Goal: Task Accomplishment & Management: Complete application form

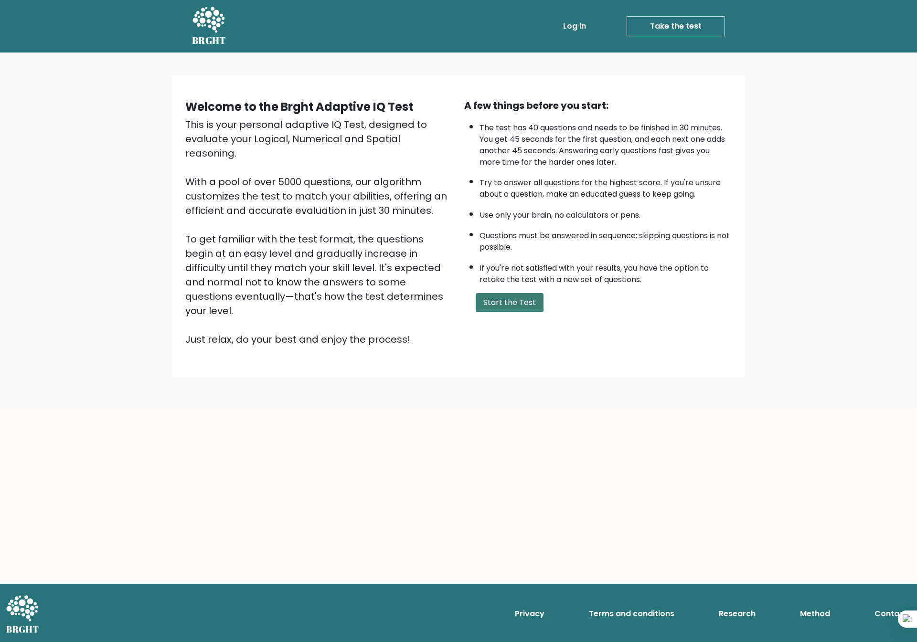
click at [516, 299] on button "Start the Test" at bounding box center [510, 302] width 68 height 19
click at [509, 294] on button "Start the Test" at bounding box center [510, 302] width 68 height 19
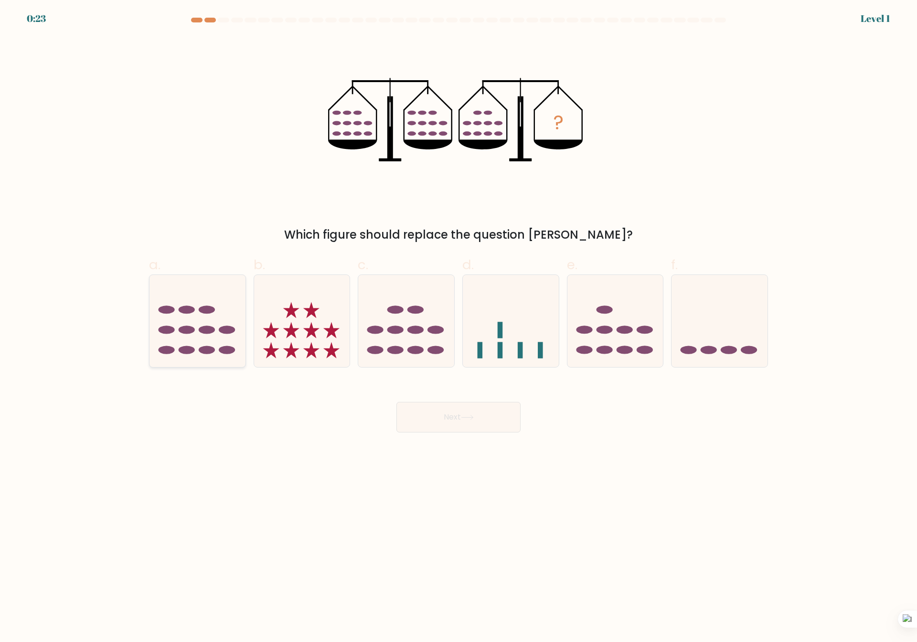
click at [192, 327] on icon at bounding box center [197, 321] width 96 height 79
click at [458, 327] on input "a." at bounding box center [458, 324] width 0 height 6
radio input "true"
click at [453, 419] on button "Next" at bounding box center [458, 417] width 124 height 31
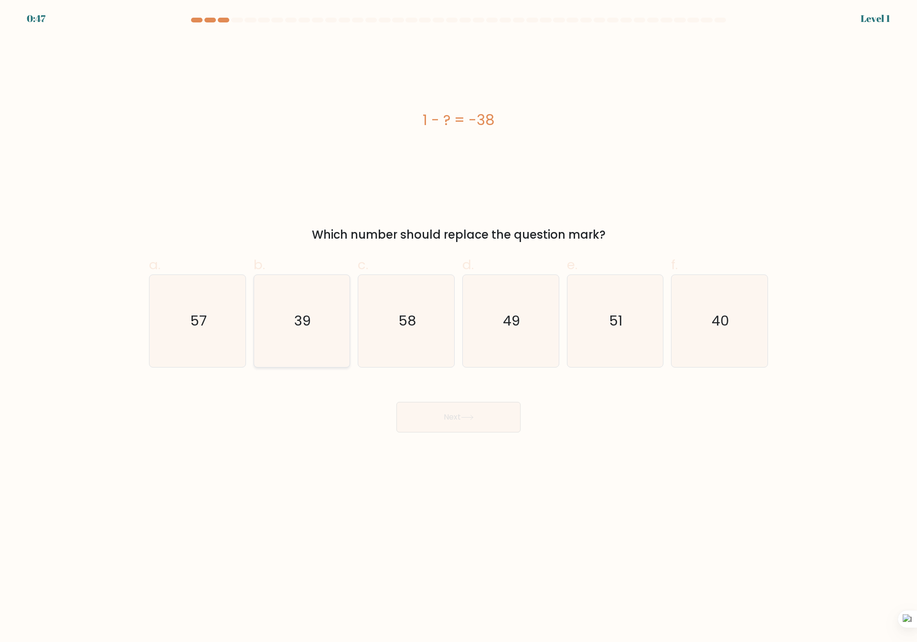
click at [319, 329] on icon "39" at bounding box center [301, 321] width 92 height 92
click at [458, 328] on input "b. 39" at bounding box center [458, 324] width 0 height 6
radio input "true"
click at [447, 423] on button "Next" at bounding box center [458, 417] width 124 height 31
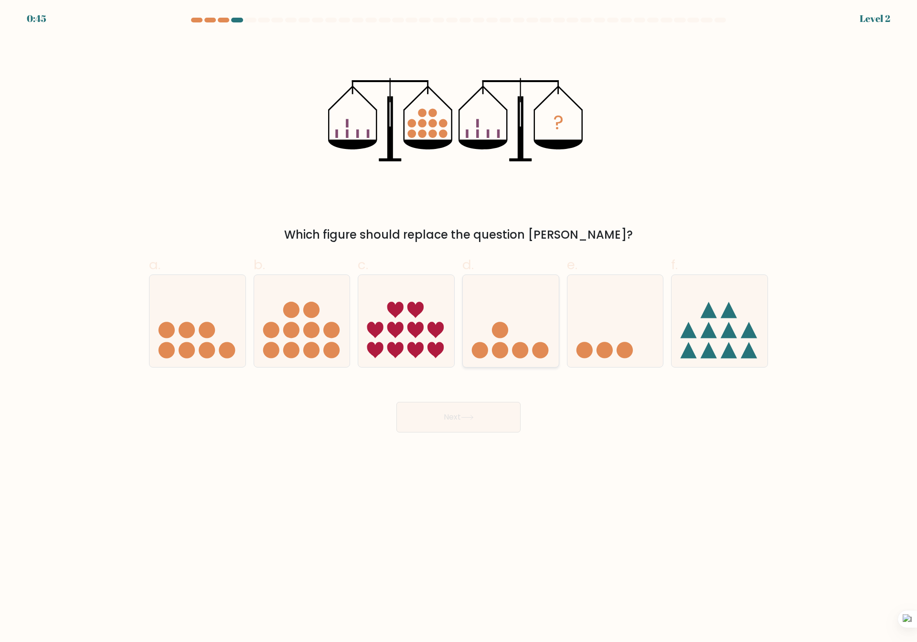
click at [510, 307] on icon at bounding box center [511, 321] width 96 height 79
click at [459, 321] on input "d." at bounding box center [458, 324] width 0 height 6
radio input "true"
click at [470, 428] on button "Next" at bounding box center [458, 417] width 124 height 31
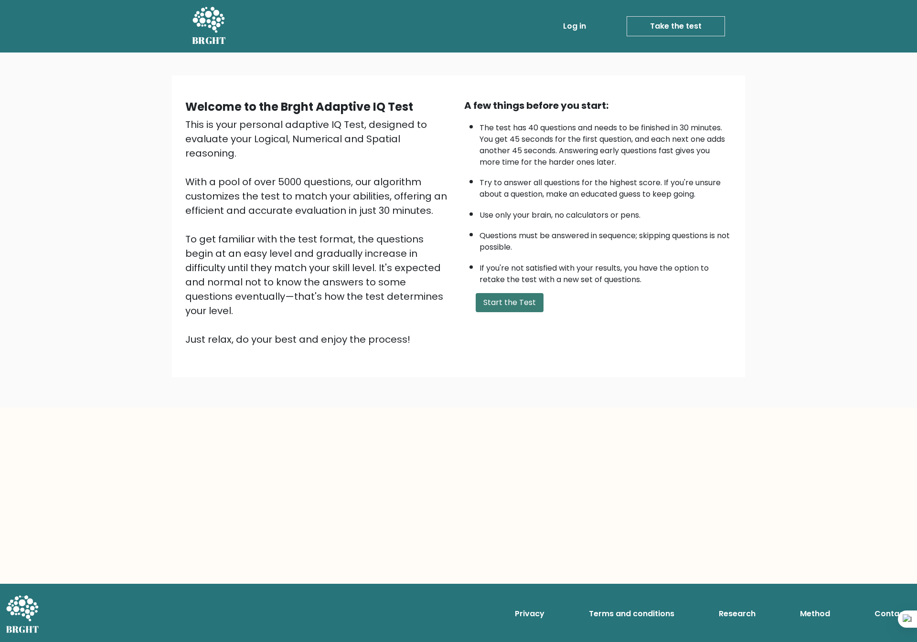
click at [498, 300] on button "Start the Test" at bounding box center [510, 302] width 68 height 19
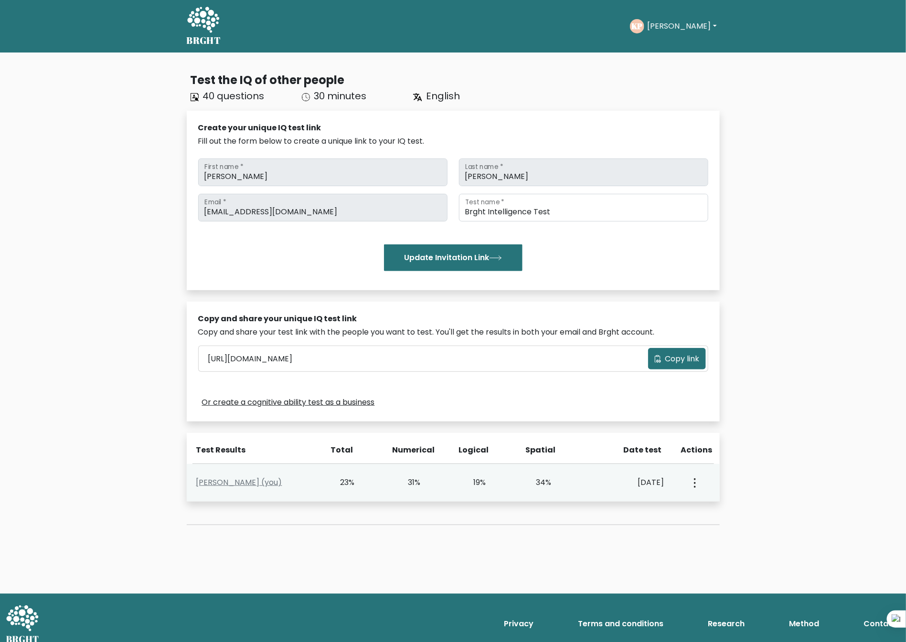
click at [698, 486] on div "View Profile" at bounding box center [694, 483] width 32 height 30
click at [694, 483] on circle "button" at bounding box center [695, 483] width 2 height 2
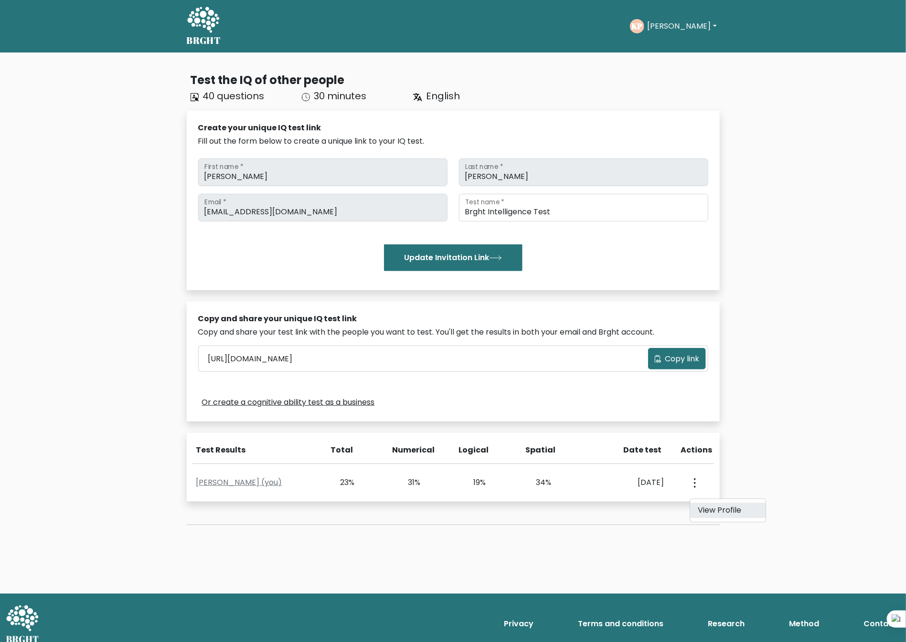
click at [736, 510] on link "View Profile" at bounding box center [727, 510] width 75 height 15
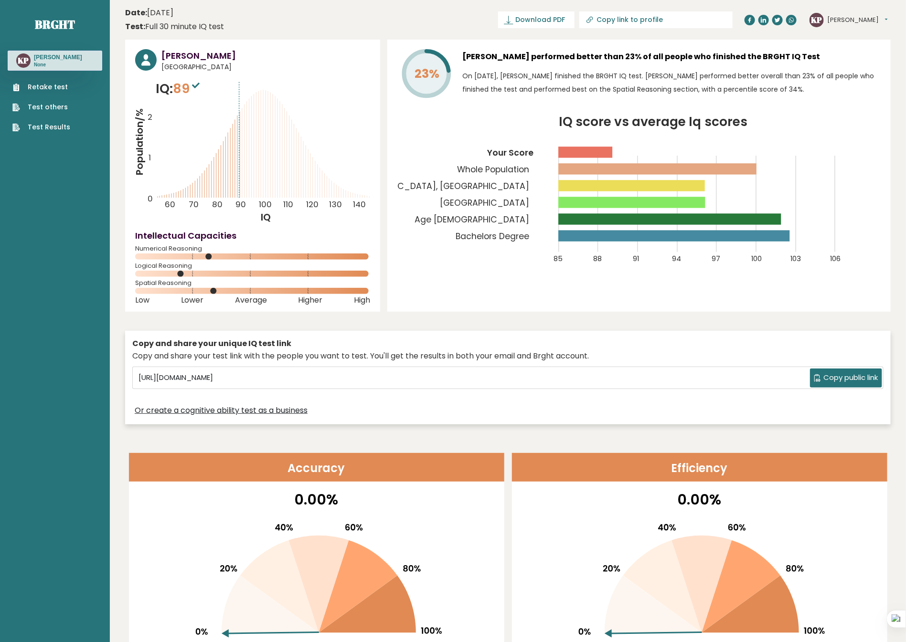
click at [57, 85] on link "Retake test" at bounding box center [41, 87] width 58 height 10
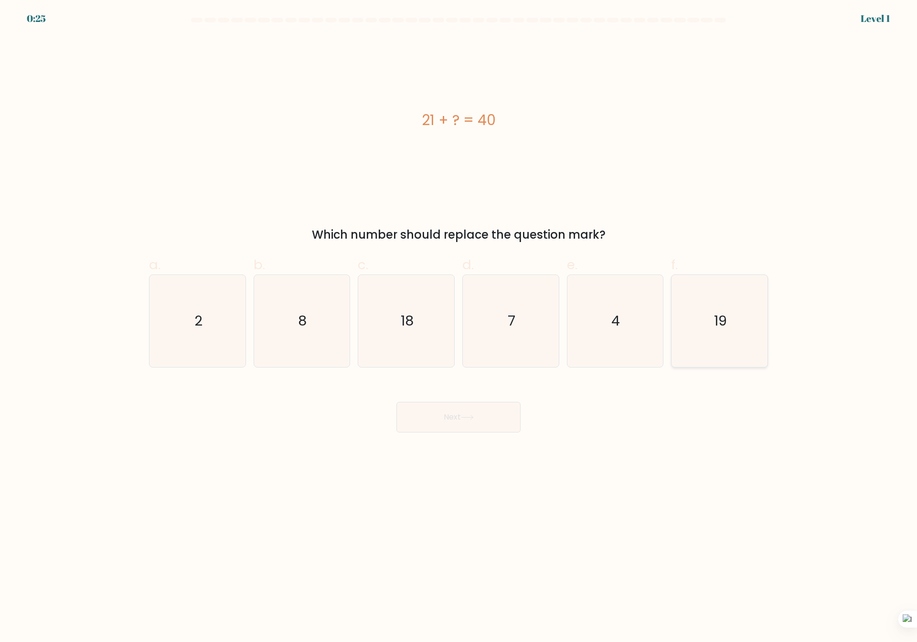
click at [715, 340] on icon "19" at bounding box center [719, 321] width 92 height 92
click at [459, 328] on input "f. 19" at bounding box center [458, 324] width 0 height 6
radio input "true"
click at [448, 415] on button "Next" at bounding box center [458, 417] width 124 height 31
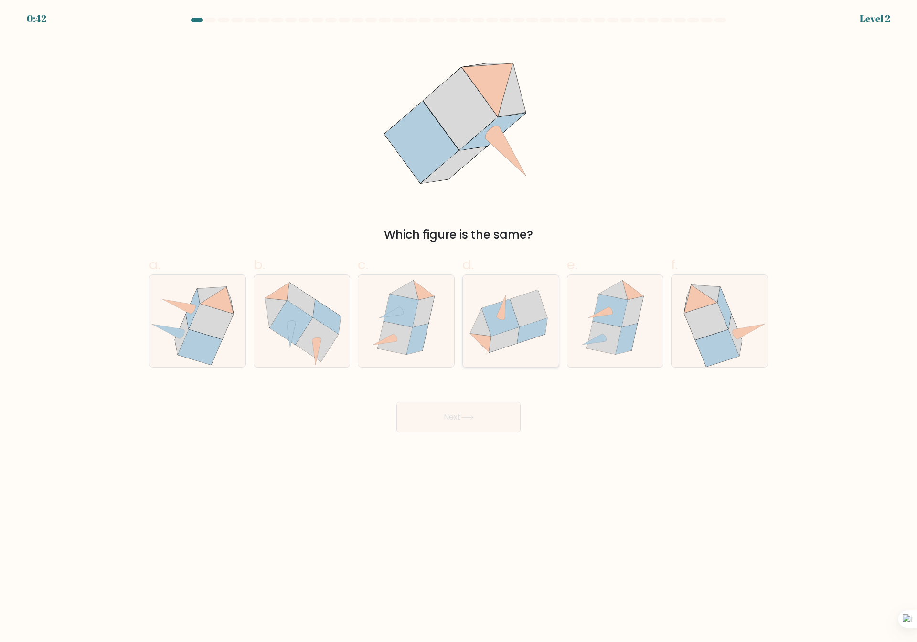
click at [518, 334] on icon at bounding box center [504, 339] width 30 height 25
click at [459, 328] on input "d." at bounding box center [458, 324] width 0 height 6
radio input "true"
click at [491, 423] on button "Next" at bounding box center [458, 417] width 124 height 31
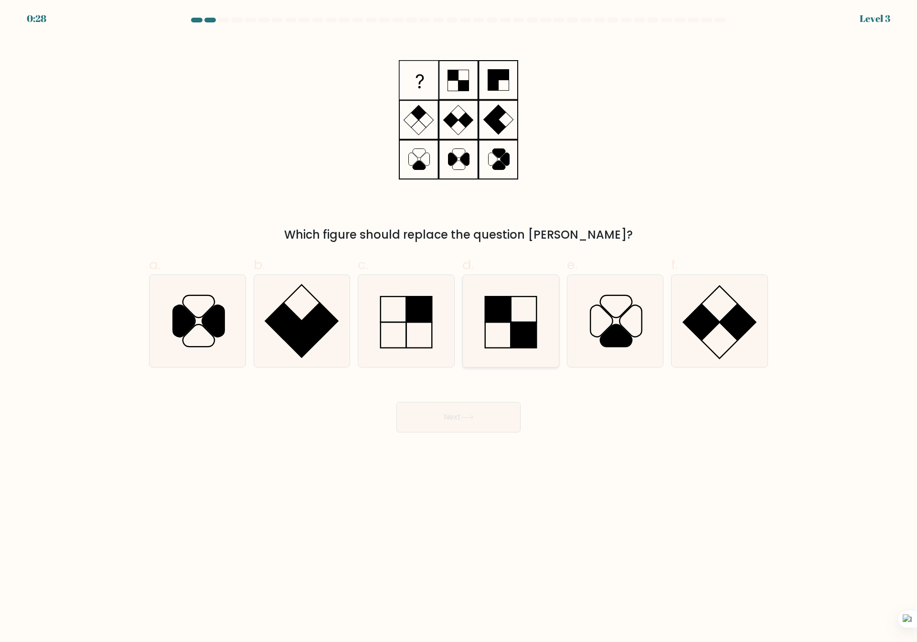
click at [528, 340] on rect at bounding box center [523, 335] width 26 height 26
click at [459, 328] on input "d." at bounding box center [458, 324] width 0 height 6
radio input "true"
click at [486, 415] on button "Next" at bounding box center [458, 417] width 124 height 31
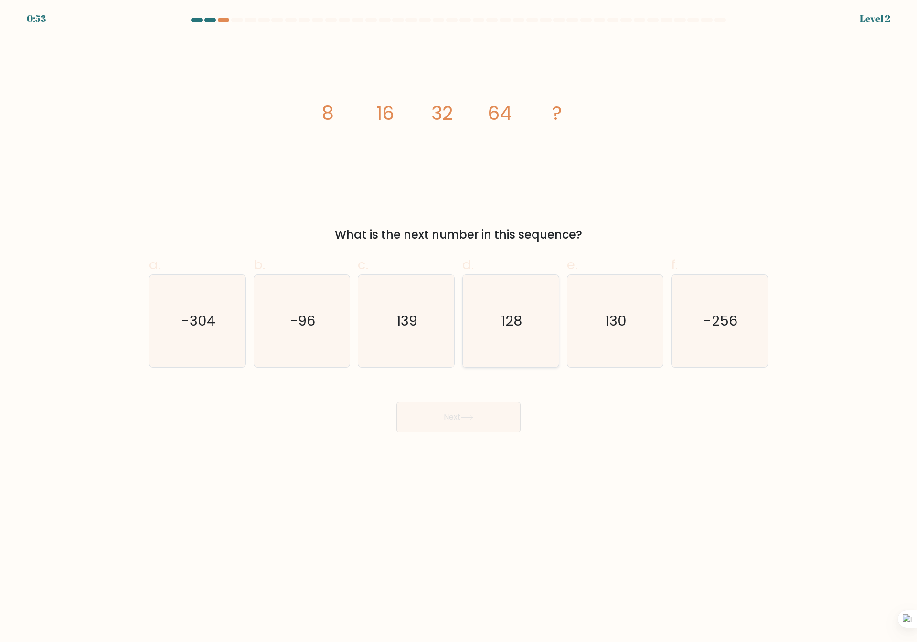
drag, startPoint x: 511, startPoint y: 332, endPoint x: 509, endPoint y: 350, distance: 17.8
click at [512, 338] on icon "128" at bounding box center [511, 321] width 92 height 92
click at [459, 328] on input "d. 128" at bounding box center [458, 324] width 0 height 6
radio input "true"
drag, startPoint x: 488, startPoint y: 404, endPoint x: 488, endPoint y: 412, distance: 7.6
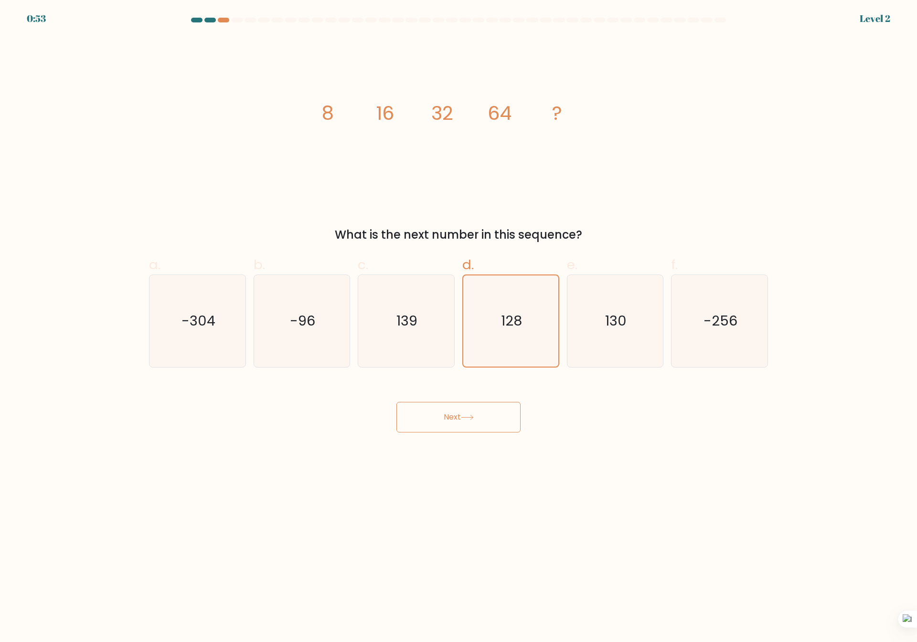
click at [488, 404] on button "Next" at bounding box center [458, 417] width 124 height 31
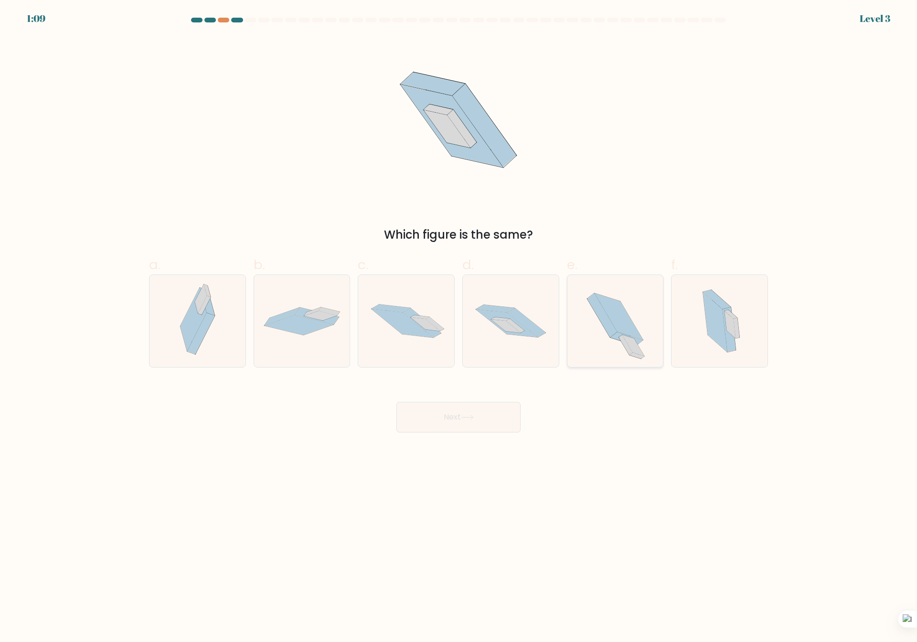
click at [637, 337] on icon at bounding box center [619, 317] width 48 height 46
click at [459, 328] on input "e." at bounding box center [458, 324] width 0 height 6
radio input "true"
click at [509, 417] on button "Next" at bounding box center [458, 417] width 124 height 31
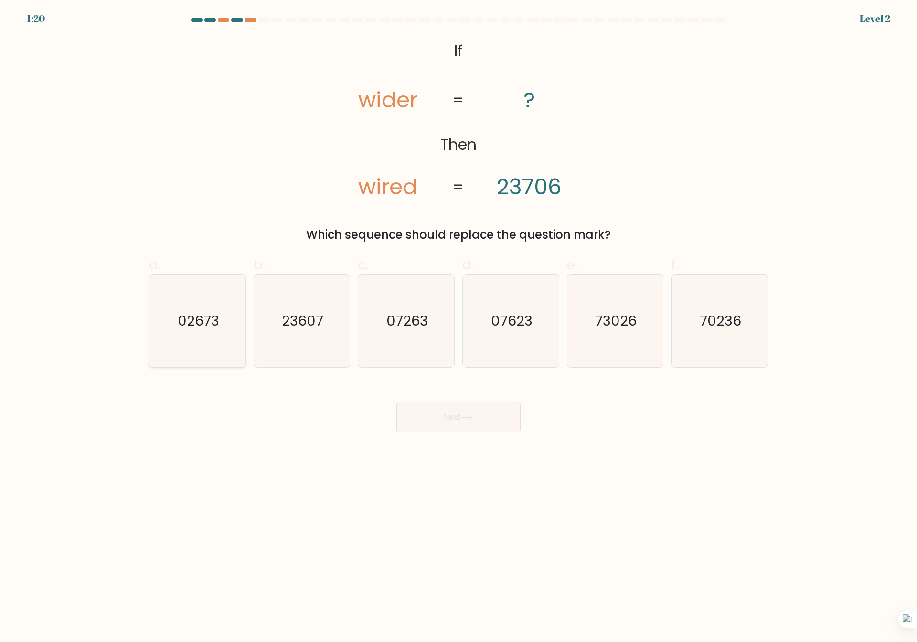
click at [203, 330] on text "02673" at bounding box center [199, 321] width 42 height 19
click at [458, 328] on input "a. 02673" at bounding box center [458, 324] width 0 height 6
radio input "true"
click at [484, 407] on button "Next" at bounding box center [458, 417] width 124 height 31
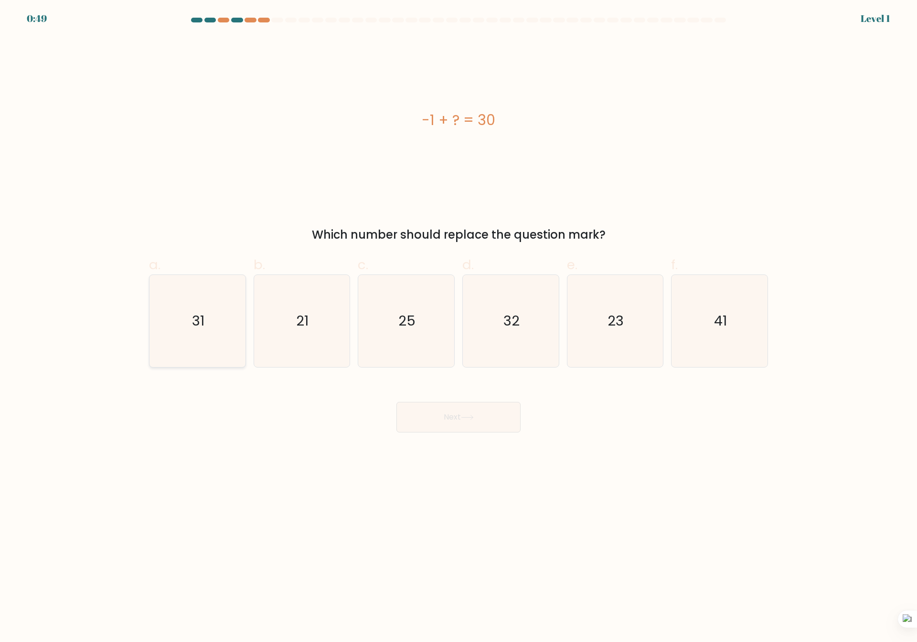
click at [175, 316] on icon "31" at bounding box center [197, 321] width 92 height 92
click at [458, 321] on input "a. 31" at bounding box center [458, 324] width 0 height 6
radio input "true"
click at [444, 418] on button "Next" at bounding box center [458, 417] width 124 height 31
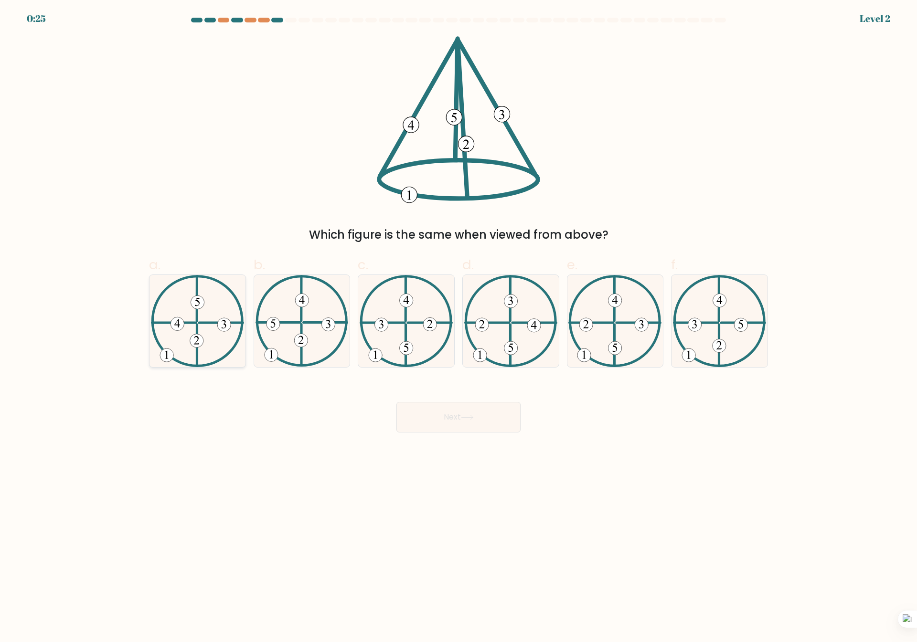
drag, startPoint x: 213, startPoint y: 329, endPoint x: 224, endPoint y: 331, distance: 10.9
click at [213, 328] on icon at bounding box center [197, 321] width 93 height 92
click at [458, 328] on input "a." at bounding box center [458, 324] width 0 height 6
radio input "true"
click at [435, 420] on button "Next" at bounding box center [458, 417] width 124 height 31
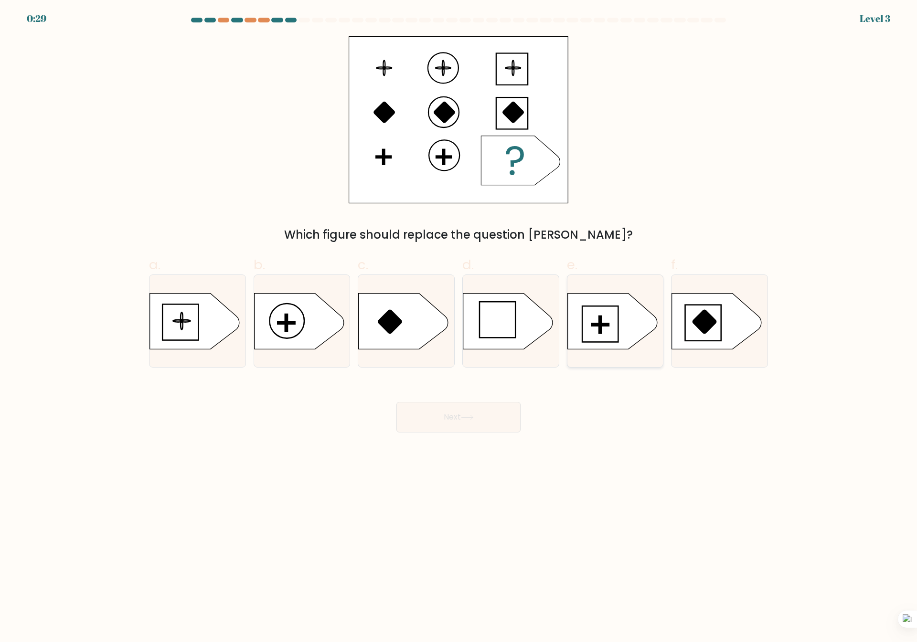
click at [604, 332] on icon at bounding box center [612, 321] width 90 height 56
click at [459, 328] on input "e." at bounding box center [458, 324] width 0 height 6
radio input "true"
click at [475, 413] on button "Next" at bounding box center [458, 417] width 124 height 31
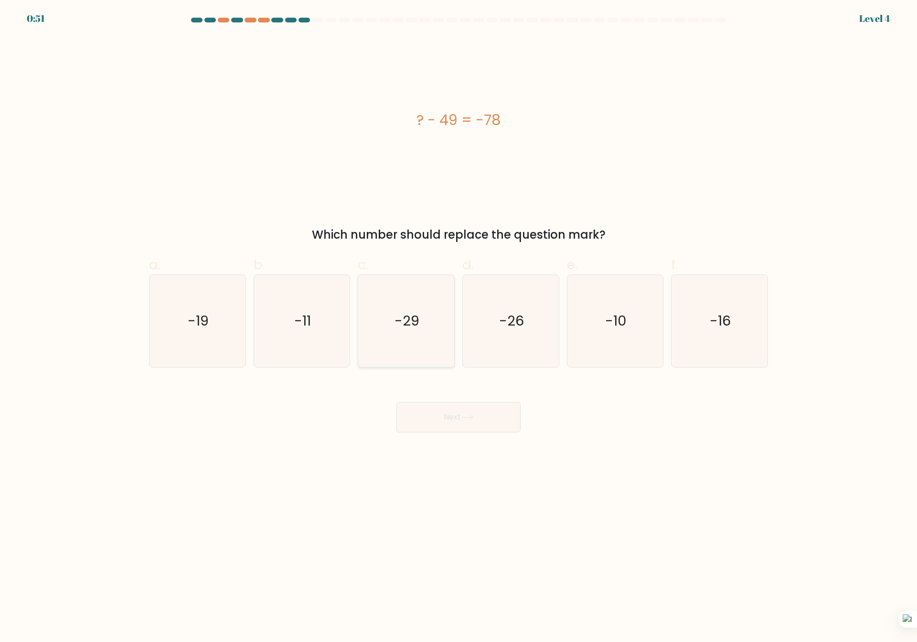
click at [409, 327] on text "-29" at bounding box center [407, 321] width 25 height 19
click at [458, 327] on input "c. -29" at bounding box center [458, 324] width 0 height 6
radio input "true"
click at [480, 417] on button "Next" at bounding box center [458, 417] width 124 height 31
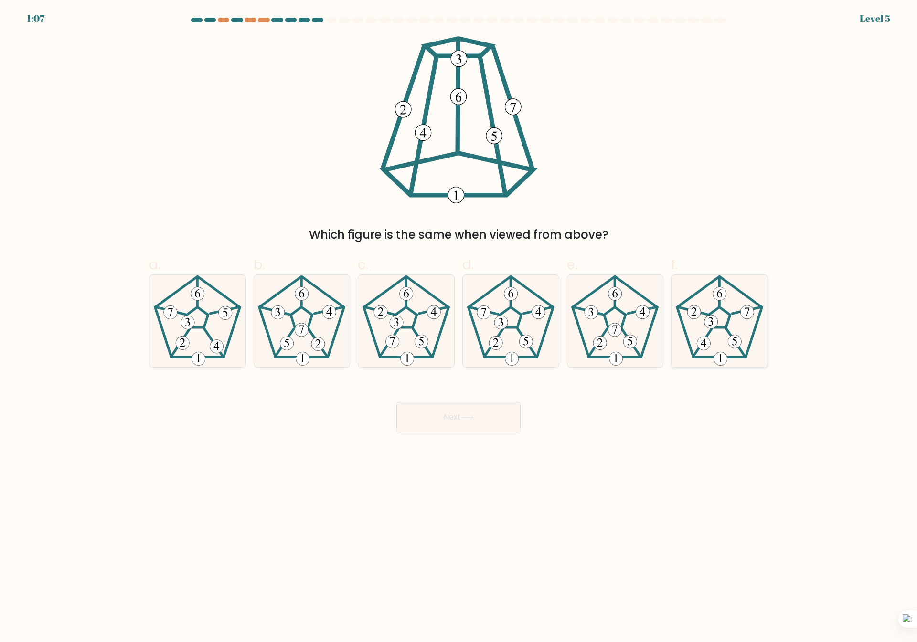
click at [721, 339] on icon at bounding box center [719, 321] width 92 height 92
click at [459, 328] on input "f." at bounding box center [458, 324] width 0 height 6
radio input "true"
click at [497, 413] on button "Next" at bounding box center [458, 417] width 124 height 31
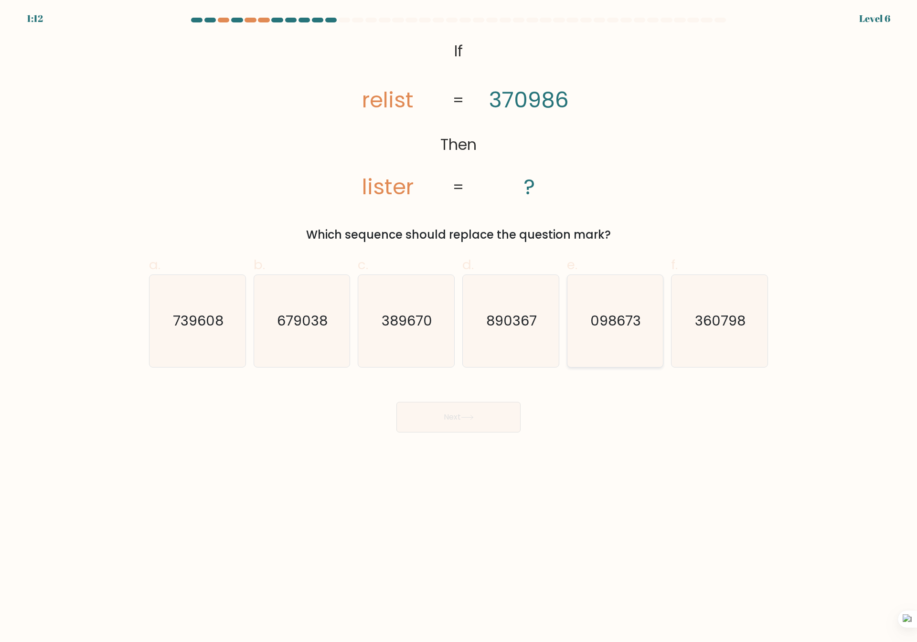
click at [609, 328] on text "098673" at bounding box center [616, 321] width 51 height 19
click at [459, 328] on input "e. 098673" at bounding box center [458, 324] width 0 height 6
radio input "true"
click at [509, 422] on button "Next" at bounding box center [458, 417] width 124 height 31
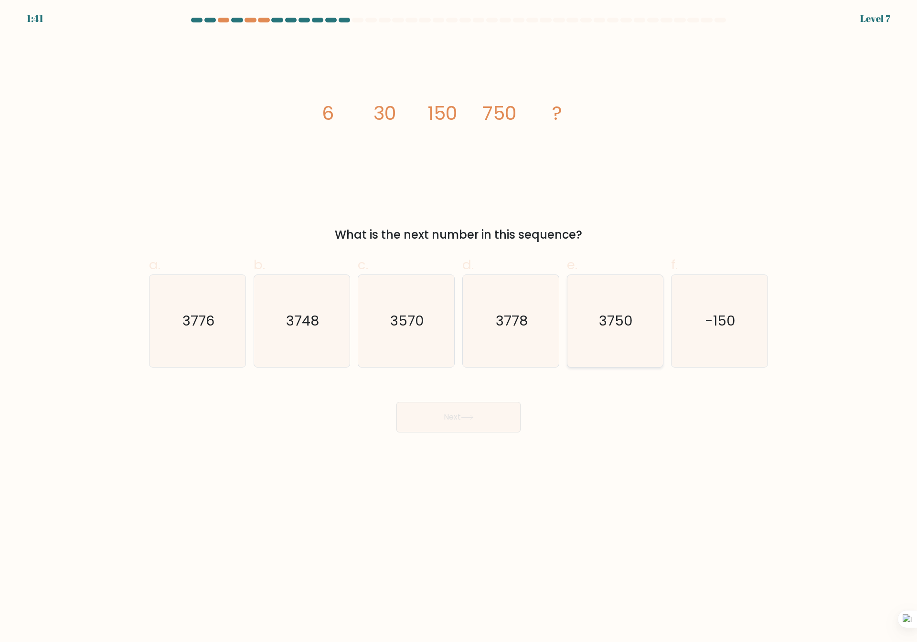
click at [636, 353] on icon "3750" at bounding box center [615, 321] width 92 height 92
click at [459, 328] on input "e. 3750" at bounding box center [458, 324] width 0 height 6
radio input "true"
click at [503, 417] on button "Next" at bounding box center [458, 417] width 124 height 31
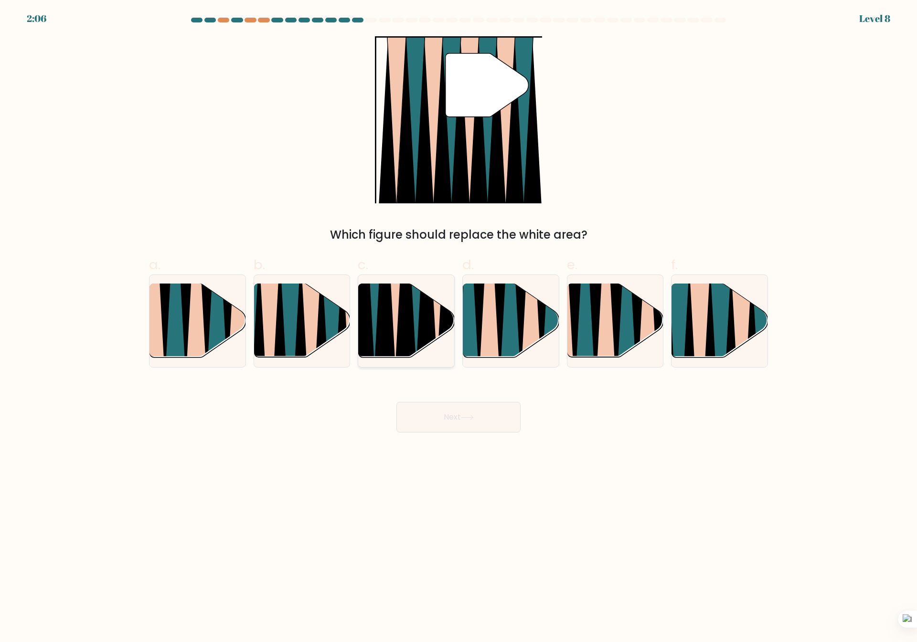
click at [412, 350] on icon at bounding box center [405, 285] width 21 height 192
click at [458, 328] on input "c." at bounding box center [458, 324] width 0 height 6
radio input "true"
click at [452, 407] on button "Next" at bounding box center [458, 417] width 124 height 31
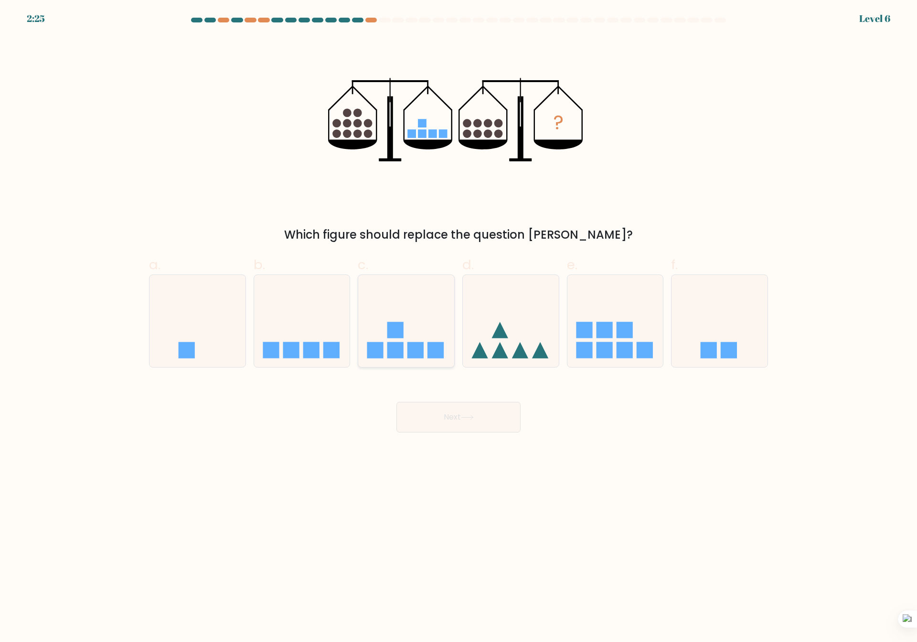
click at [403, 341] on icon at bounding box center [406, 321] width 96 height 79
click at [458, 328] on input "c." at bounding box center [458, 324] width 0 height 6
radio input "true"
click at [439, 417] on button "Next" at bounding box center [458, 417] width 124 height 31
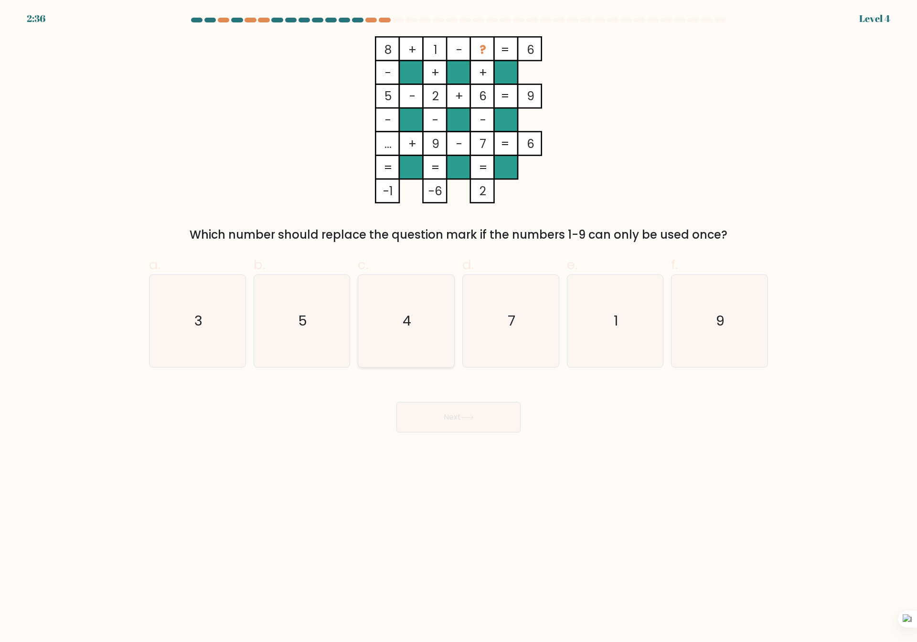
click at [406, 331] on text "4" at bounding box center [407, 321] width 9 height 19
click at [458, 328] on input "c. 4" at bounding box center [458, 324] width 0 height 6
radio input "true"
click at [437, 414] on button "Next" at bounding box center [458, 417] width 124 height 31
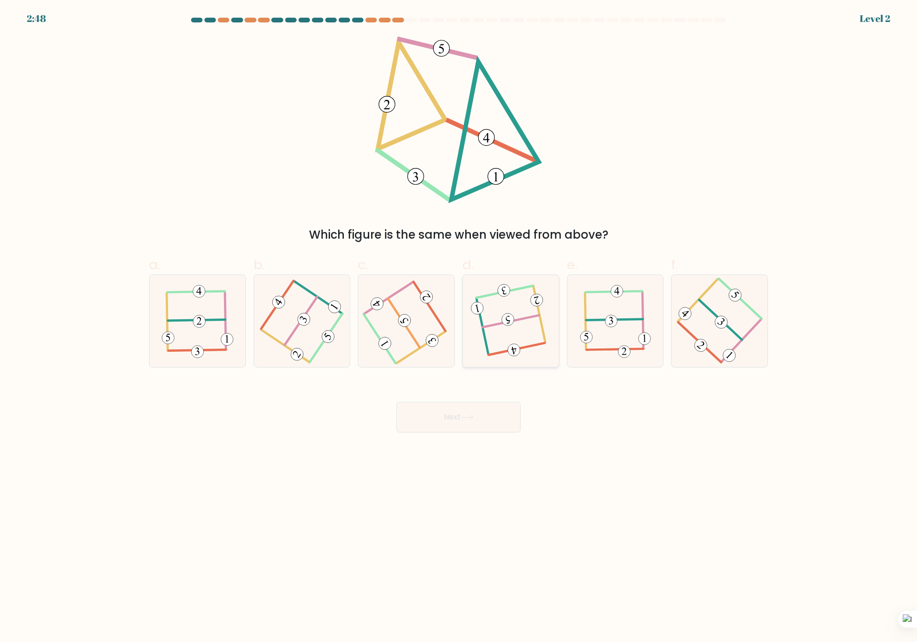
click at [494, 319] on icon at bounding box center [510, 322] width 73 height 74
click at [459, 321] on input "d." at bounding box center [458, 324] width 0 height 6
radio input "true"
click at [472, 416] on icon at bounding box center [467, 417] width 13 height 5
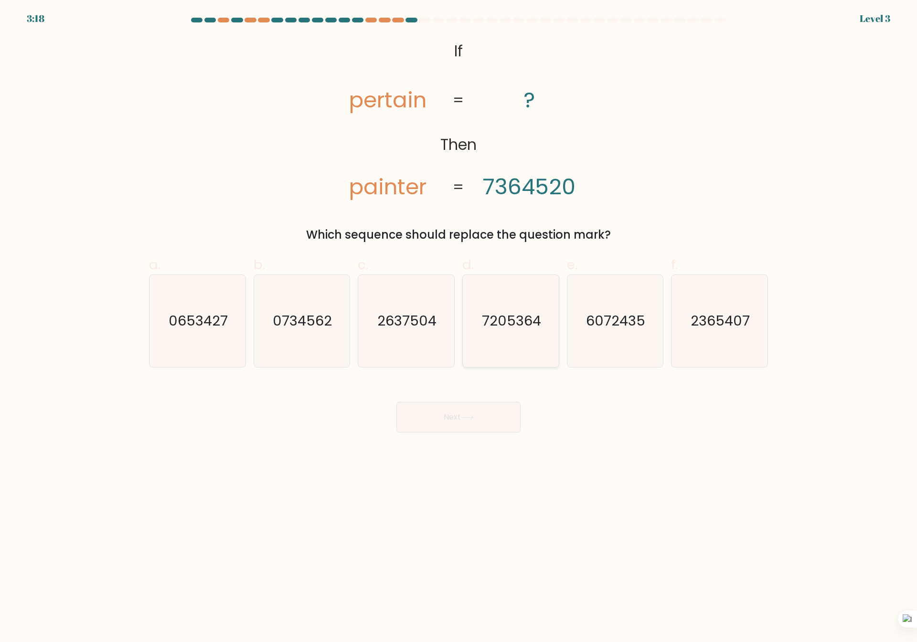
click at [510, 333] on icon "7205364" at bounding box center [511, 321] width 92 height 92
click at [459, 328] on input "d. 7205364" at bounding box center [458, 324] width 0 height 6
radio input "true"
click at [485, 413] on button "Next" at bounding box center [458, 417] width 124 height 31
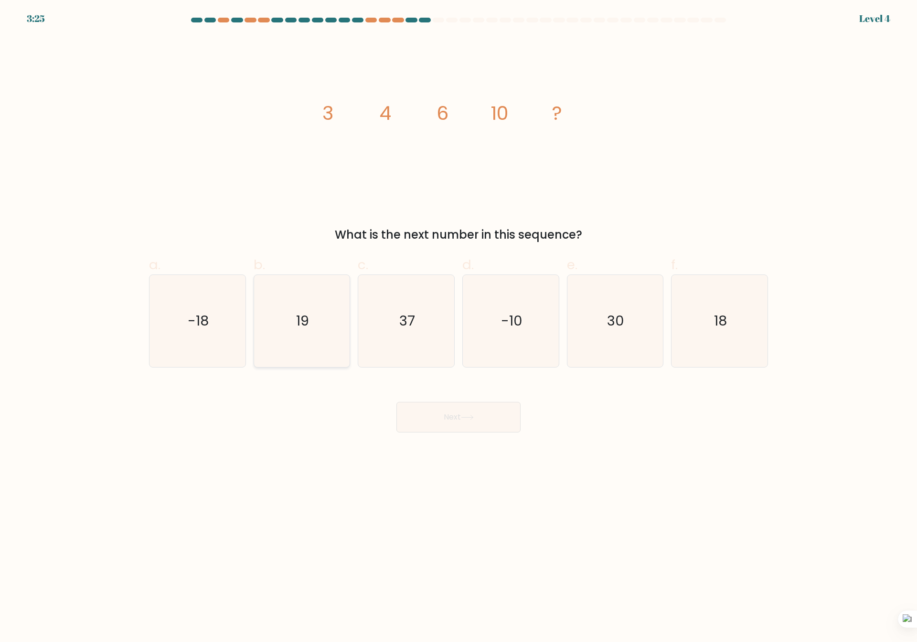
click at [280, 324] on icon "19" at bounding box center [301, 321] width 92 height 92
click at [458, 324] on input "b. 19" at bounding box center [458, 324] width 0 height 6
radio input "true"
click at [460, 418] on button "Next" at bounding box center [458, 417] width 124 height 31
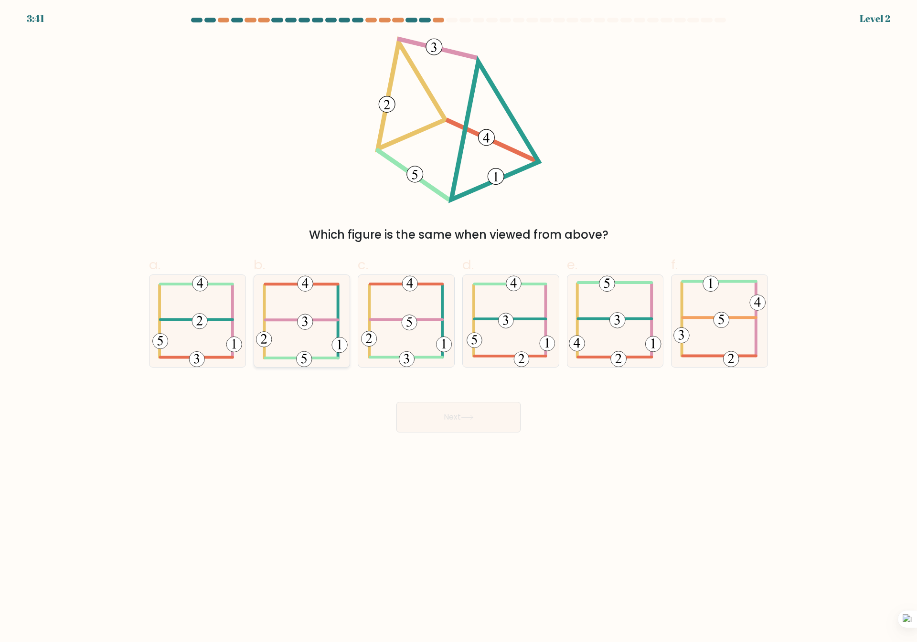
drag, startPoint x: 202, startPoint y: 323, endPoint x: 254, endPoint y: 350, distance: 58.7
click at [203, 321] on 232 at bounding box center [199, 321] width 15 height 15
click at [458, 321] on input "a." at bounding box center [458, 324] width 0 height 6
radio input "true"
click at [477, 420] on button "Next" at bounding box center [458, 417] width 124 height 31
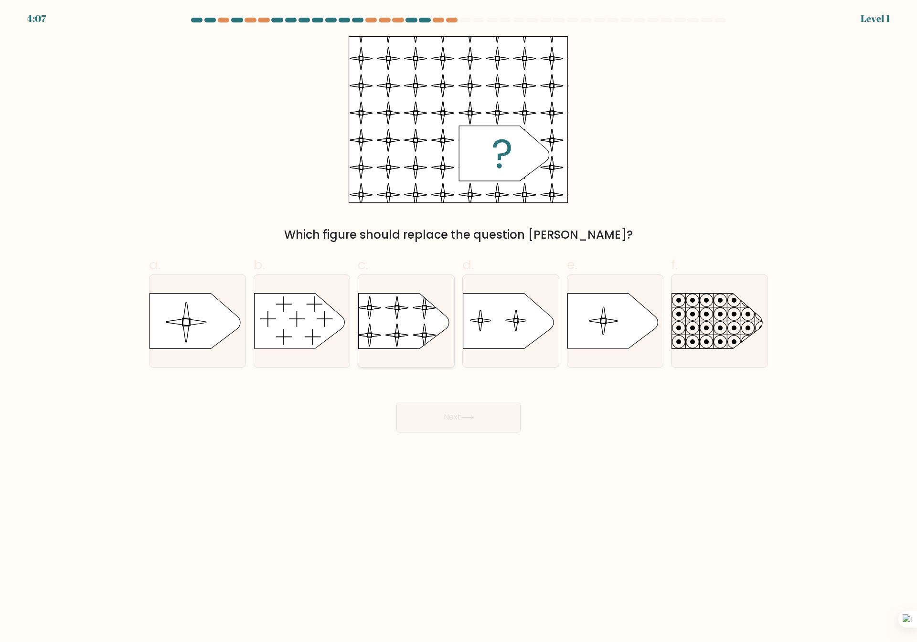
click at [408, 327] on rect at bounding box center [358, 287] width 220 height 167
click at [458, 327] on input "c." at bounding box center [458, 324] width 0 height 6
radio input "true"
click at [451, 419] on button "Next" at bounding box center [458, 417] width 124 height 31
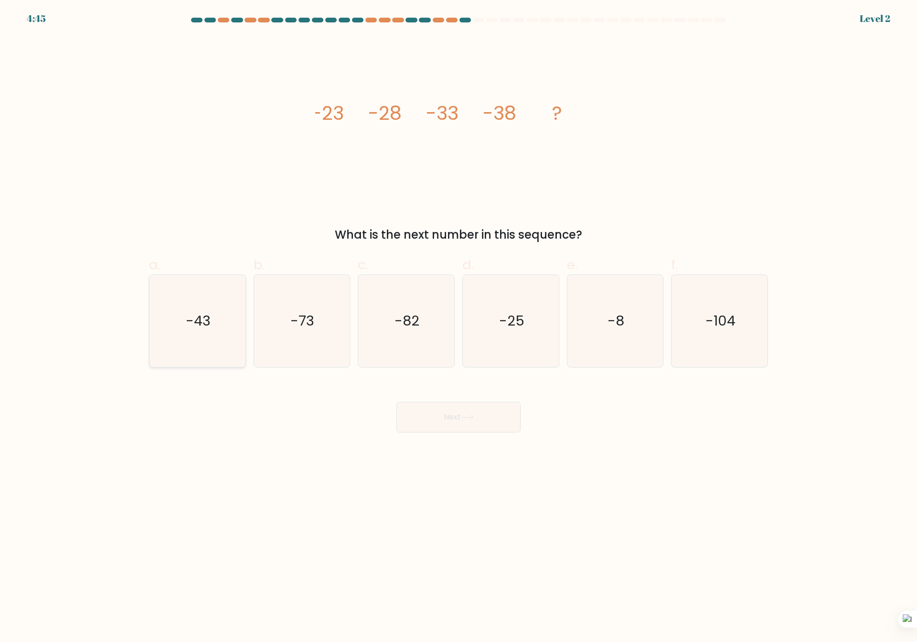
click at [191, 335] on icon "-43" at bounding box center [197, 321] width 92 height 92
click at [194, 309] on icon "-43" at bounding box center [197, 321] width 92 height 92
click at [458, 321] on input "a. -43" at bounding box center [458, 324] width 0 height 6
radio input "true"
click at [469, 419] on icon at bounding box center [467, 417] width 13 height 5
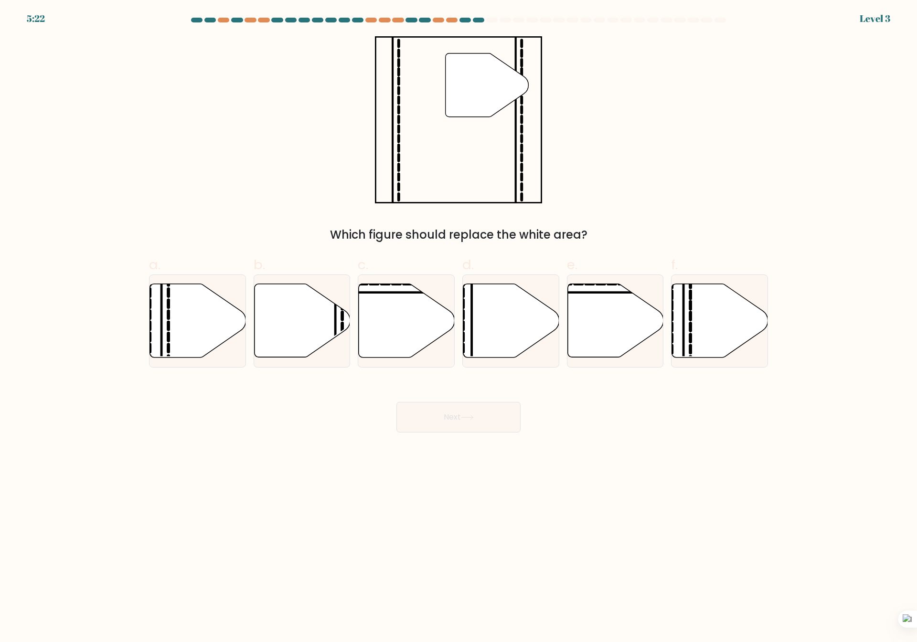
drag, startPoint x: 317, startPoint y: 338, endPoint x: 394, endPoint y: 391, distance: 93.8
click at [316, 338] on icon at bounding box center [302, 321] width 96 height 74
click at [458, 328] on input "b." at bounding box center [458, 324] width 0 height 6
radio input "true"
click at [460, 418] on button "Next" at bounding box center [458, 417] width 124 height 31
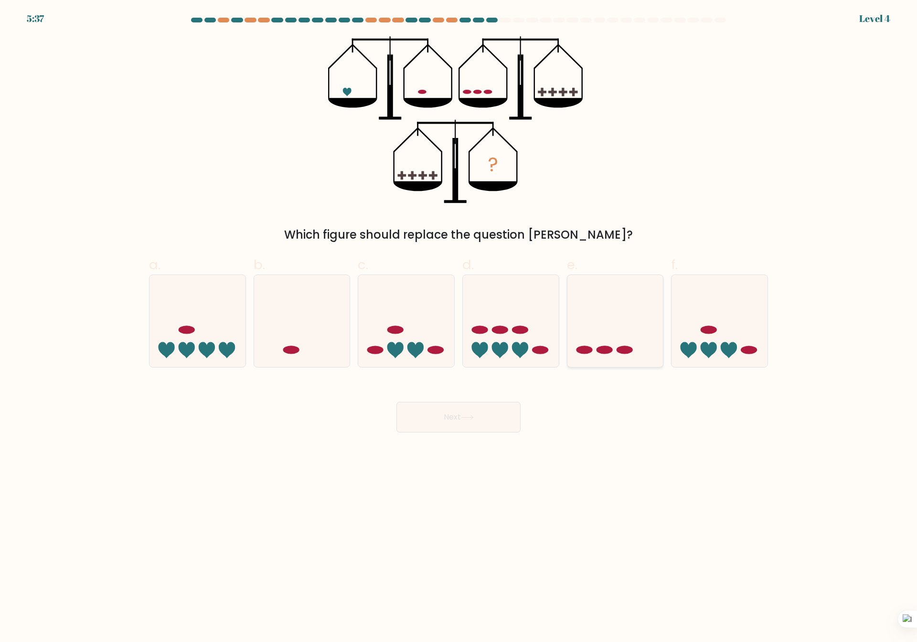
click at [610, 331] on icon at bounding box center [615, 321] width 96 height 79
click at [459, 328] on input "e." at bounding box center [458, 324] width 0 height 6
radio input "true"
click at [490, 413] on button "Next" at bounding box center [458, 417] width 124 height 31
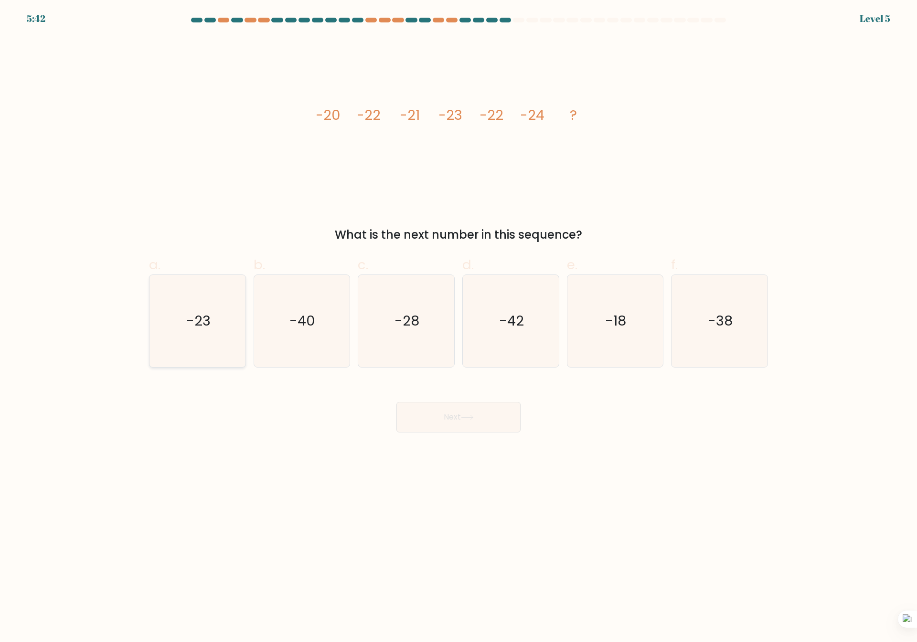
click at [195, 331] on icon "-23" at bounding box center [197, 321] width 92 height 92
click at [458, 328] on input "a. -23" at bounding box center [458, 324] width 0 height 6
radio input "true"
click at [496, 420] on button "Next" at bounding box center [458, 417] width 124 height 31
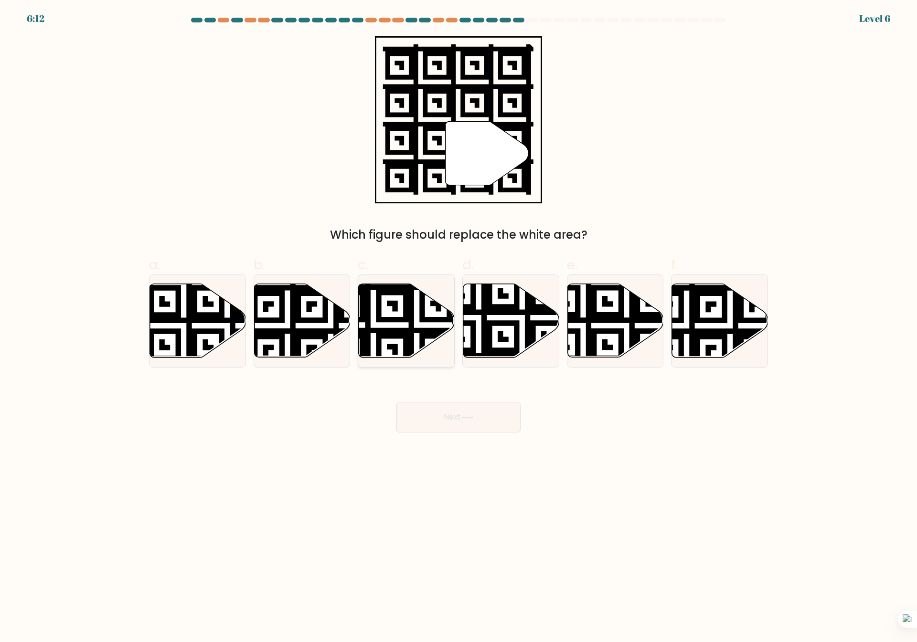
click at [425, 325] on icon at bounding box center [407, 321] width 96 height 74
click at [458, 325] on input "c." at bounding box center [458, 324] width 0 height 6
radio input "true"
click at [449, 414] on button "Next" at bounding box center [458, 417] width 124 height 31
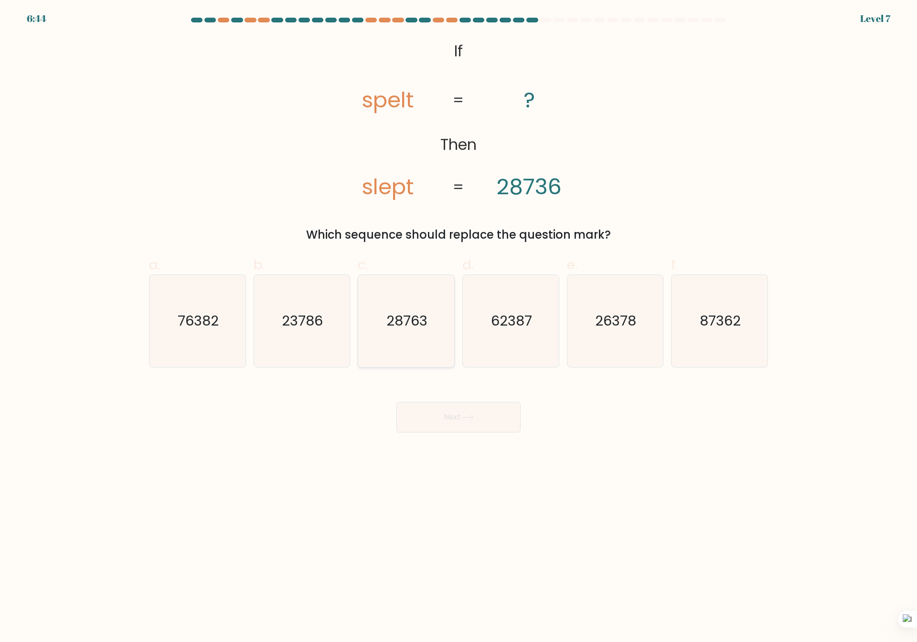
click at [394, 329] on text "28763" at bounding box center [407, 321] width 41 height 19
click at [458, 328] on input "c. 28763" at bounding box center [458, 324] width 0 height 6
radio input "true"
click at [462, 417] on button "Next" at bounding box center [458, 417] width 124 height 31
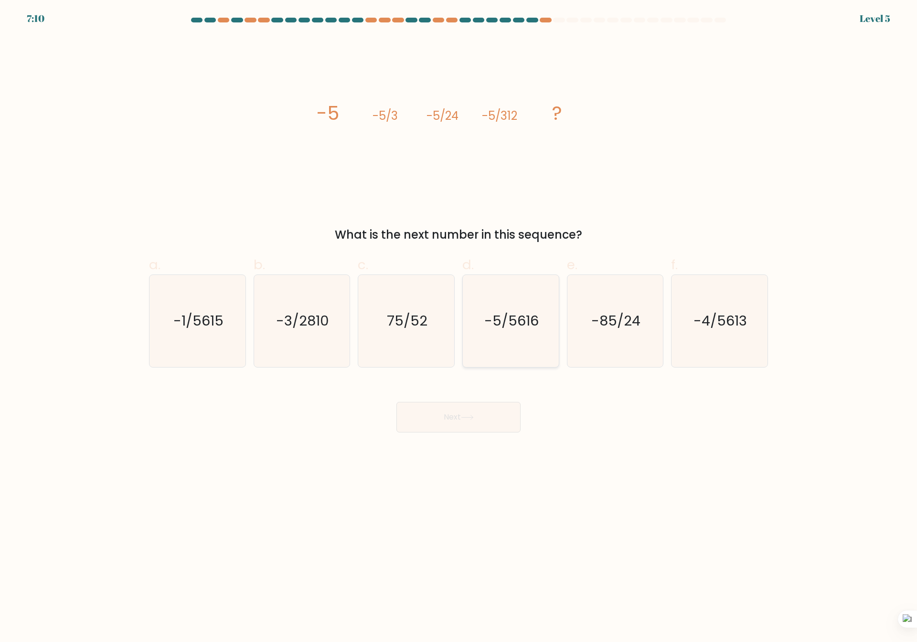
click at [529, 306] on icon "-5/5616" at bounding box center [511, 321] width 92 height 92
click at [459, 321] on input "d. -5/5616" at bounding box center [458, 324] width 0 height 6
radio input "true"
click at [483, 414] on button "Next" at bounding box center [458, 417] width 124 height 31
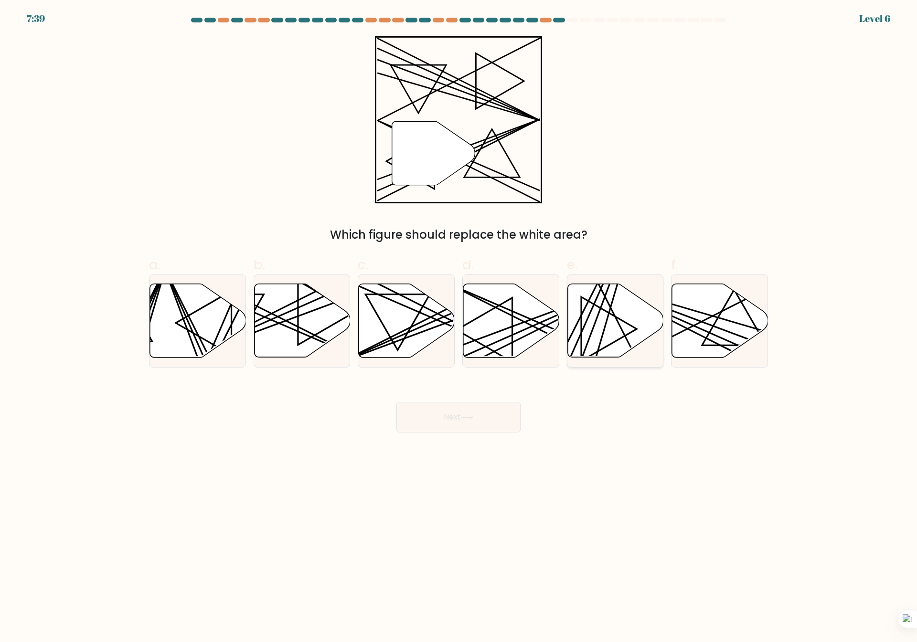
click at [610, 344] on icon at bounding box center [609, 330] width 56 height 64
click at [459, 328] on input "e." at bounding box center [458, 324] width 0 height 6
radio input "true"
click at [489, 410] on button "Next" at bounding box center [458, 417] width 124 height 31
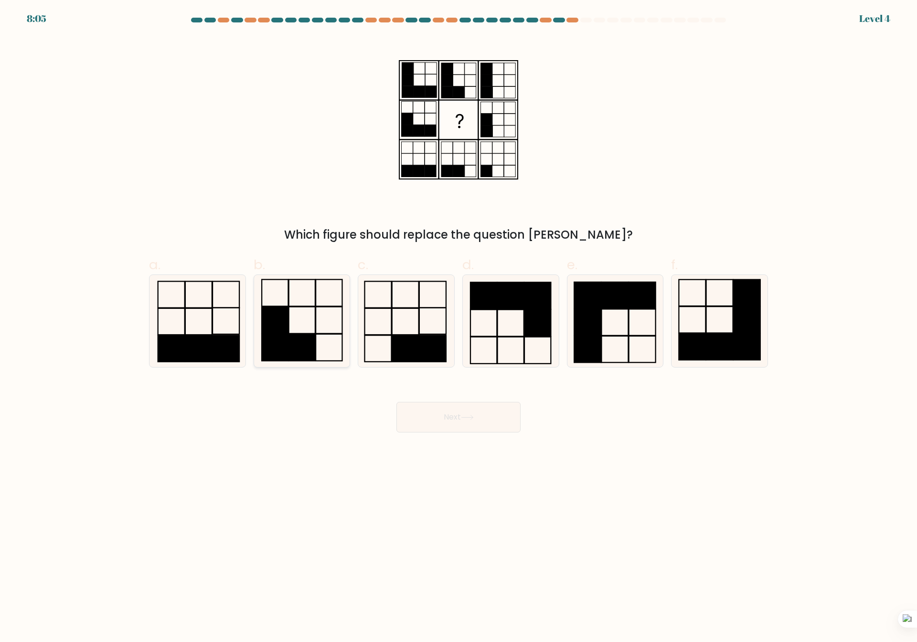
click at [294, 349] on rect at bounding box center [302, 347] width 26 height 27
click at [458, 328] on input "b." at bounding box center [458, 324] width 0 height 6
radio input "true"
click at [456, 413] on button "Next" at bounding box center [458, 417] width 124 height 31
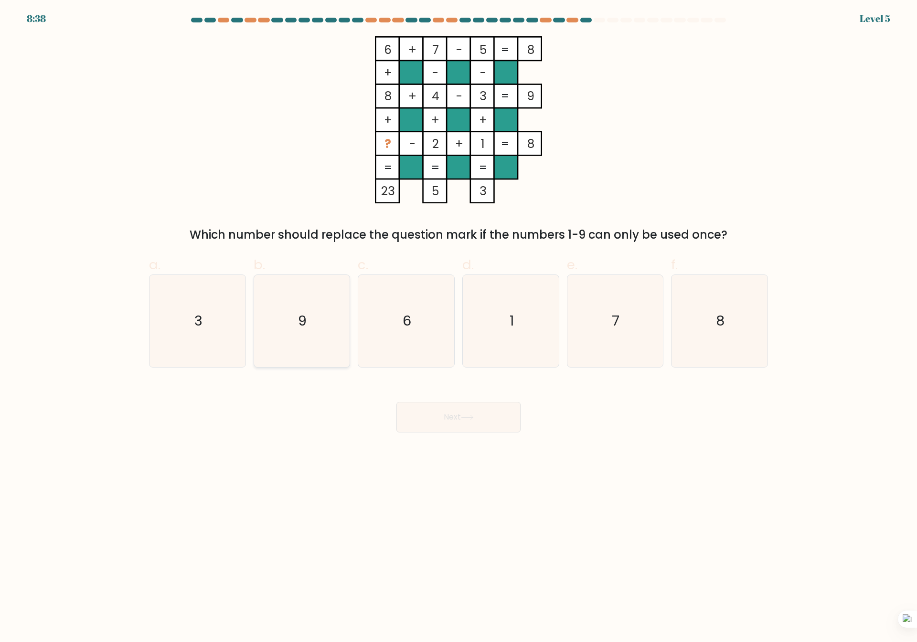
click at [294, 337] on icon "9" at bounding box center [301, 321] width 92 height 92
click at [458, 328] on input "b. 9" at bounding box center [458, 324] width 0 height 6
radio input "true"
click at [435, 404] on button "Next" at bounding box center [458, 417] width 124 height 31
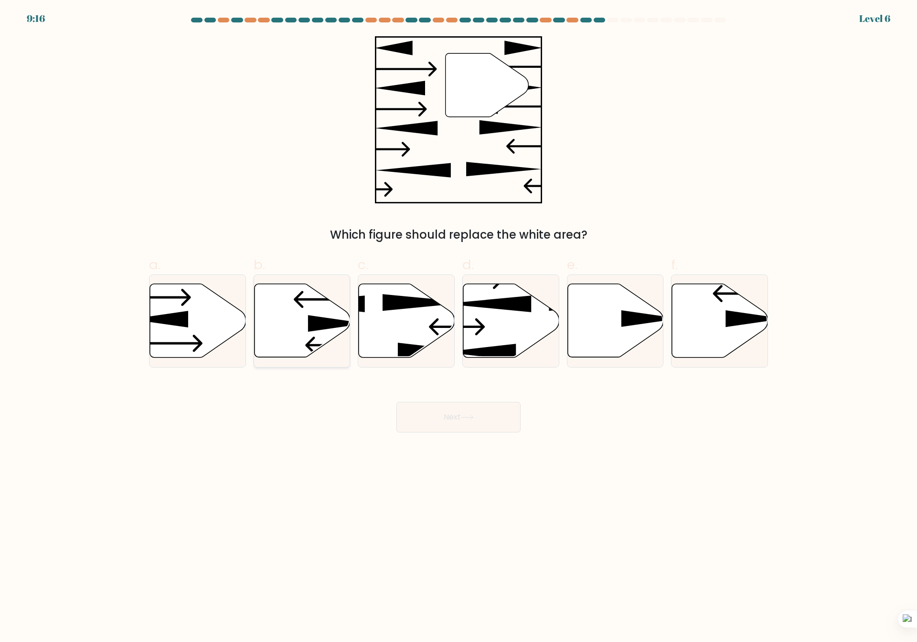
drag, startPoint x: 329, startPoint y: 314, endPoint x: 347, endPoint y: 331, distance: 25.3
click at [328, 314] on icon at bounding box center [302, 321] width 96 height 74
click at [458, 321] on input "b." at bounding box center [458, 324] width 0 height 6
radio input "true"
click at [437, 407] on button "Next" at bounding box center [458, 417] width 124 height 31
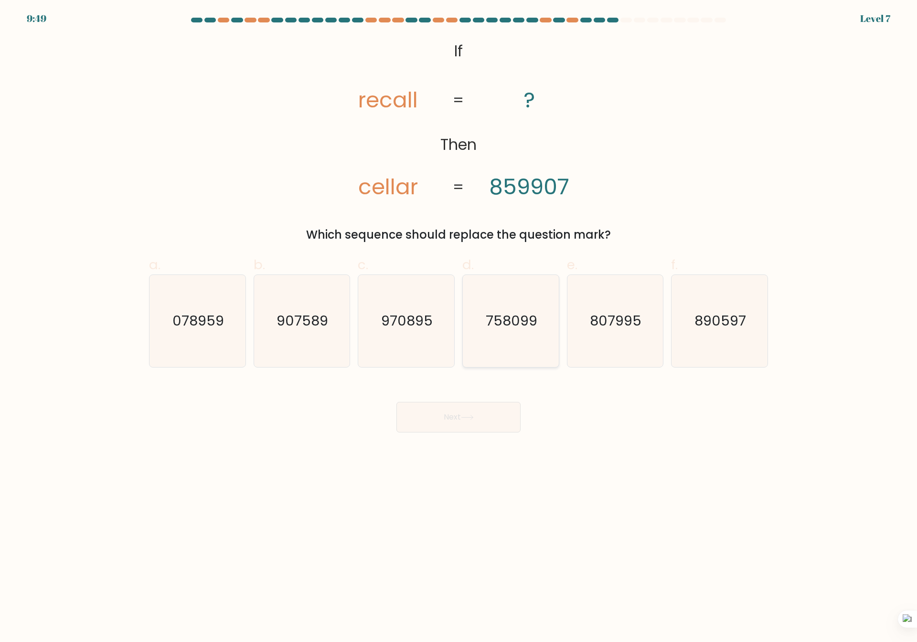
click at [522, 336] on icon "758099" at bounding box center [511, 321] width 92 height 92
click at [459, 328] on input "d. 758099" at bounding box center [458, 324] width 0 height 6
radio input "true"
click at [475, 424] on button "Next" at bounding box center [458, 417] width 124 height 31
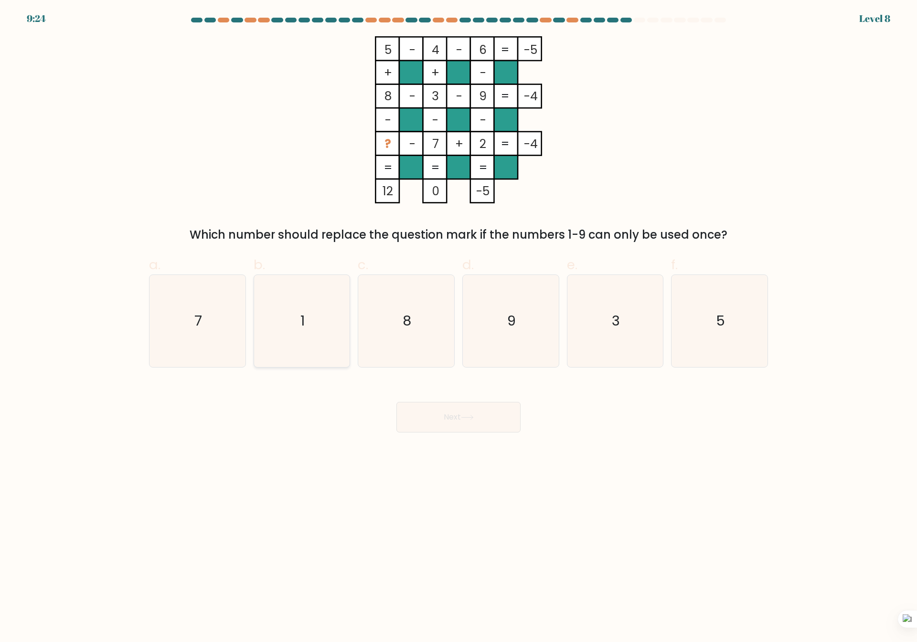
click at [300, 307] on icon "1" at bounding box center [301, 321] width 92 height 92
click at [458, 321] on input "b. 1" at bounding box center [458, 324] width 0 height 6
radio input "true"
click at [485, 413] on button "Next" at bounding box center [458, 417] width 124 height 31
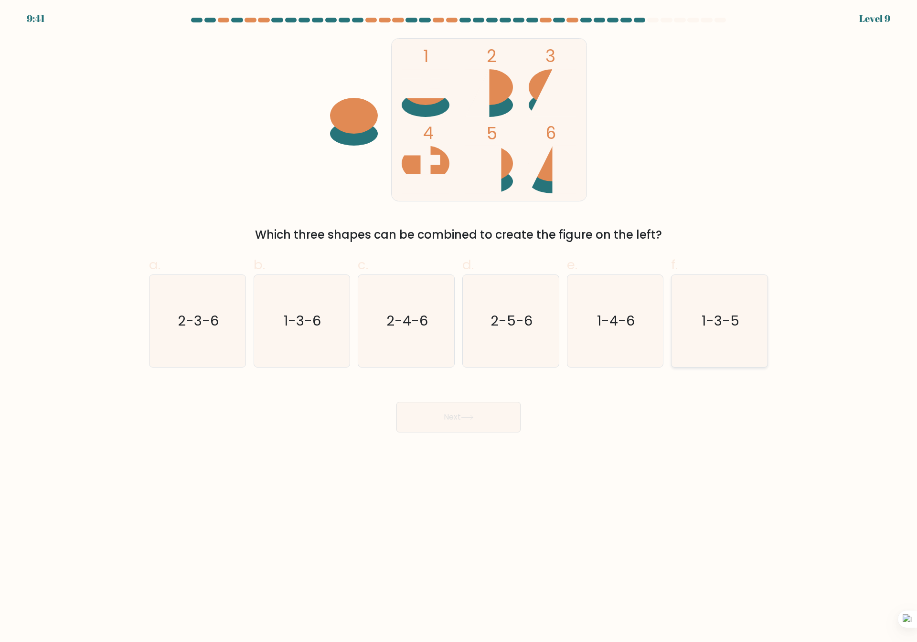
click at [712, 334] on icon "1-3-5" at bounding box center [719, 321] width 92 height 92
click at [459, 328] on input "f. 1-3-5" at bounding box center [458, 324] width 0 height 6
radio input "true"
click at [447, 419] on button "Next" at bounding box center [458, 417] width 124 height 31
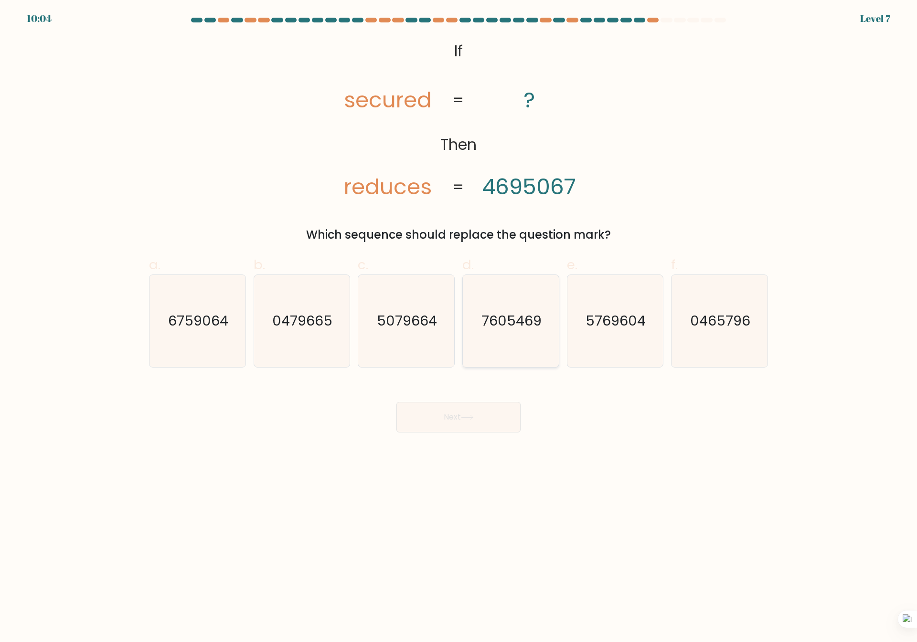
click at [519, 324] on text "7605469" at bounding box center [511, 321] width 60 height 19
click at [459, 324] on input "d. 7605469" at bounding box center [458, 324] width 0 height 6
radio input "true"
click at [489, 417] on button "Next" at bounding box center [458, 417] width 124 height 31
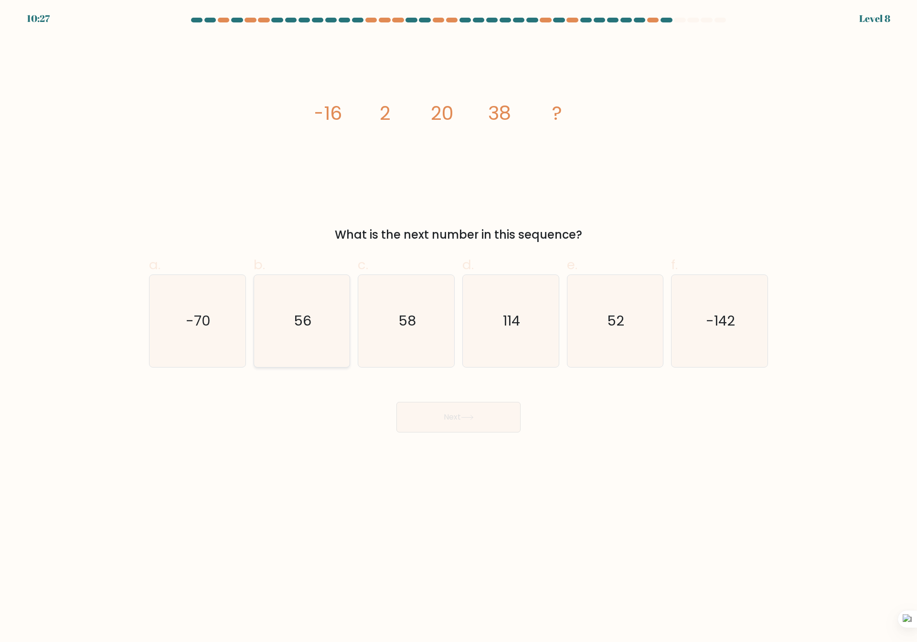
drag, startPoint x: 237, startPoint y: 316, endPoint x: 254, endPoint y: 317, distance: 17.2
click at [240, 316] on icon "-70" at bounding box center [197, 321] width 92 height 92
click at [458, 321] on input "a. -70" at bounding box center [458, 324] width 0 height 6
radio input "true"
click at [301, 330] on text "56" at bounding box center [303, 321] width 18 height 19
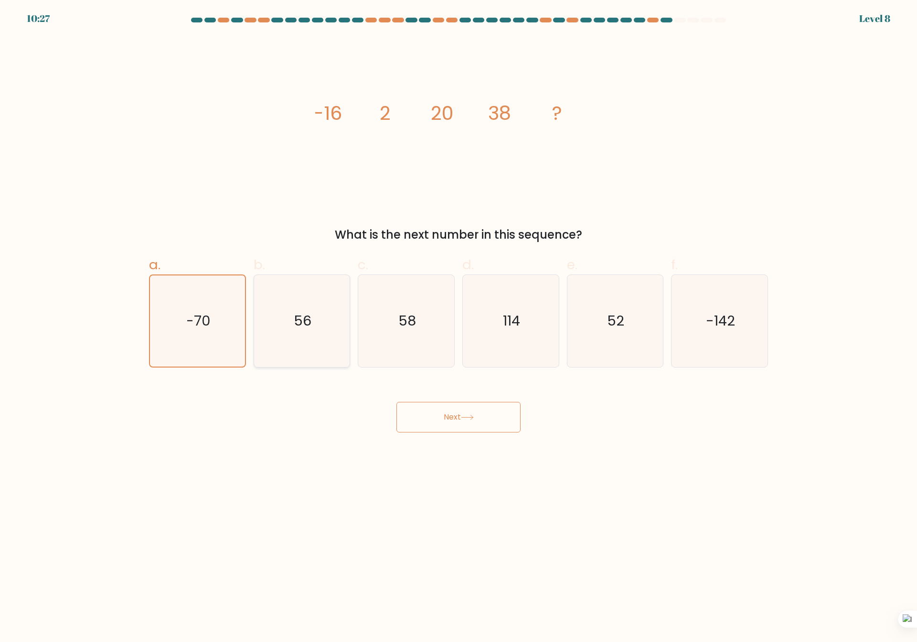
click at [458, 328] on input "b. 56" at bounding box center [458, 324] width 0 height 6
radio input "true"
click at [474, 404] on button "Next" at bounding box center [458, 417] width 124 height 31
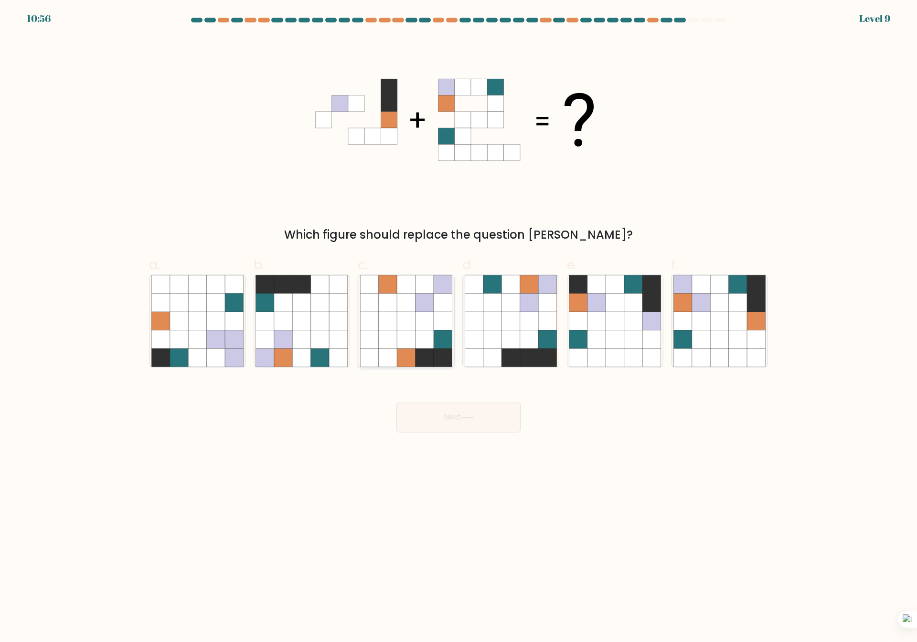
click at [411, 285] on icon at bounding box center [406, 285] width 18 height 18
click at [458, 321] on input "c." at bounding box center [458, 324] width 0 height 6
radio input "true"
click at [479, 410] on button "Next" at bounding box center [458, 417] width 124 height 31
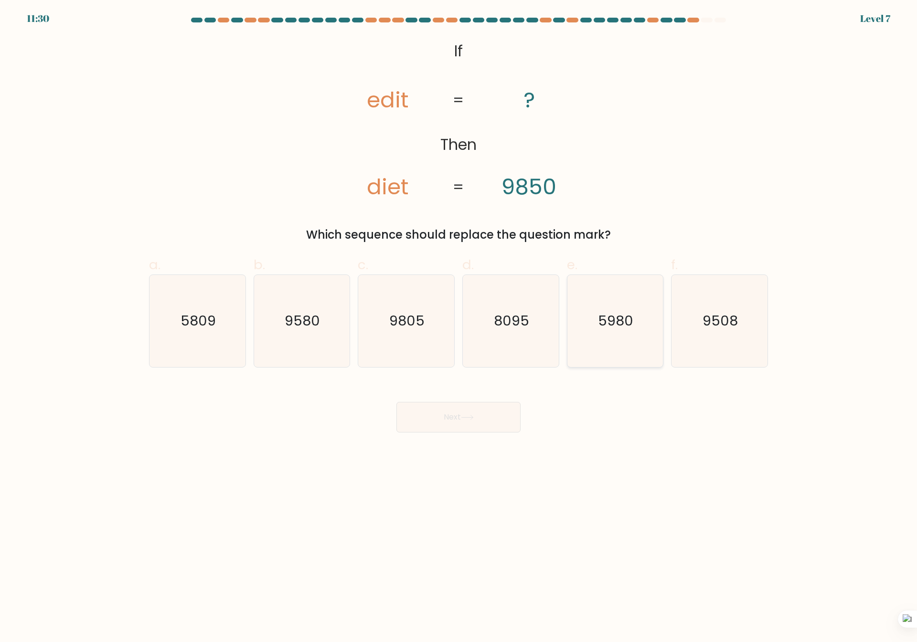
click at [592, 326] on icon "5980" at bounding box center [615, 321] width 92 height 92
click at [459, 326] on input "e. 5980" at bounding box center [458, 324] width 0 height 6
radio input "true"
click at [462, 422] on button "Next" at bounding box center [458, 417] width 124 height 31
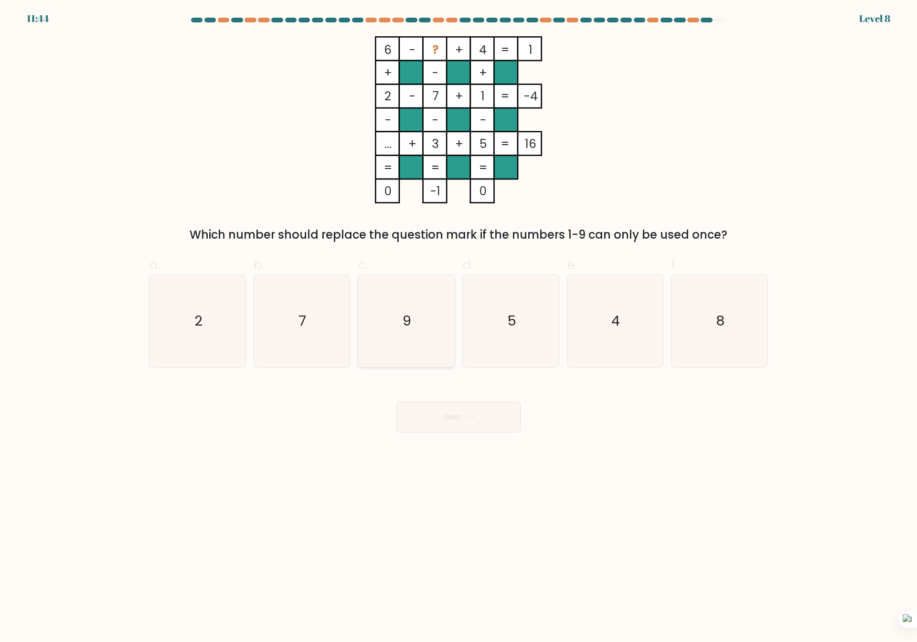
click at [405, 320] on text "9" at bounding box center [407, 321] width 9 height 19
click at [458, 321] on input "c. 9" at bounding box center [458, 324] width 0 height 6
radio input "true"
click at [466, 415] on icon at bounding box center [467, 417] width 13 height 5
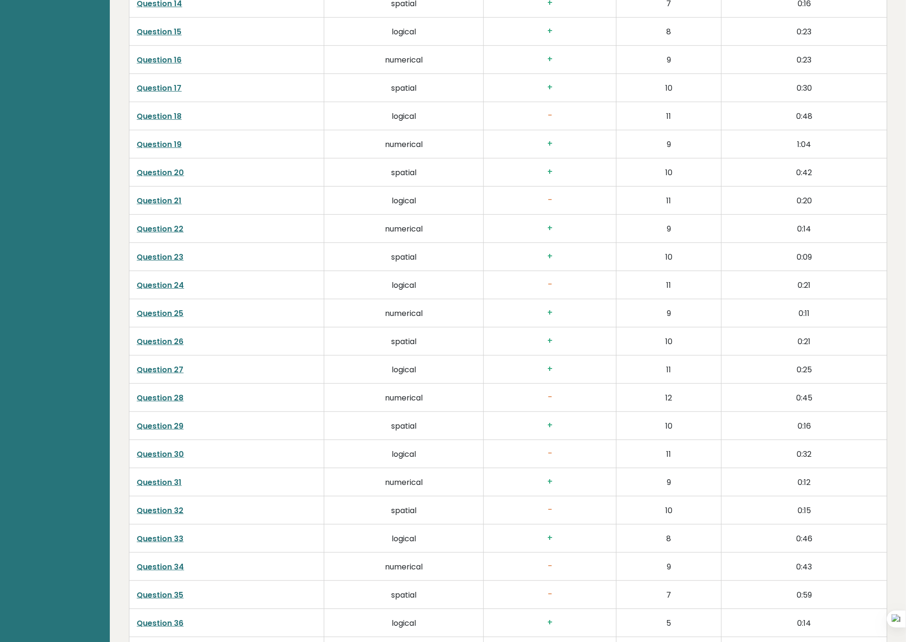
scroll to position [2306, 0]
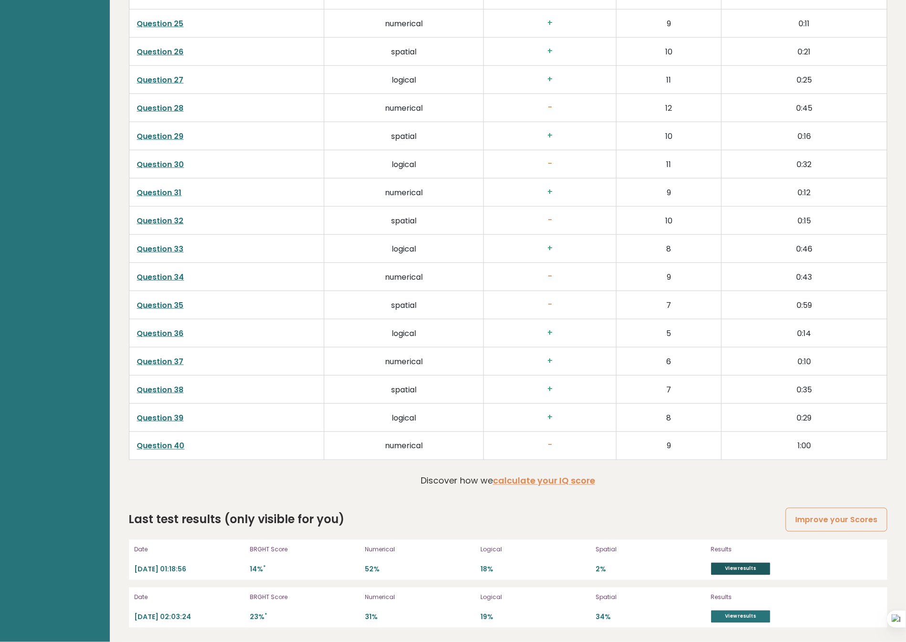
click at [742, 572] on link "View results" at bounding box center [740, 569] width 59 height 12
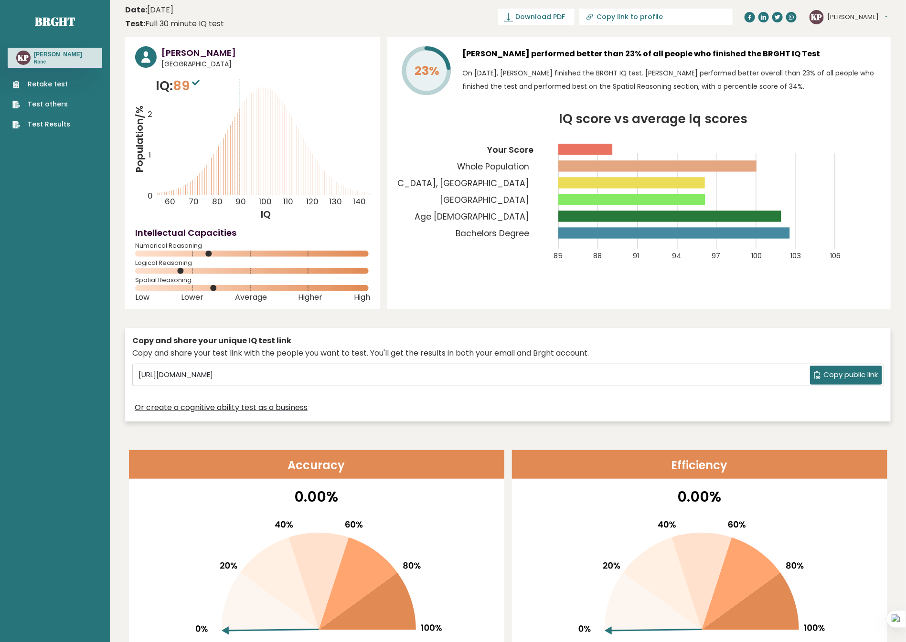
scroll to position [0, 0]
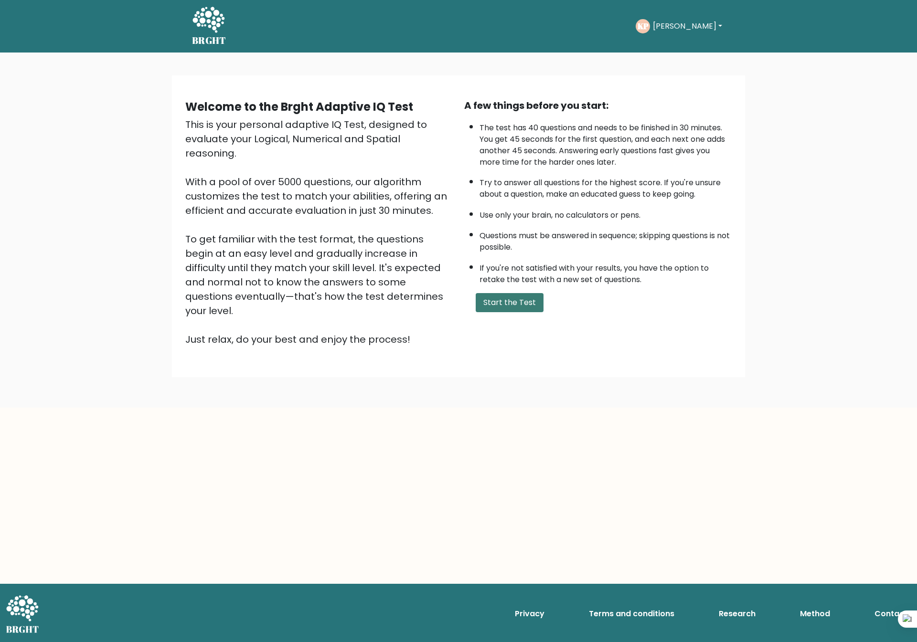
click at [494, 298] on button "Start the Test" at bounding box center [510, 302] width 68 height 19
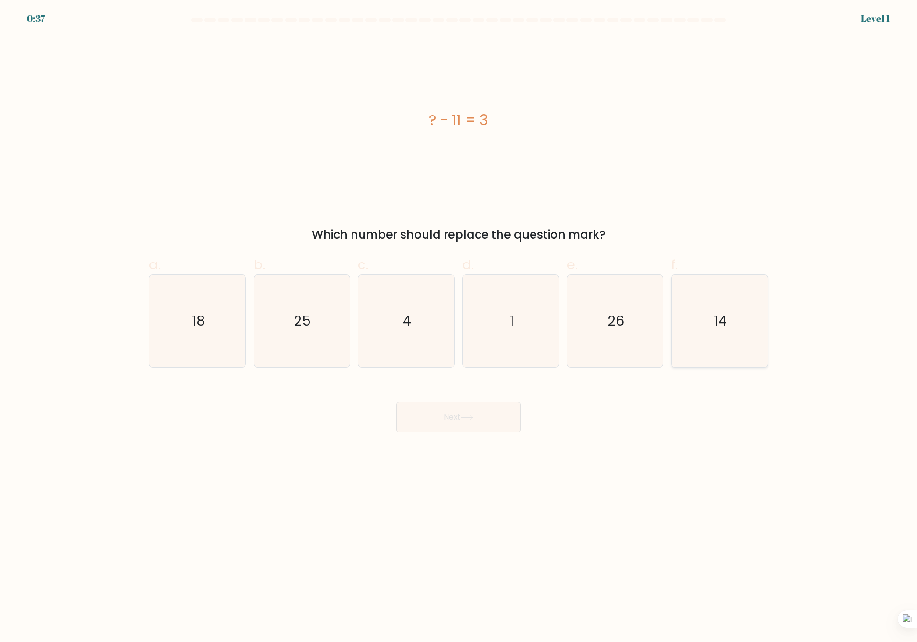
click at [708, 324] on icon "14" at bounding box center [719, 321] width 92 height 92
click at [459, 324] on input "f. 14" at bounding box center [458, 324] width 0 height 6
radio input "true"
click at [488, 416] on button "Next" at bounding box center [458, 417] width 124 height 31
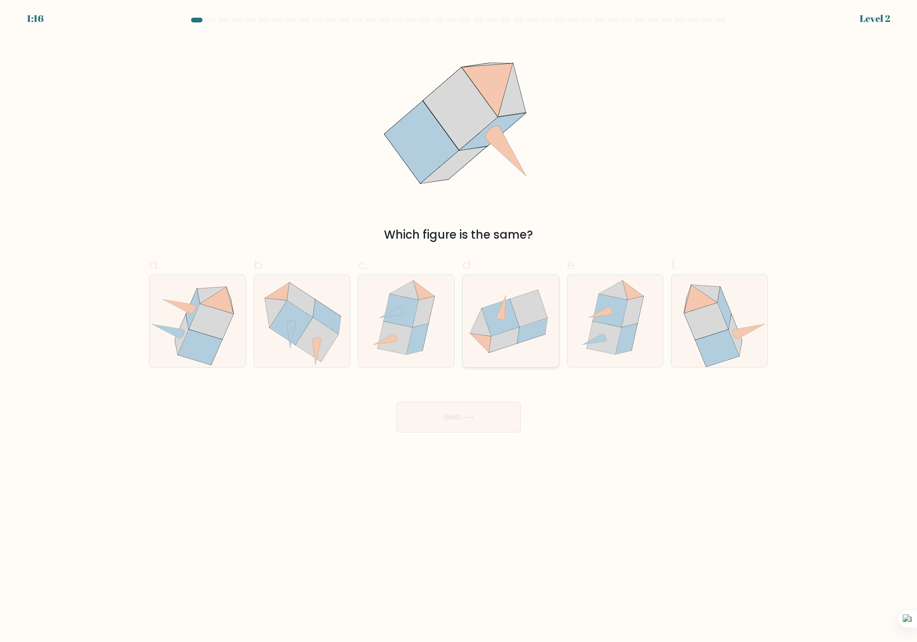
click at [516, 337] on icon at bounding box center [504, 339] width 30 height 25
click at [459, 328] on input "d." at bounding box center [458, 324] width 0 height 6
radio input "true"
click at [483, 415] on button "Next" at bounding box center [458, 417] width 124 height 31
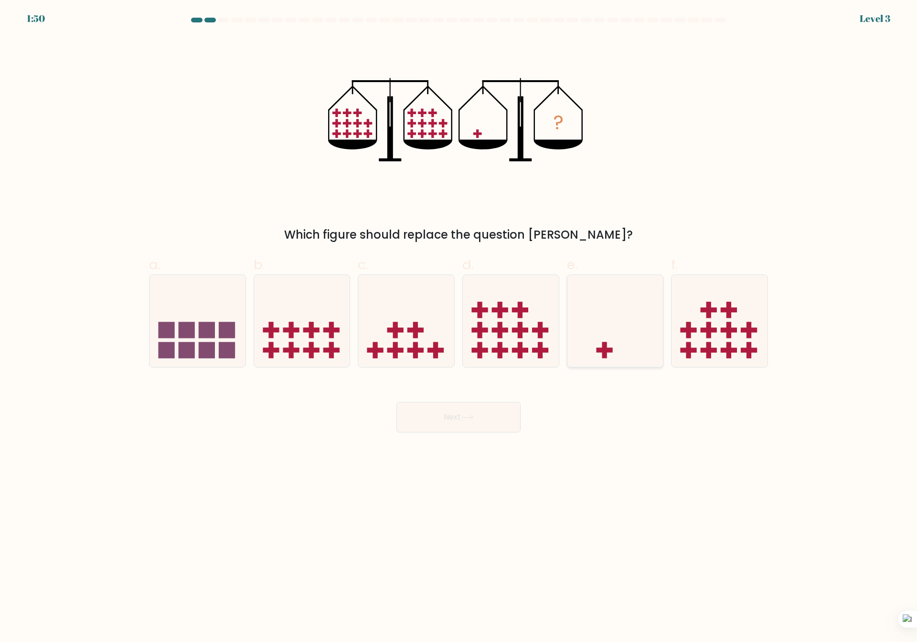
click at [629, 331] on icon at bounding box center [615, 321] width 96 height 79
click at [459, 328] on input "e." at bounding box center [458, 324] width 0 height 6
radio input "true"
click at [484, 412] on button "Next" at bounding box center [458, 417] width 124 height 31
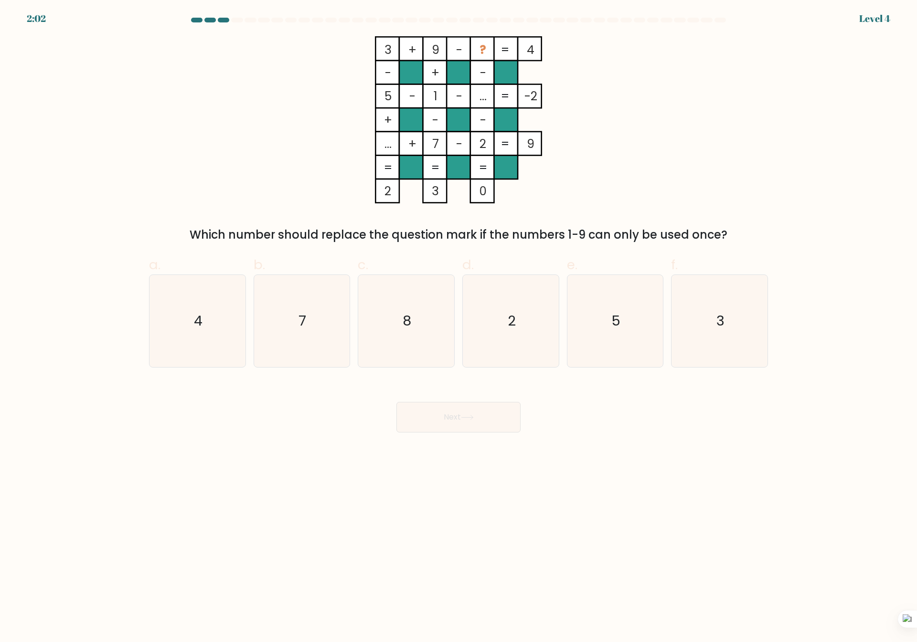
drag, startPoint x: 370, startPoint y: 319, endPoint x: 461, endPoint y: 364, distance: 102.5
click at [370, 317] on icon "8" at bounding box center [406, 321] width 92 height 92
click at [458, 321] on input "c. 8" at bounding box center [458, 324] width 0 height 6
radio input "true"
click at [486, 422] on button "Next" at bounding box center [458, 417] width 124 height 31
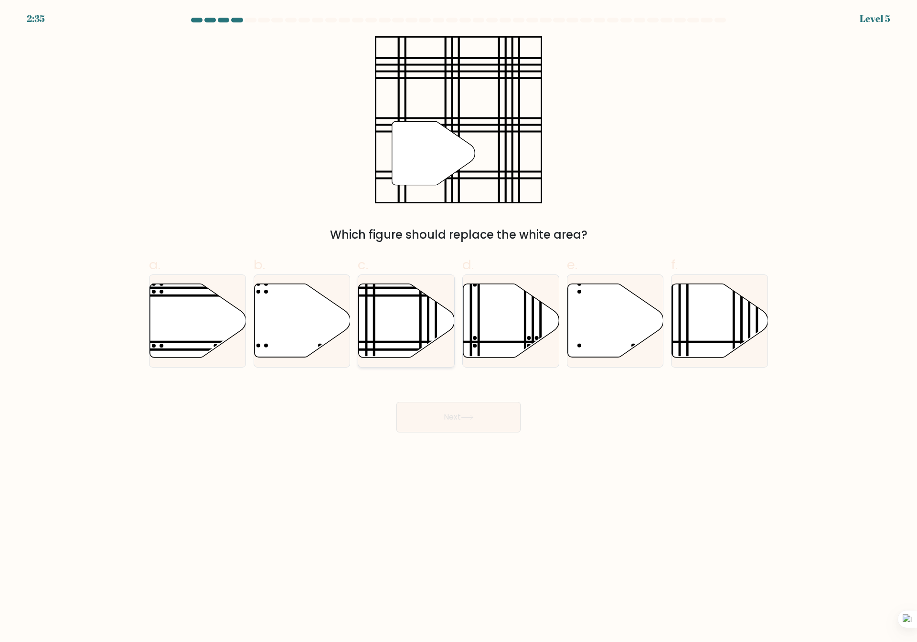
click at [401, 321] on icon at bounding box center [407, 321] width 96 height 74
click at [458, 321] on input "c." at bounding box center [458, 324] width 0 height 6
radio input "true"
click at [438, 414] on button "Next" at bounding box center [458, 417] width 124 height 31
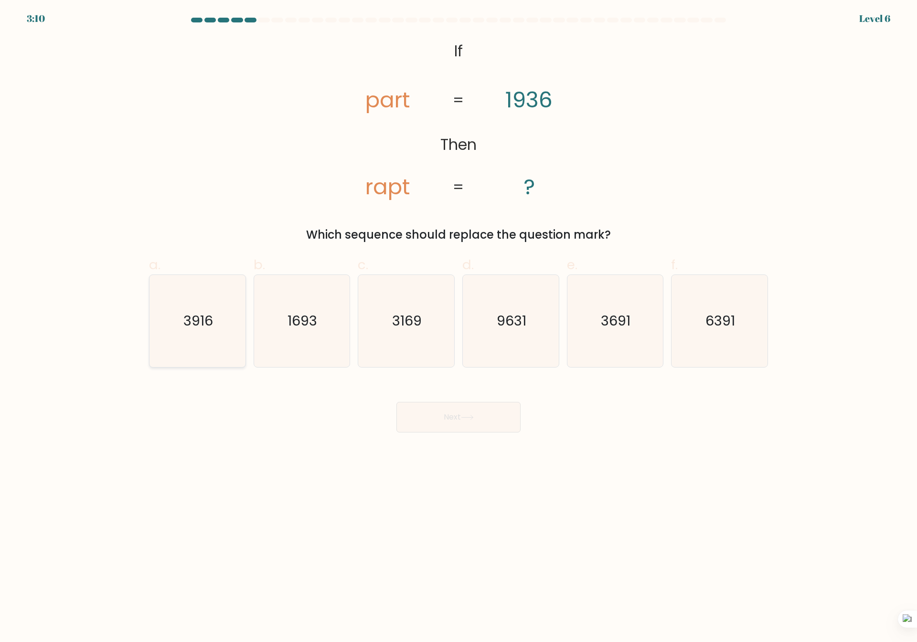
click at [229, 340] on icon "3916" at bounding box center [197, 321] width 92 height 92
click at [458, 328] on input "a. 3916" at bounding box center [458, 324] width 0 height 6
radio input "true"
click at [478, 415] on button "Next" at bounding box center [458, 417] width 124 height 31
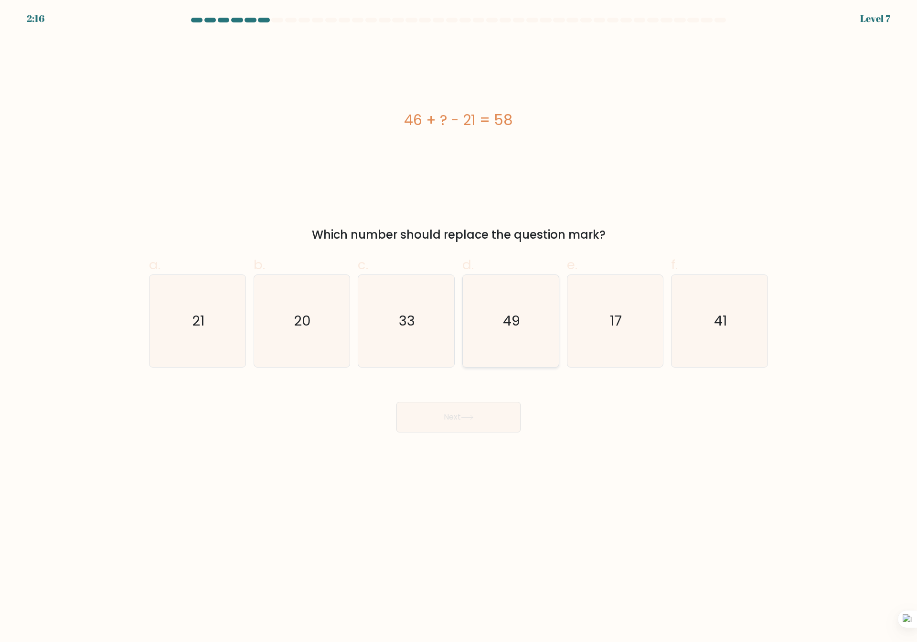
click at [510, 304] on icon "49" at bounding box center [511, 321] width 92 height 92
click at [459, 321] on input "d. 49" at bounding box center [458, 324] width 0 height 6
radio input "true"
click at [488, 413] on button "Next" at bounding box center [458, 417] width 124 height 31
click at [486, 417] on button "Next" at bounding box center [458, 417] width 124 height 31
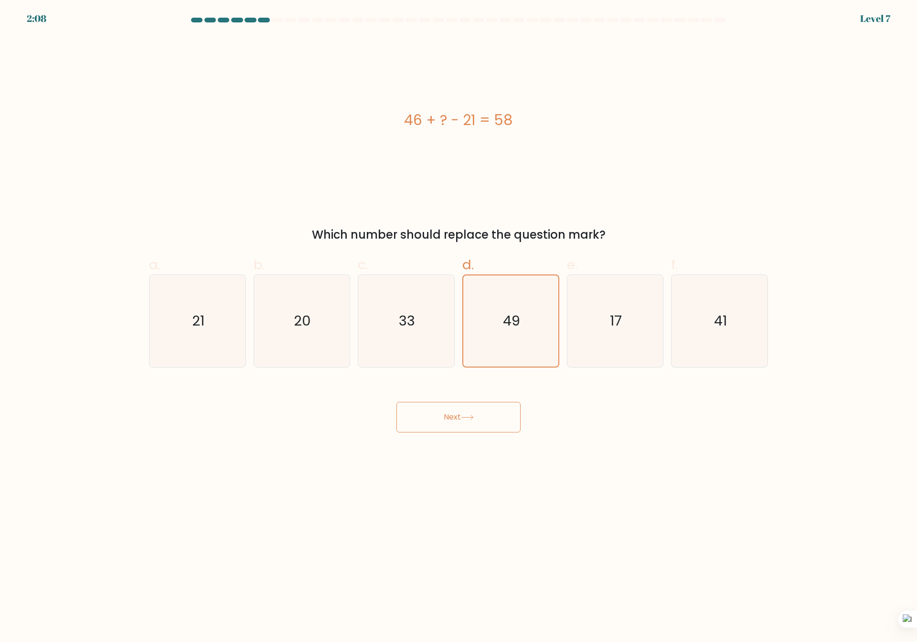
click at [439, 418] on button "Next" at bounding box center [458, 417] width 124 height 31
click at [481, 417] on button "Next" at bounding box center [458, 417] width 124 height 31
click at [487, 418] on button "Next" at bounding box center [458, 417] width 124 height 31
click at [423, 331] on icon "33" at bounding box center [406, 321] width 92 height 92
click at [458, 328] on input "c. 33" at bounding box center [458, 324] width 0 height 6
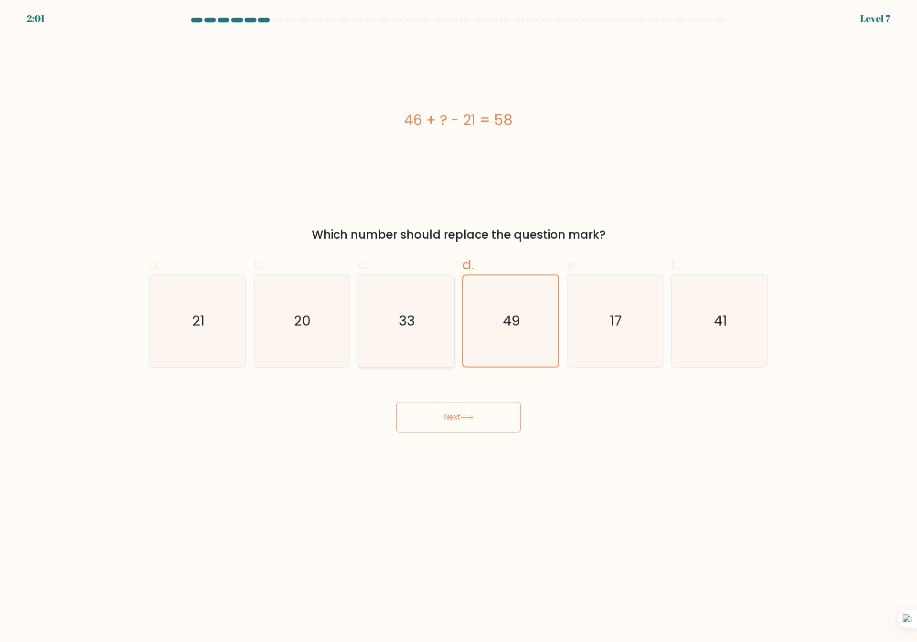
radio input "true"
click at [499, 330] on icon "49" at bounding box center [511, 321] width 92 height 92
click at [459, 328] on input "d. 49" at bounding box center [458, 324] width 0 height 6
radio input "true"
click at [440, 417] on button "Next" at bounding box center [458, 417] width 124 height 31
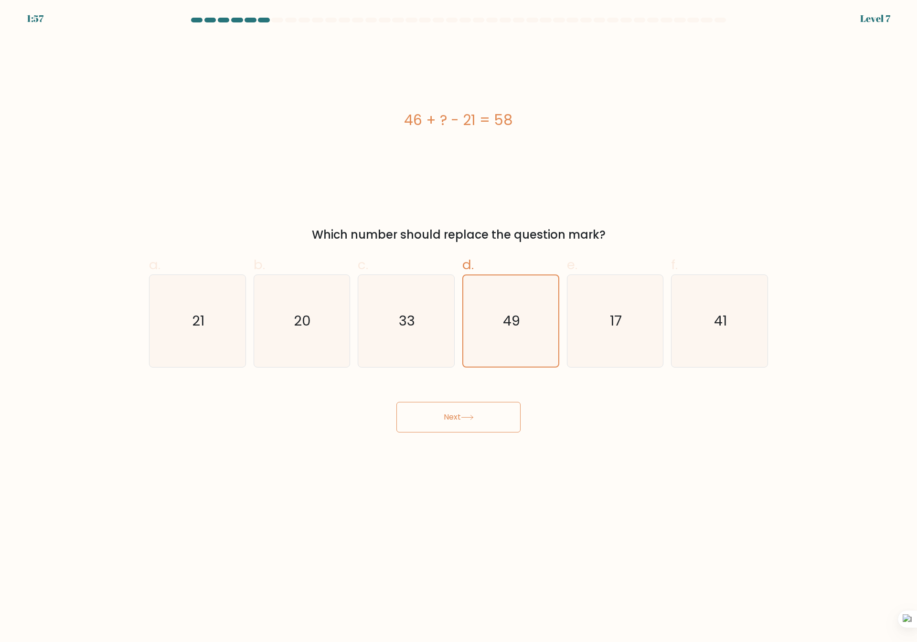
click at [396, 402] on button "Next" at bounding box center [458, 417] width 124 height 31
click at [309, 469] on body "1:54 Level 7 a." at bounding box center [458, 321] width 917 height 642
click at [647, 213] on div "46 + ? - 21 = 58 Which number should replace the question mark?" at bounding box center [458, 139] width 630 height 207
drag, startPoint x: 625, startPoint y: 331, endPoint x: 625, endPoint y: 339, distance: 7.6
click at [625, 335] on icon "17" at bounding box center [615, 321] width 92 height 92
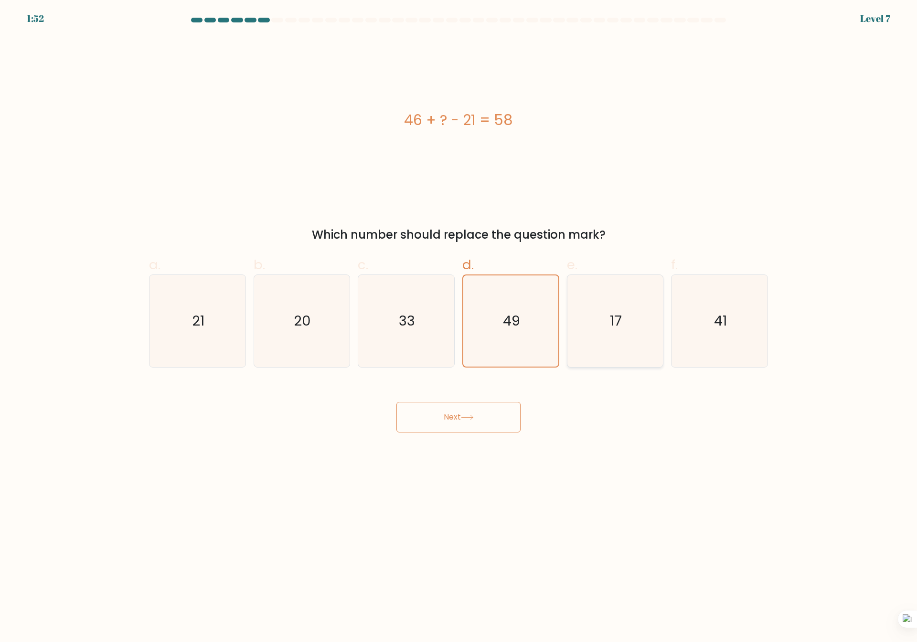
click at [459, 328] on input "e. 17" at bounding box center [458, 324] width 0 height 6
radio input "true"
click at [195, 343] on icon "21" at bounding box center [197, 321] width 92 height 92
click at [458, 328] on input "a. 21" at bounding box center [458, 324] width 0 height 6
radio input "true"
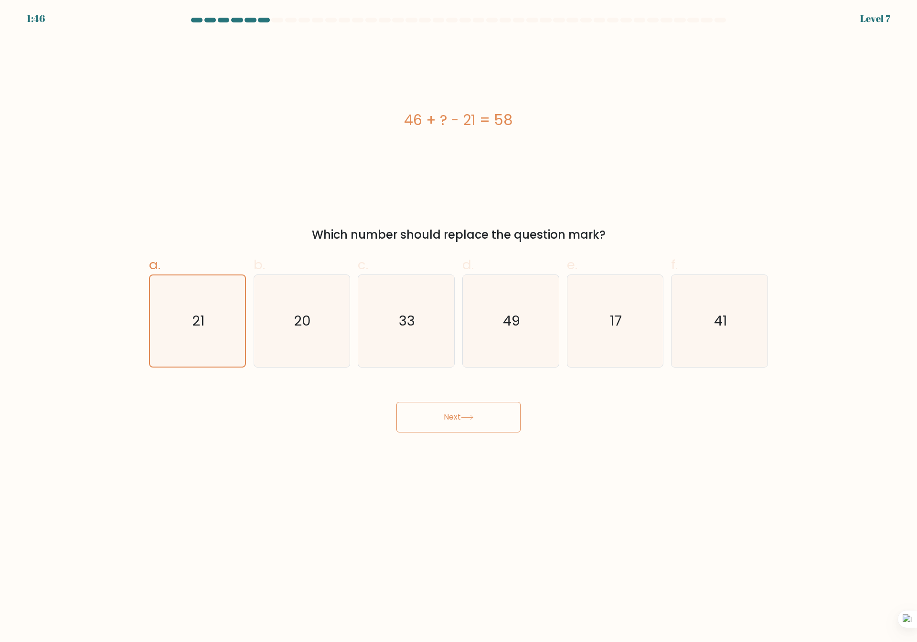
click at [446, 415] on button "Next" at bounding box center [458, 417] width 124 height 31
click at [396, 402] on button "Next" at bounding box center [458, 417] width 124 height 31
drag, startPoint x: 497, startPoint y: 330, endPoint x: 491, endPoint y: 373, distance: 43.8
click at [496, 330] on icon "49" at bounding box center [511, 321] width 92 height 92
click at [459, 328] on input "d. 49" at bounding box center [458, 324] width 0 height 6
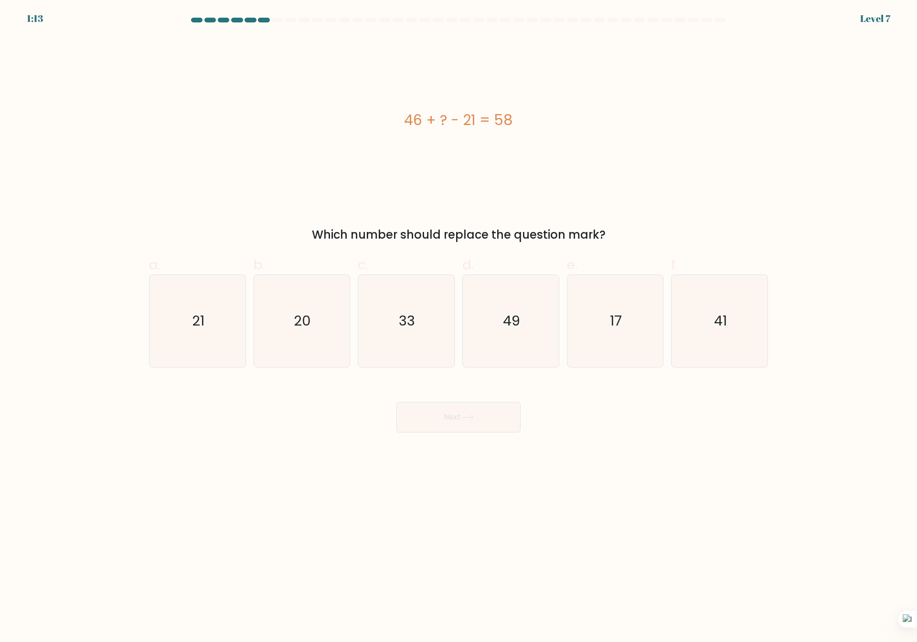
radio input "true"
click at [467, 420] on icon at bounding box center [467, 417] width 13 height 5
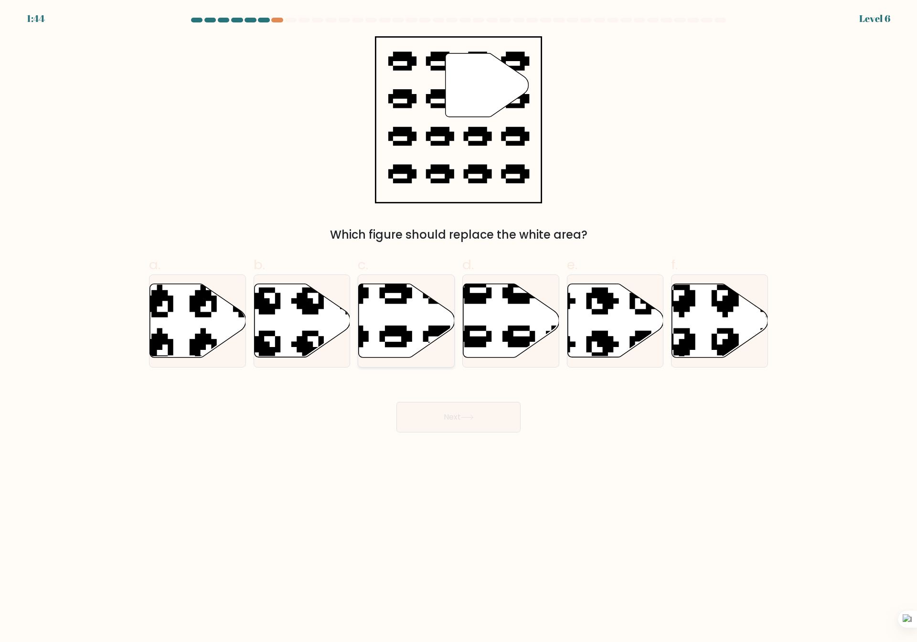
click at [403, 325] on icon at bounding box center [407, 321] width 96 height 74
click at [458, 325] on input "c." at bounding box center [458, 324] width 0 height 6
radio input "true"
click at [483, 412] on button "Next" at bounding box center [458, 417] width 124 height 31
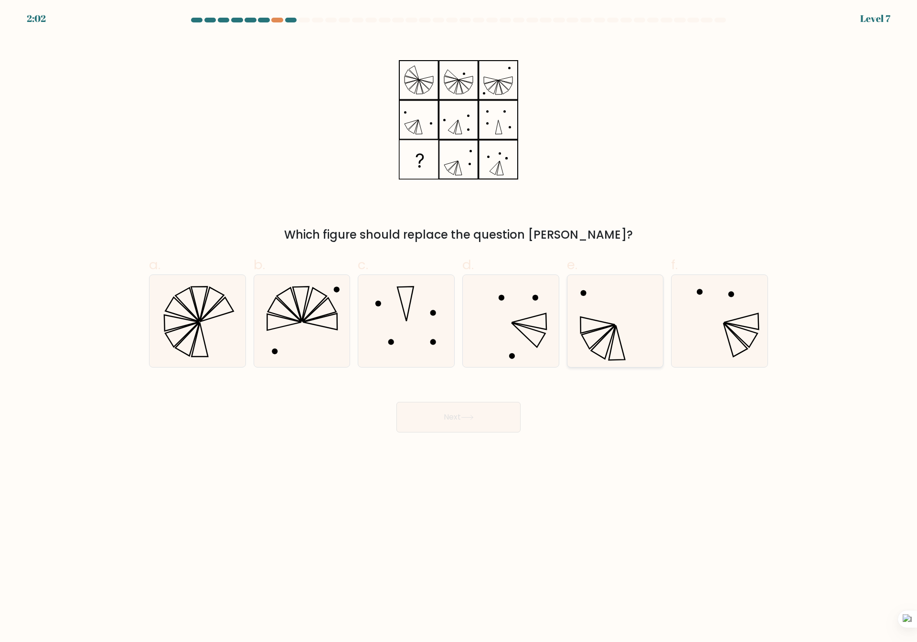
click at [602, 347] on icon at bounding box center [615, 321] width 92 height 92
click at [459, 328] on input "e." at bounding box center [458, 324] width 0 height 6
radio input "true"
click at [481, 415] on button "Next" at bounding box center [458, 417] width 124 height 31
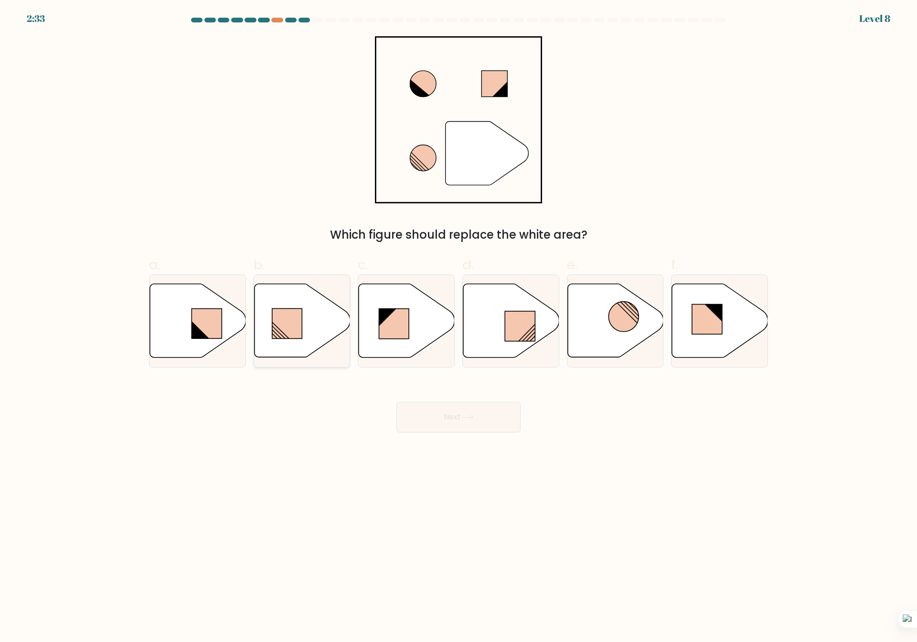
click at [301, 338] on rect at bounding box center [287, 324] width 30 height 30
click at [458, 328] on input "b." at bounding box center [458, 324] width 0 height 6
radio input "true"
drag, startPoint x: 529, startPoint y: 320, endPoint x: 514, endPoint y: 430, distance: 110.8
click at [529, 320] on rect at bounding box center [520, 326] width 30 height 30
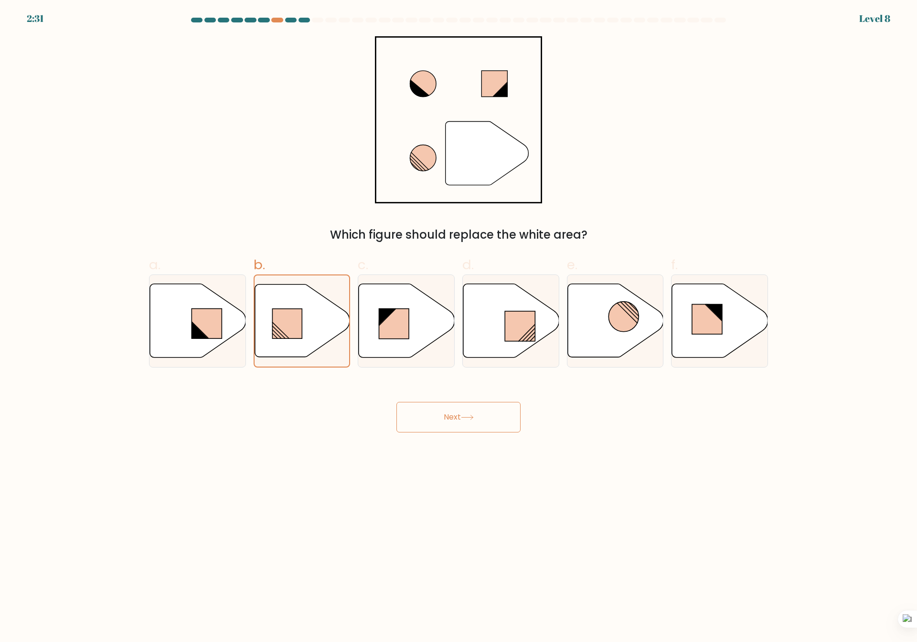
click at [459, 321] on input "d." at bounding box center [458, 324] width 0 height 6
radio input "true"
click at [476, 413] on button "Next" at bounding box center [458, 417] width 124 height 31
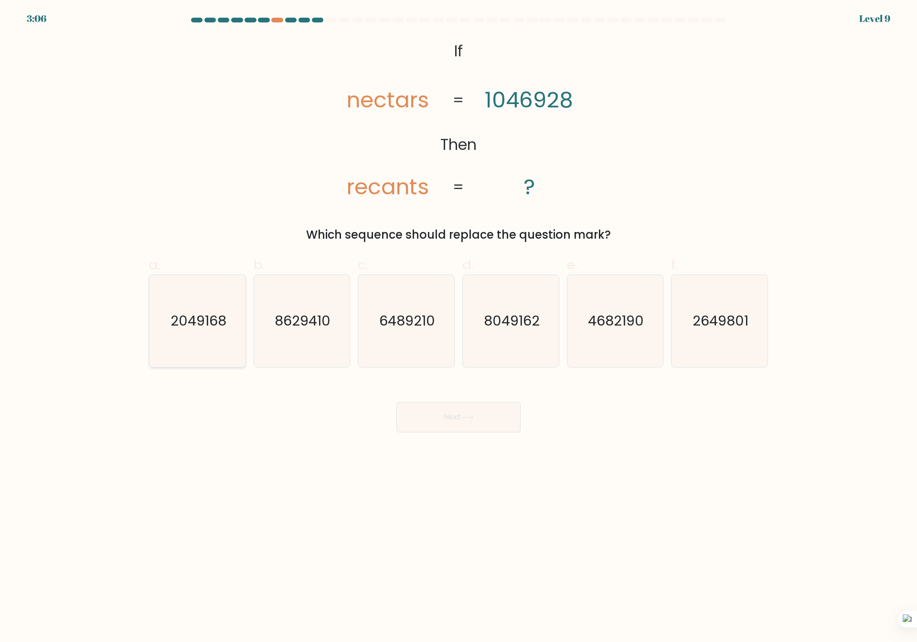
click at [202, 330] on text "2049168" at bounding box center [198, 321] width 56 height 19
click at [458, 328] on input "a. 2049168" at bounding box center [458, 324] width 0 height 6
radio input "true"
click at [453, 424] on button "Next" at bounding box center [458, 417] width 124 height 31
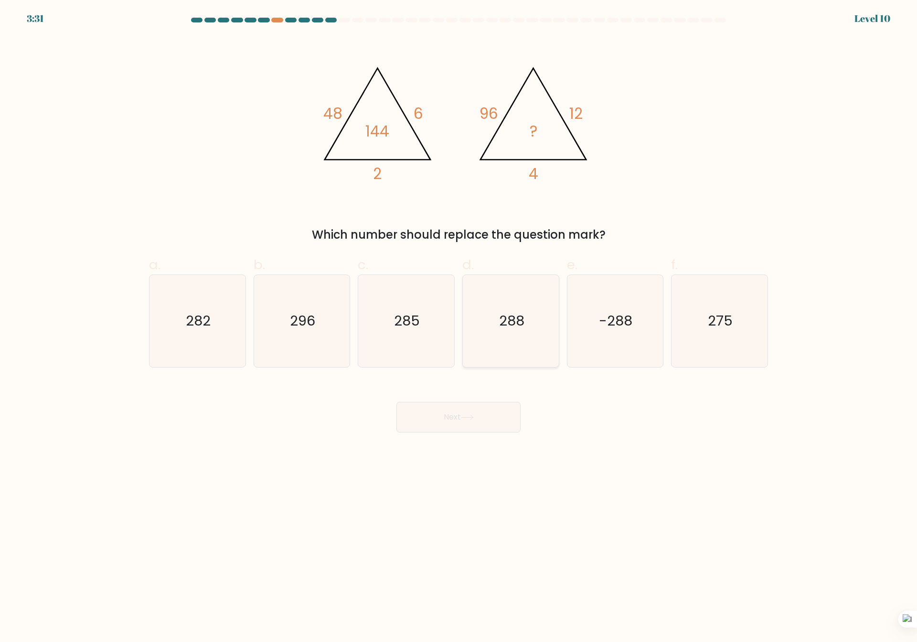
click at [506, 337] on icon "288" at bounding box center [511, 321] width 92 height 92
click at [459, 328] on input "d. 288" at bounding box center [458, 324] width 0 height 6
radio input "true"
click at [472, 431] on button "Next" at bounding box center [458, 417] width 124 height 31
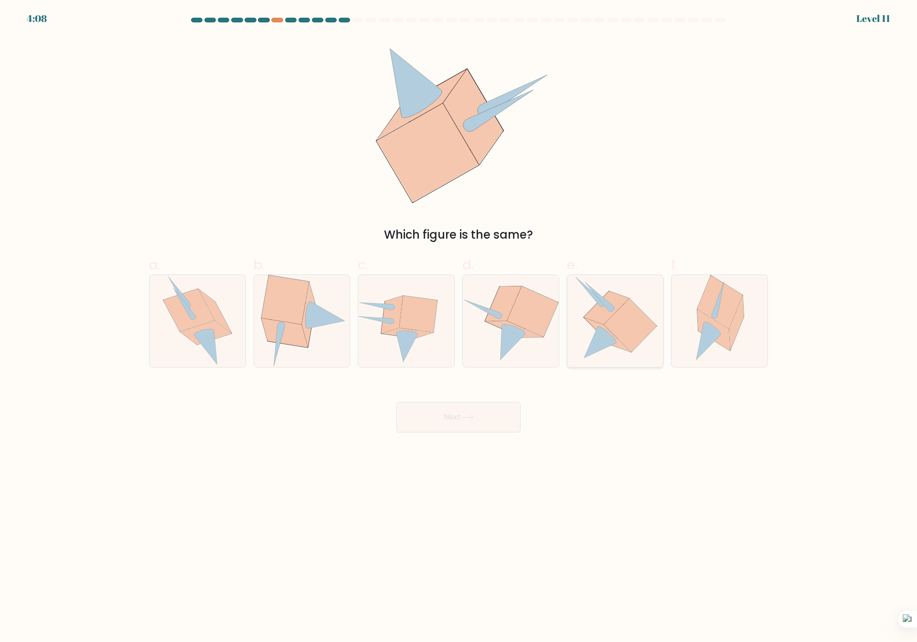
click at [647, 337] on icon at bounding box center [630, 325] width 53 height 54
click at [459, 328] on input "e." at bounding box center [458, 324] width 0 height 6
radio input "true"
click at [449, 410] on button "Next" at bounding box center [458, 417] width 124 height 31
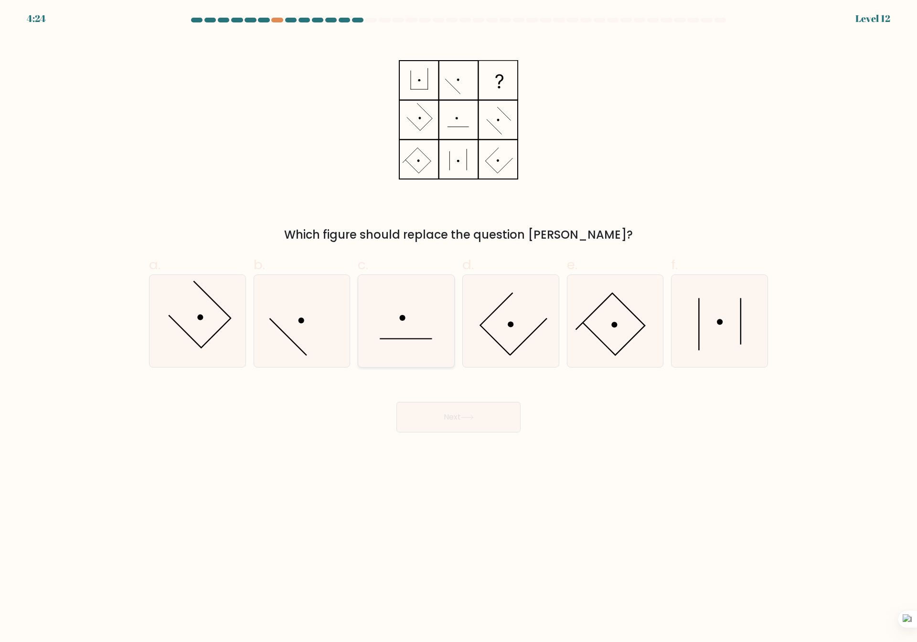
click at [427, 308] on icon at bounding box center [406, 321] width 92 height 92
click at [458, 321] on input "c." at bounding box center [458, 324] width 0 height 6
radio input "true"
click at [483, 425] on button "Next" at bounding box center [458, 417] width 124 height 31
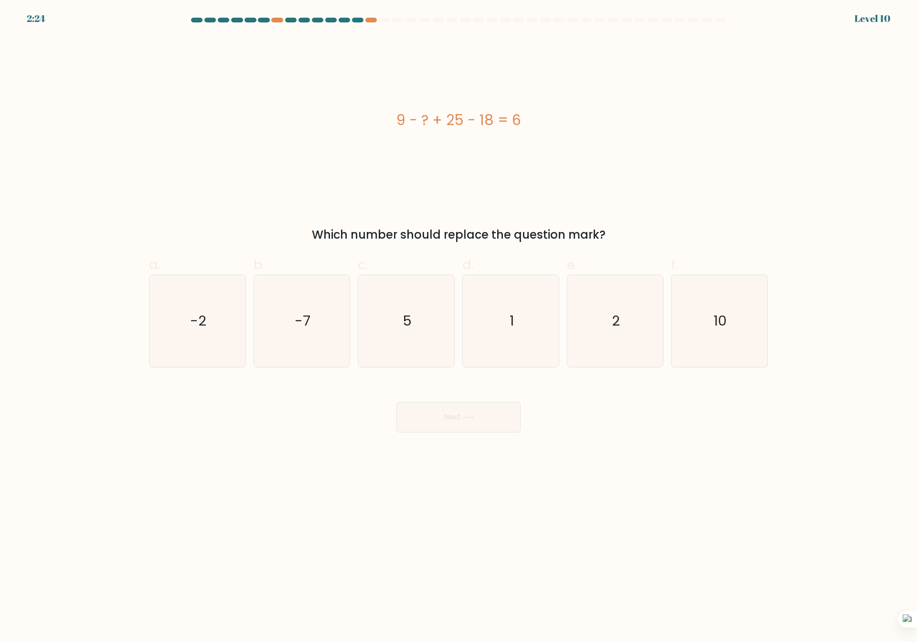
click at [770, 348] on div "f. 10" at bounding box center [719, 311] width 105 height 113
drag, startPoint x: 719, startPoint y: 321, endPoint x: 648, endPoint y: 355, distance: 79.0
click at [721, 319] on text "10" at bounding box center [720, 321] width 13 height 19
click at [459, 321] on input "f. 10" at bounding box center [458, 324] width 0 height 6
radio input "true"
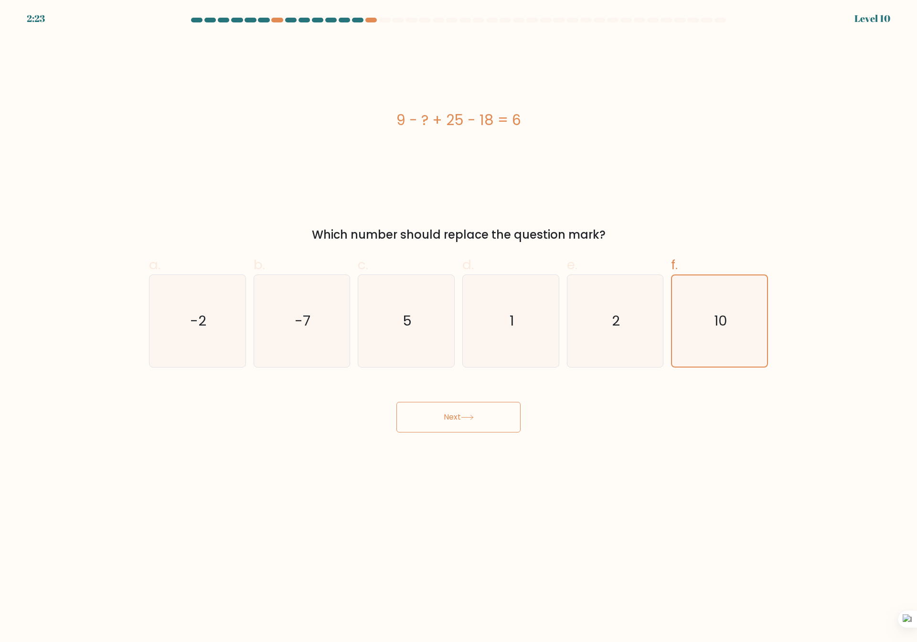
click at [436, 421] on button "Next" at bounding box center [458, 417] width 124 height 31
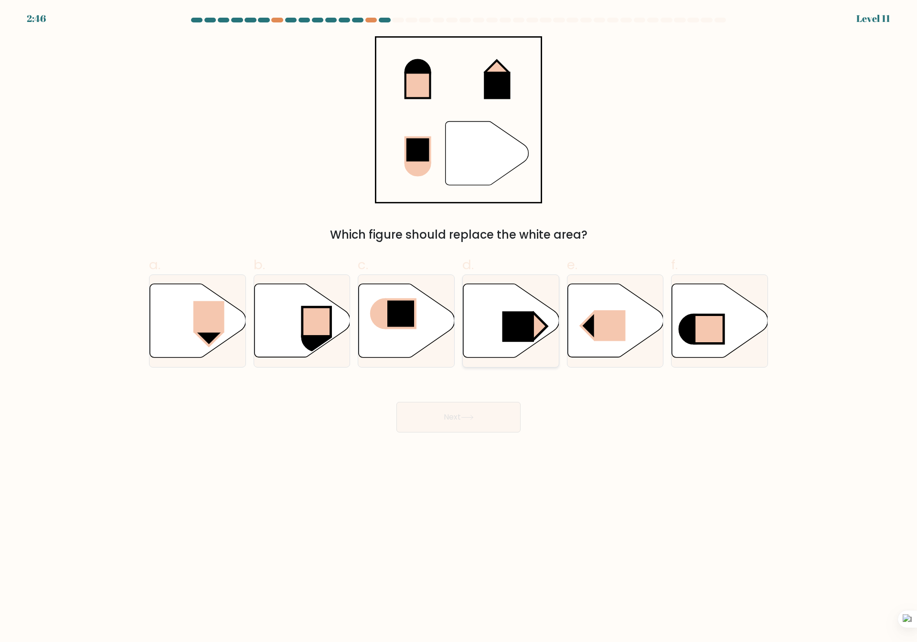
click at [501, 331] on icon at bounding box center [511, 321] width 96 height 74
click at [459, 328] on input "d." at bounding box center [458, 324] width 0 height 6
radio input "true"
click at [505, 413] on button "Next" at bounding box center [458, 417] width 124 height 31
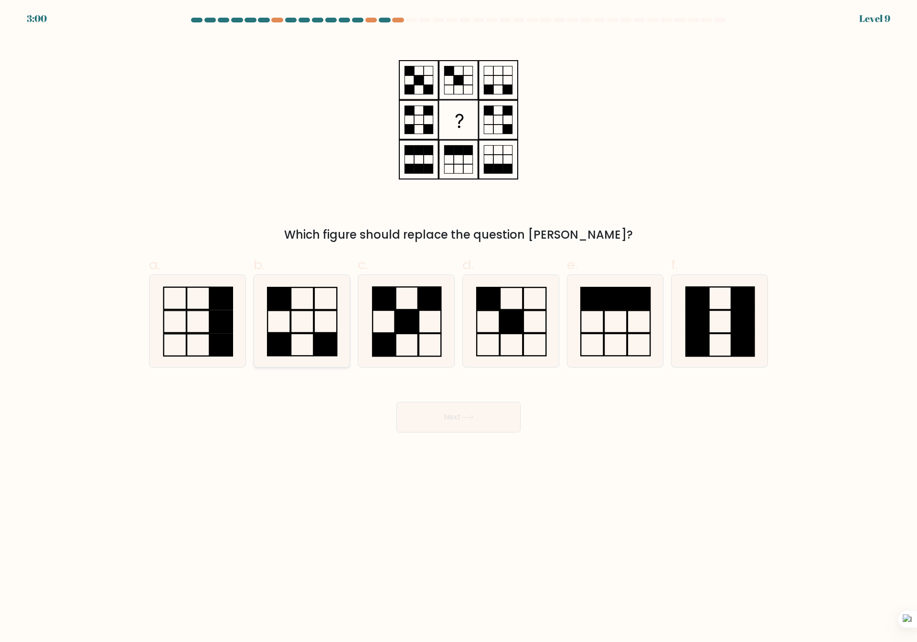
click at [269, 331] on icon at bounding box center [301, 321] width 92 height 92
click at [458, 328] on input "b." at bounding box center [458, 324] width 0 height 6
radio input "true"
click at [461, 415] on button "Next" at bounding box center [458, 417] width 124 height 31
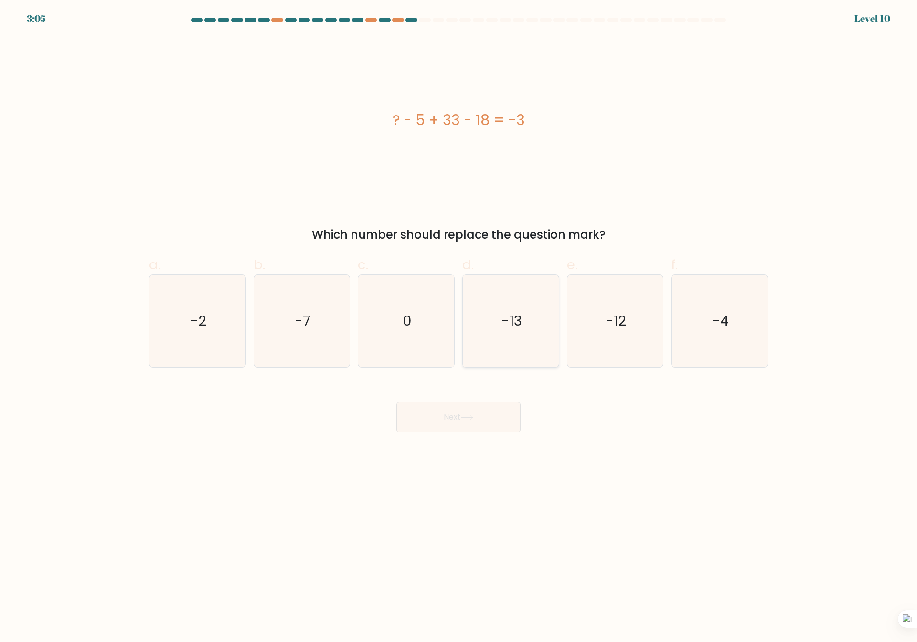
click at [536, 336] on icon "-13" at bounding box center [511, 321] width 92 height 92
click at [459, 328] on input "d. -13" at bounding box center [458, 324] width 0 height 6
radio input "true"
click at [489, 410] on button "Next" at bounding box center [458, 417] width 124 height 31
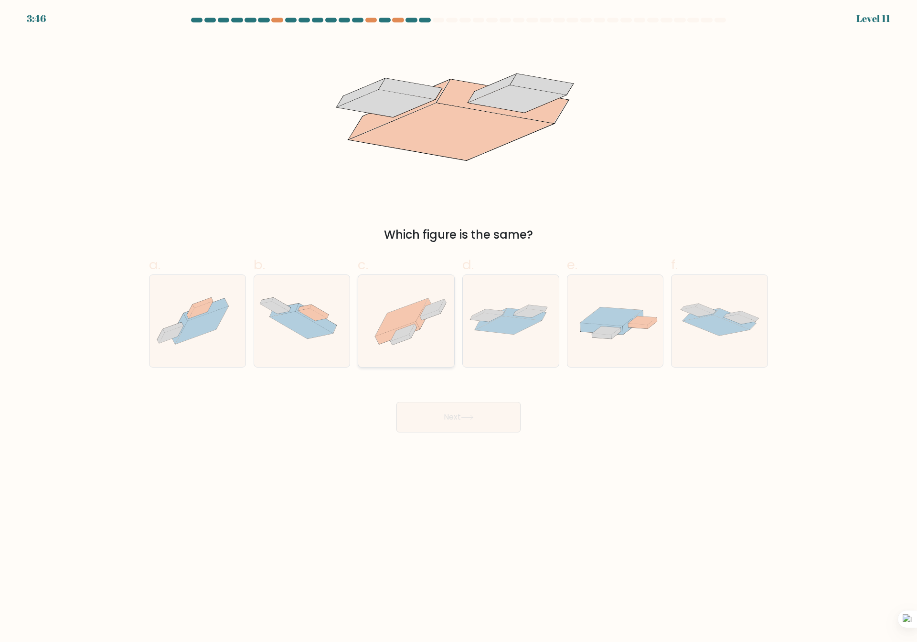
drag, startPoint x: 415, startPoint y: 318, endPoint x: 414, endPoint y: 347, distance: 29.1
click at [415, 319] on icon at bounding box center [401, 317] width 53 height 38
click at [458, 321] on input "c." at bounding box center [458, 324] width 0 height 6
radio input "true"
click at [483, 424] on button "Next" at bounding box center [458, 417] width 124 height 31
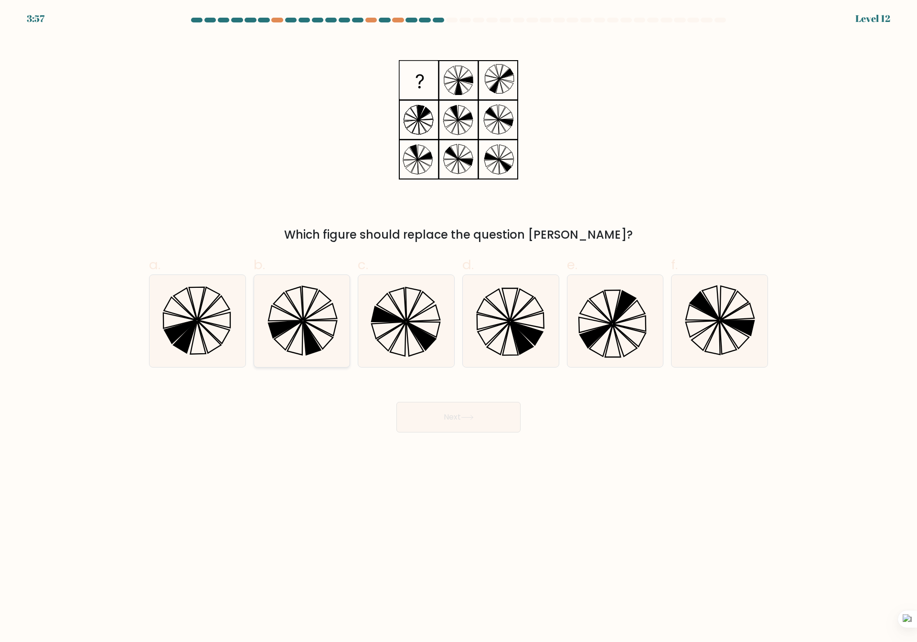
click at [317, 338] on icon at bounding box center [301, 321] width 92 height 92
click at [458, 328] on input "b." at bounding box center [458, 324] width 0 height 6
radio input "true"
click at [479, 417] on button "Next" at bounding box center [458, 417] width 124 height 31
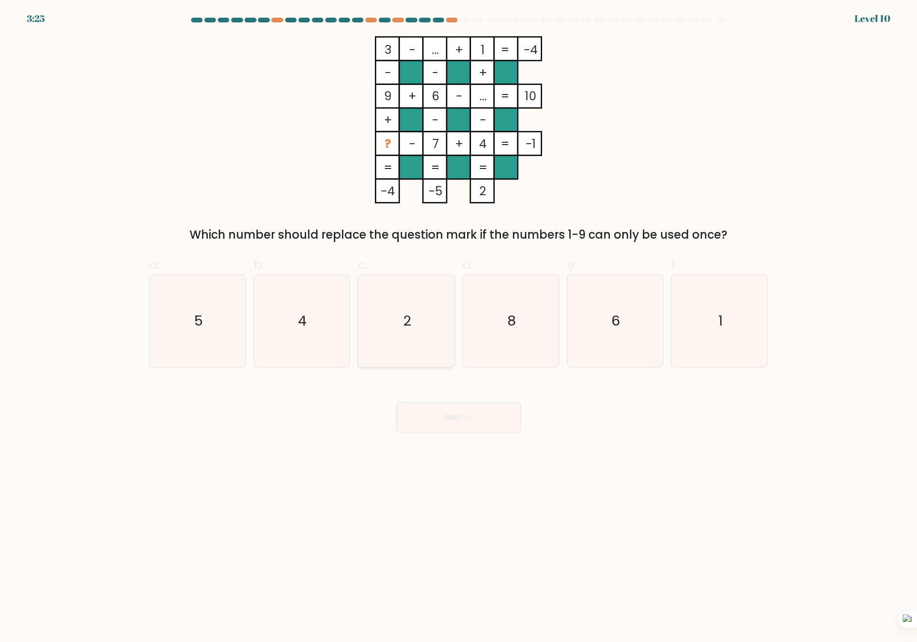
click at [406, 353] on icon "2" at bounding box center [406, 321] width 92 height 92
click at [458, 328] on input "c. 2" at bounding box center [458, 324] width 0 height 6
radio input "true"
click at [437, 427] on button "Next" at bounding box center [458, 417] width 124 height 31
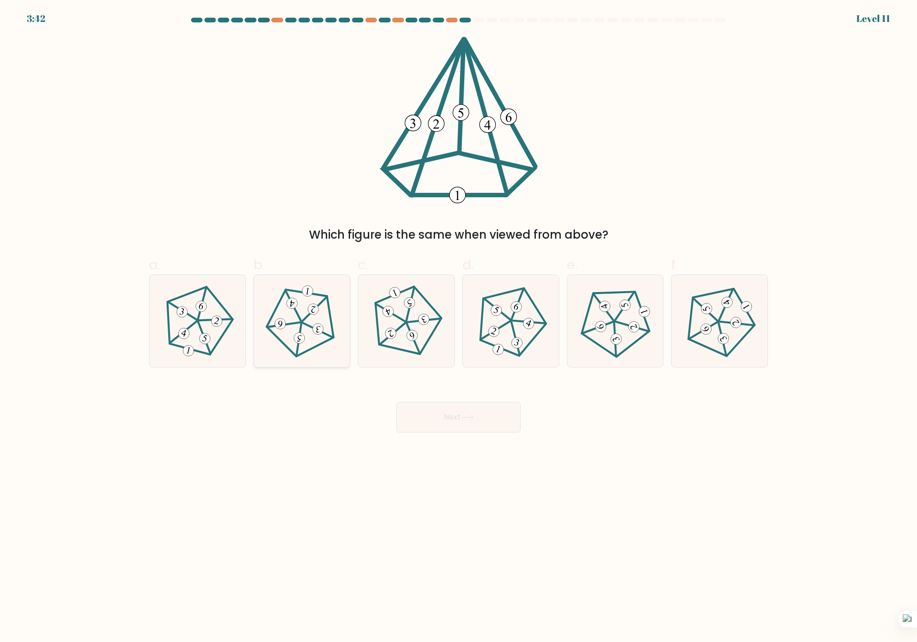
click at [327, 334] on 625 at bounding box center [317, 330] width 34 height 15
click at [458, 328] on input "b." at bounding box center [458, 324] width 0 height 6
radio input "true"
click at [459, 414] on button "Next" at bounding box center [458, 417] width 124 height 31
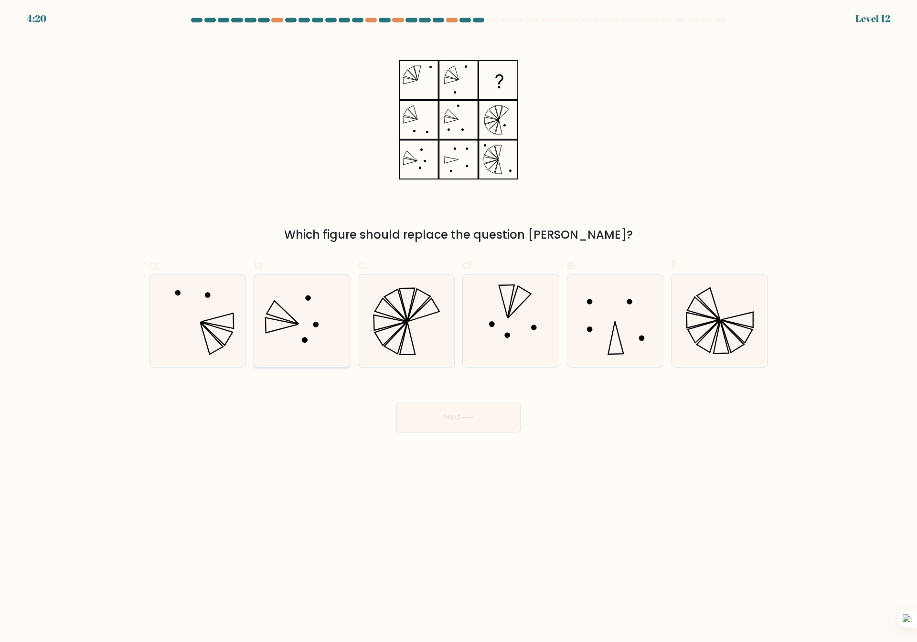
click at [312, 321] on icon at bounding box center [301, 321] width 92 height 92
click at [458, 321] on input "b." at bounding box center [458, 324] width 0 height 6
radio input "true"
click at [510, 415] on button "Next" at bounding box center [458, 417] width 124 height 31
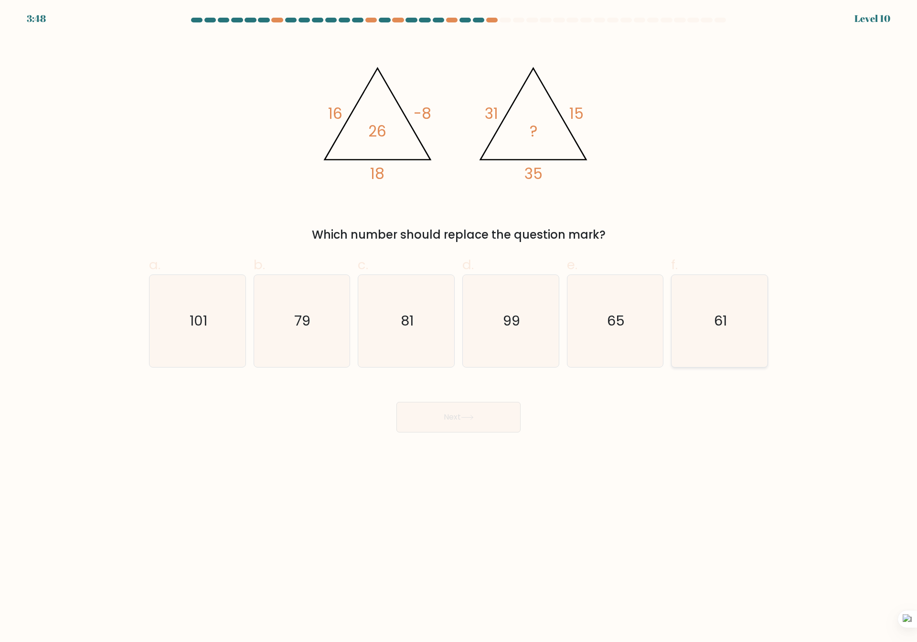
drag, startPoint x: 735, startPoint y: 338, endPoint x: 712, endPoint y: 351, distance: 26.3
click at [735, 339] on icon "61" at bounding box center [719, 321] width 92 height 92
click at [459, 328] on input "f. 61" at bounding box center [458, 324] width 0 height 6
radio input "true"
click at [428, 407] on button "Next" at bounding box center [458, 417] width 124 height 31
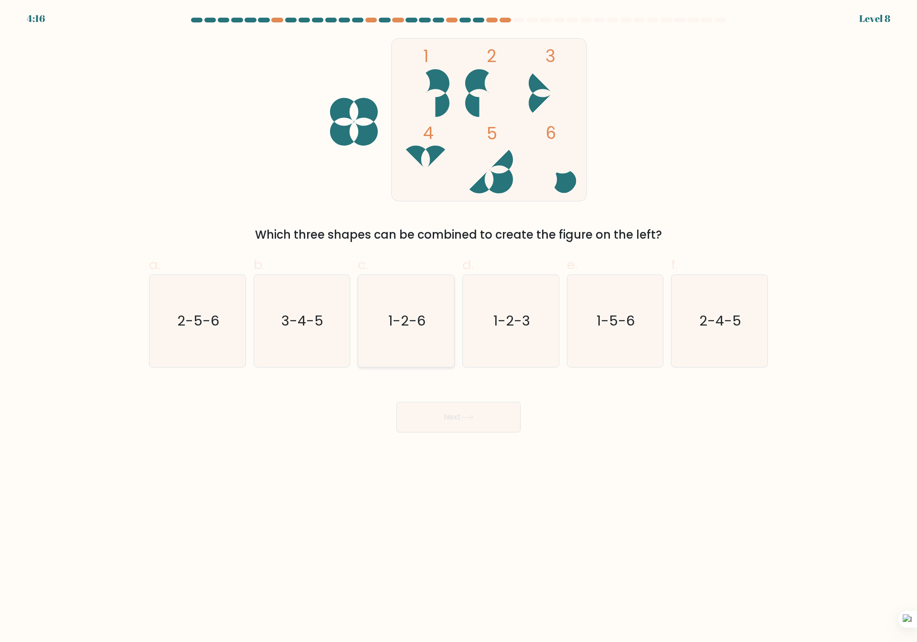
click at [417, 336] on icon "1-2-6" at bounding box center [406, 321] width 92 height 92
click at [458, 328] on input "c. 1-2-6" at bounding box center [458, 324] width 0 height 6
radio input "true"
click at [425, 425] on button "Next" at bounding box center [458, 417] width 124 height 31
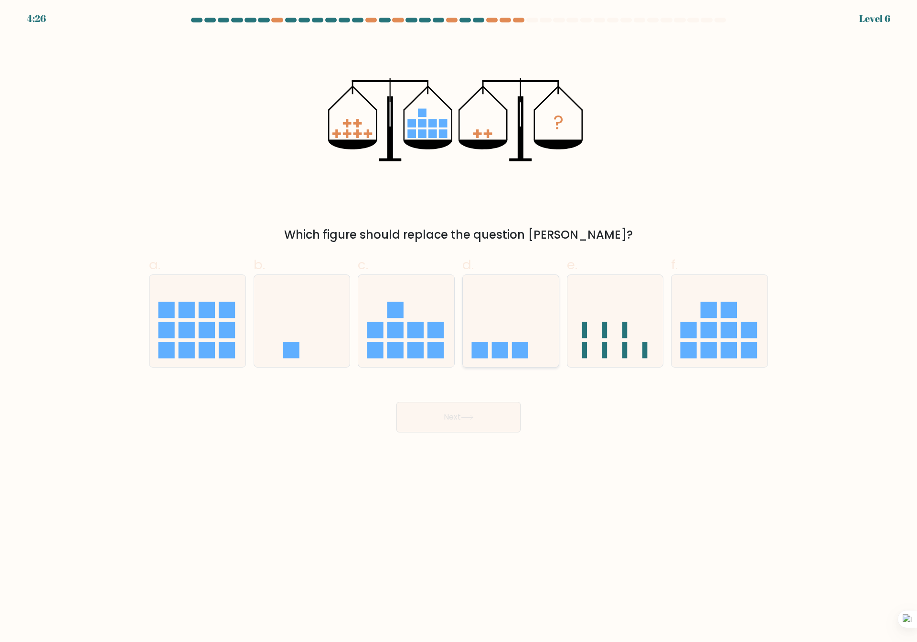
click at [499, 332] on icon at bounding box center [511, 321] width 96 height 79
click at [459, 328] on input "d." at bounding box center [458, 324] width 0 height 6
radio input "true"
click at [495, 417] on button "Next" at bounding box center [458, 417] width 124 height 31
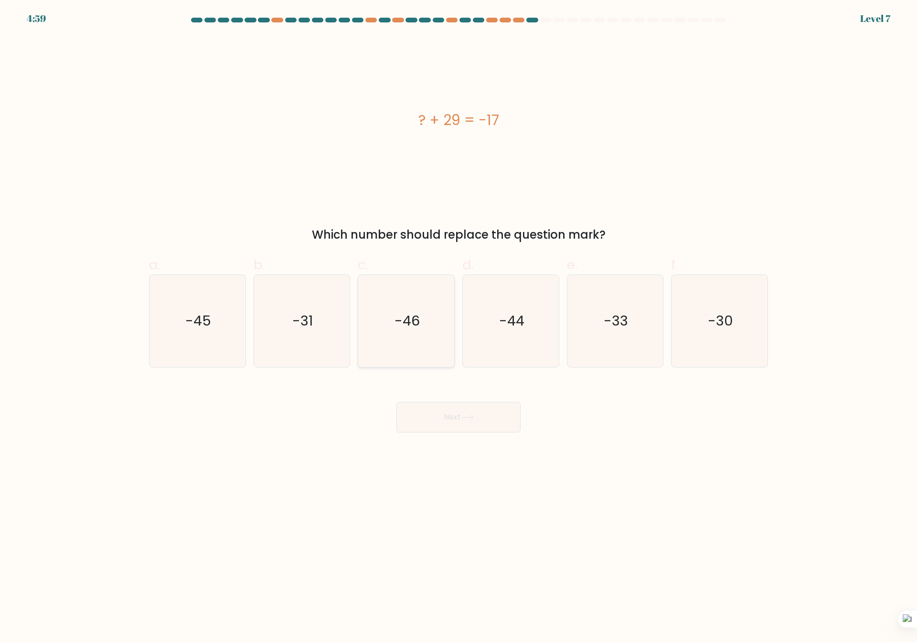
click at [430, 337] on icon "-46" at bounding box center [406, 321] width 92 height 92
click at [458, 328] on input "c. -46" at bounding box center [458, 324] width 0 height 6
radio input "true"
click at [444, 411] on button "Next" at bounding box center [458, 417] width 124 height 31
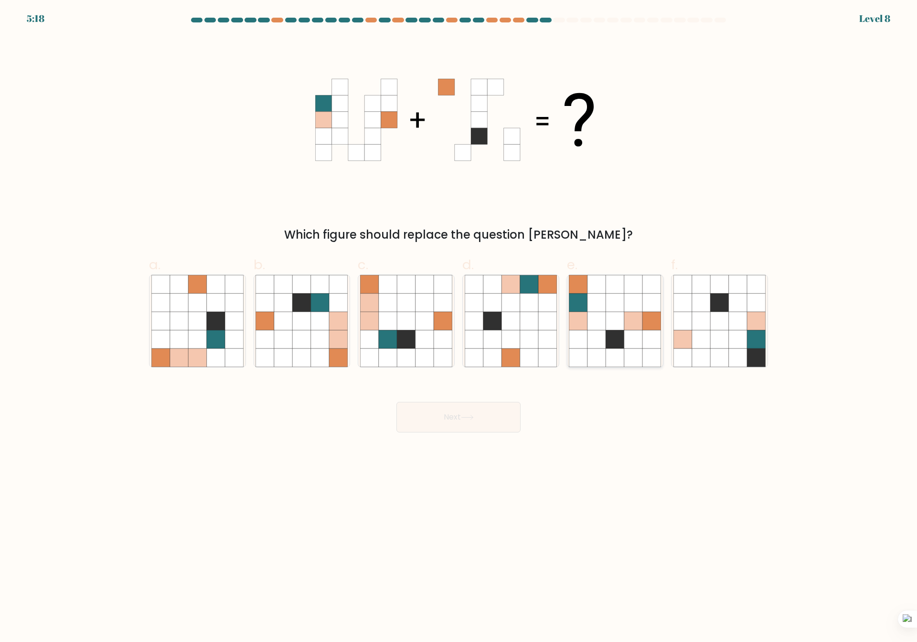
click at [629, 350] on icon at bounding box center [633, 358] width 18 height 18
click at [459, 328] on input "e." at bounding box center [458, 324] width 0 height 6
radio input "true"
click at [505, 420] on button "Next" at bounding box center [458, 417] width 124 height 31
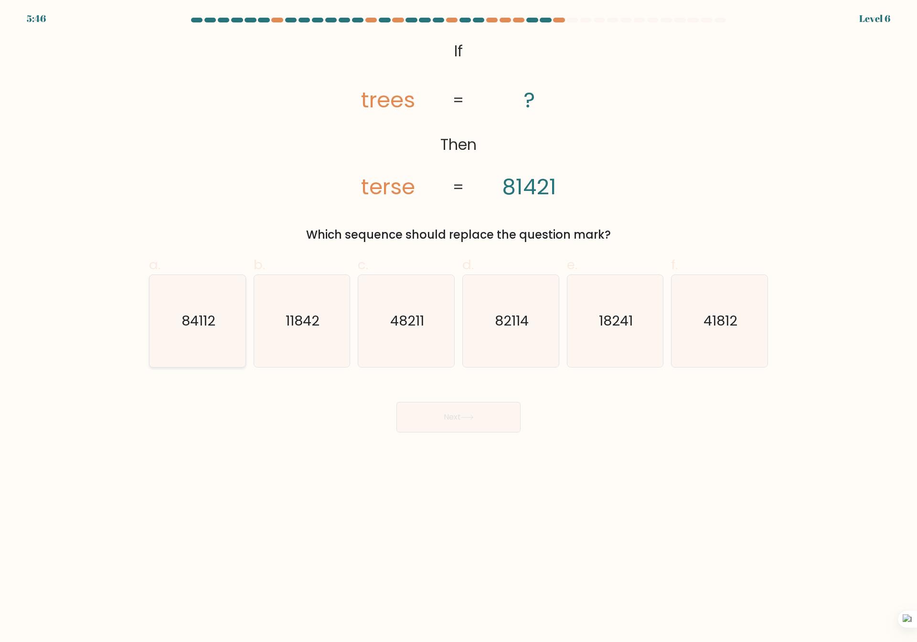
click at [177, 341] on icon "84112" at bounding box center [197, 321] width 92 height 92
click at [458, 328] on input "a. 84112" at bounding box center [458, 324] width 0 height 6
radio input "true"
click at [488, 411] on button "Next" at bounding box center [458, 417] width 124 height 31
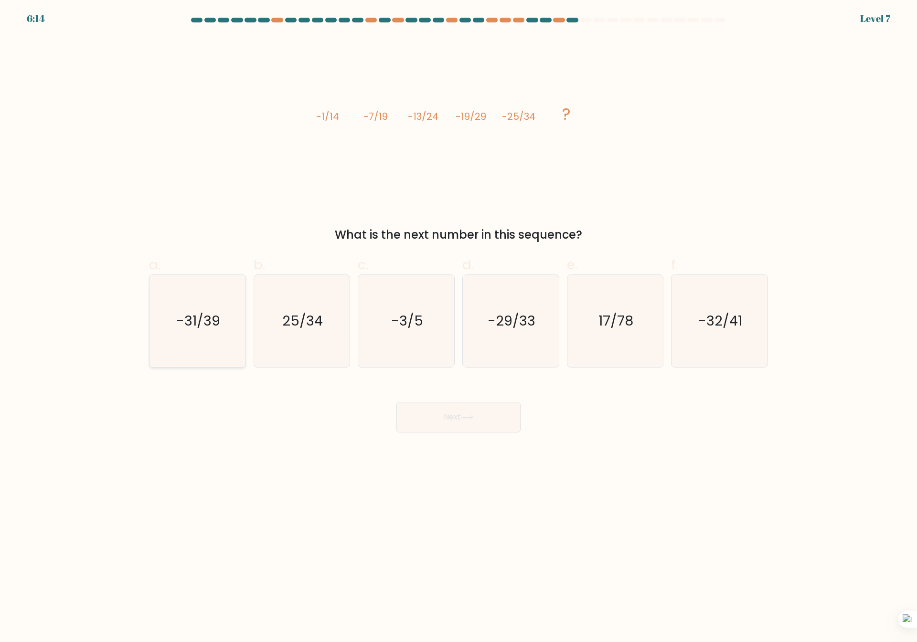
click at [205, 347] on icon "-31/39" at bounding box center [197, 321] width 92 height 92
click at [458, 328] on input "a. -31/39" at bounding box center [458, 324] width 0 height 6
radio input "true"
click at [452, 413] on button "Next" at bounding box center [458, 417] width 124 height 31
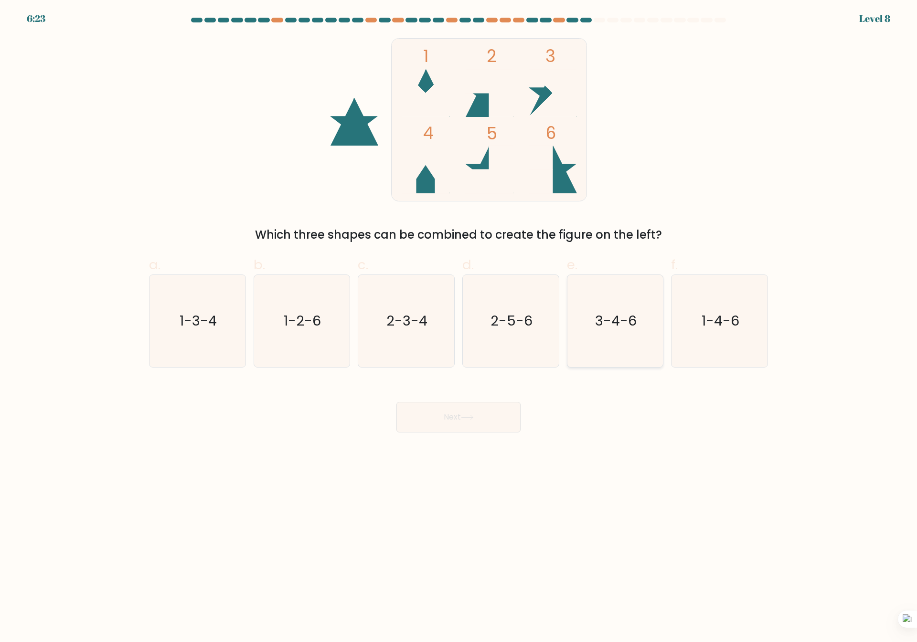
click at [629, 304] on icon "3-4-6" at bounding box center [615, 321] width 92 height 92
click at [459, 321] on input "e. 3-4-6" at bounding box center [458, 324] width 0 height 6
radio input "true"
click at [458, 415] on button "Next" at bounding box center [458, 417] width 124 height 31
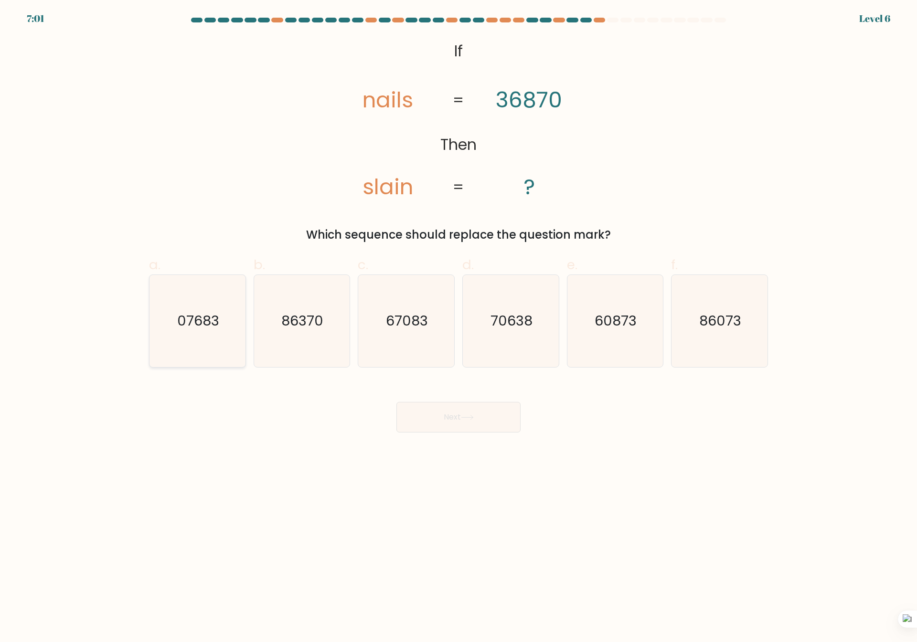
click at [191, 324] on text "07683" at bounding box center [198, 321] width 42 height 19
click at [458, 324] on input "a. 07683" at bounding box center [458, 324] width 0 height 6
radio input "true"
click at [456, 419] on button "Next" at bounding box center [458, 417] width 124 height 31
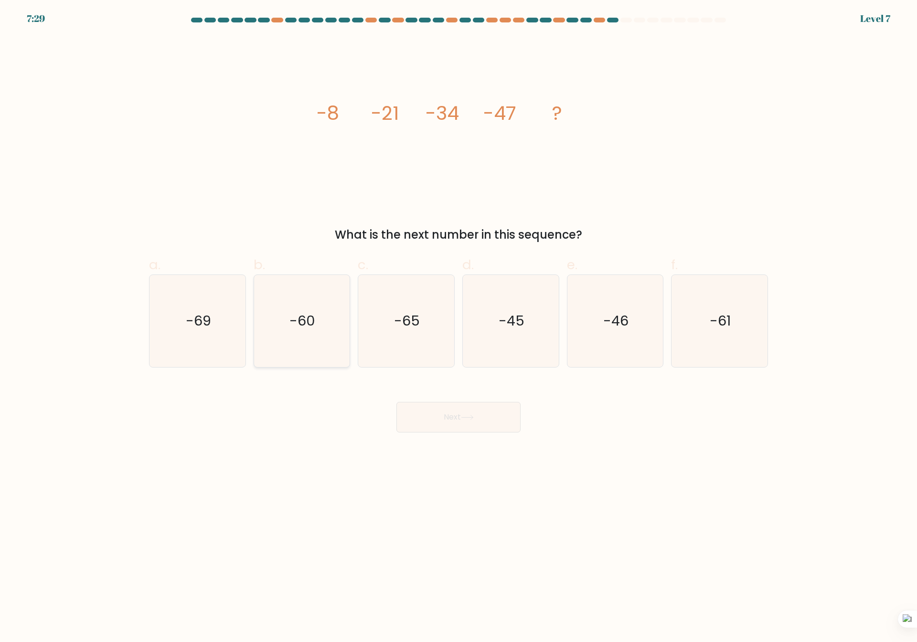
drag, startPoint x: 311, startPoint y: 344, endPoint x: 319, endPoint y: 347, distance: 7.7
click at [311, 345] on icon "-60" at bounding box center [301, 321] width 92 height 92
click at [458, 328] on input "b. -60" at bounding box center [458, 324] width 0 height 6
radio input "true"
click at [443, 418] on button "Next" at bounding box center [458, 417] width 124 height 31
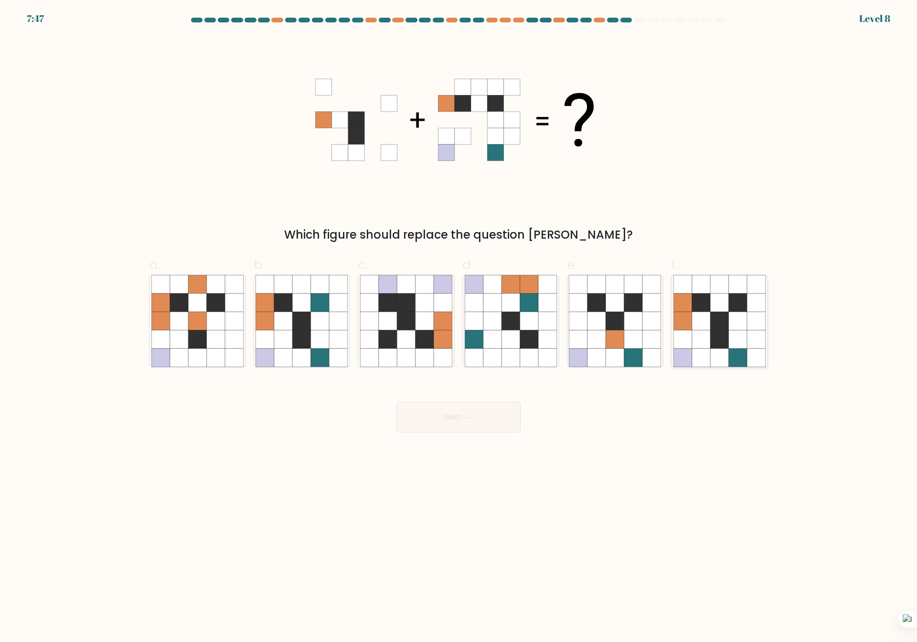
drag, startPoint x: 708, startPoint y: 340, endPoint x: 702, endPoint y: 343, distance: 6.2
click at [708, 338] on icon at bounding box center [701, 339] width 18 height 18
click at [459, 328] on input "f." at bounding box center [458, 324] width 0 height 6
radio input "true"
click at [489, 424] on button "Next" at bounding box center [458, 417] width 124 height 31
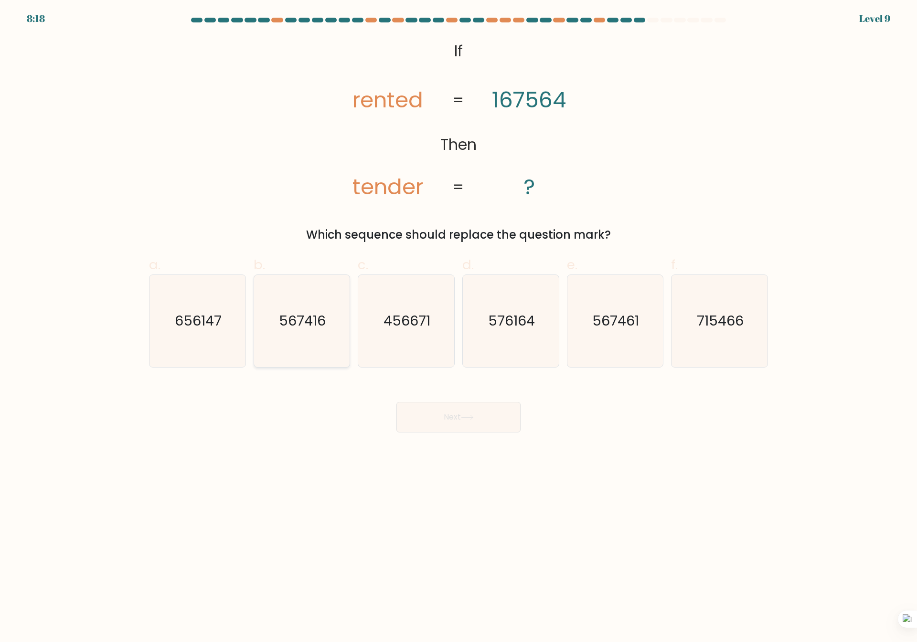
click at [327, 324] on icon "567416" at bounding box center [301, 321] width 92 height 92
click at [458, 324] on input "b. 567416" at bounding box center [458, 324] width 0 height 6
radio input "true"
click at [460, 404] on button "Next" at bounding box center [458, 417] width 124 height 31
click at [457, 416] on button "Next" at bounding box center [458, 417] width 124 height 31
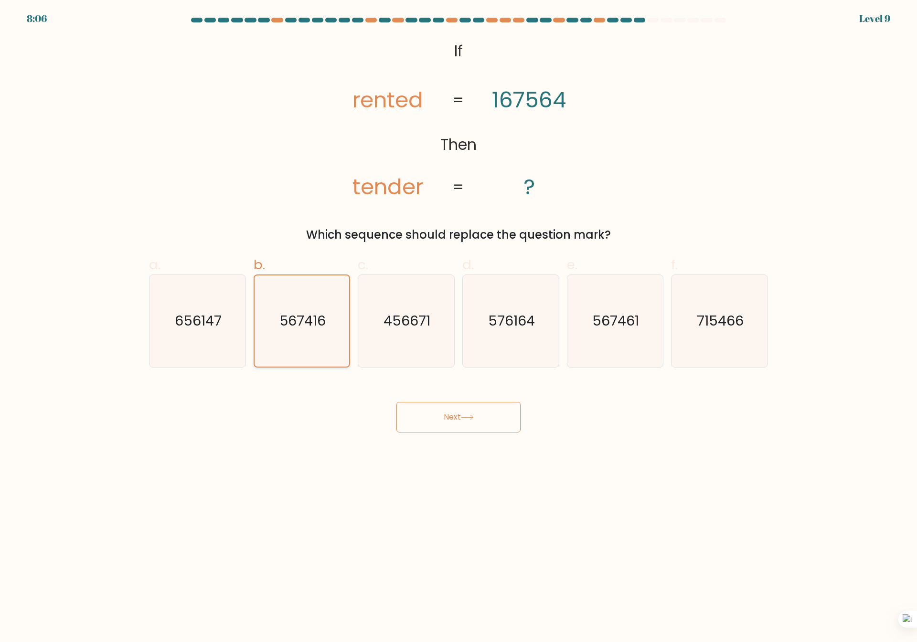
click at [296, 302] on icon "567416" at bounding box center [301, 321] width 91 height 91
click at [458, 321] on input "b. 567416" at bounding box center [458, 324] width 0 height 6
click at [317, 327] on text "567416" at bounding box center [302, 321] width 46 height 19
click at [458, 327] on input "b. 567416" at bounding box center [458, 324] width 0 height 6
click at [488, 414] on button "Next" at bounding box center [458, 417] width 124 height 31
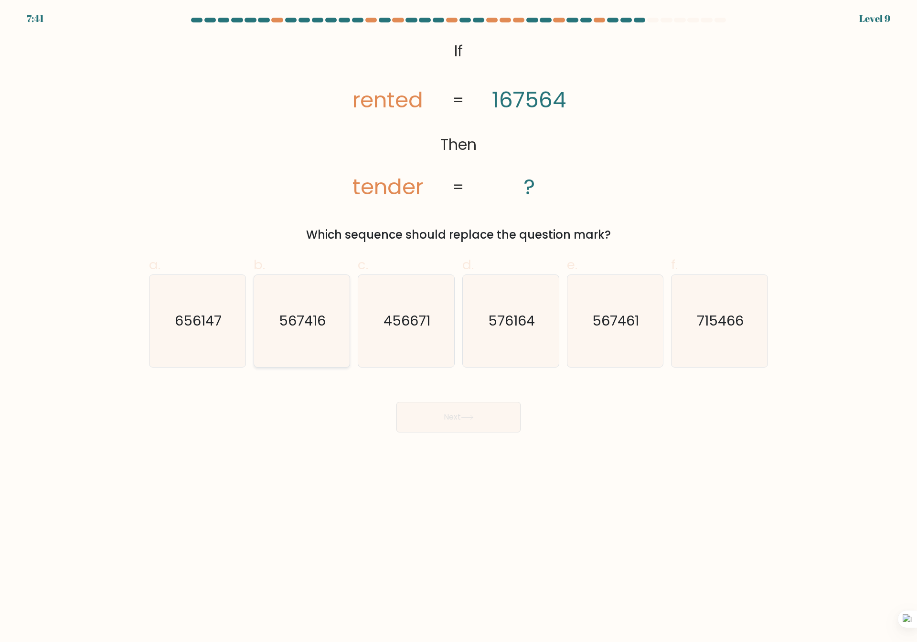
click at [319, 314] on text "567416" at bounding box center [302, 321] width 47 height 19
click at [458, 321] on input "b. 567416" at bounding box center [458, 324] width 0 height 6
radio input "true"
click at [480, 415] on button "Next" at bounding box center [458, 417] width 124 height 31
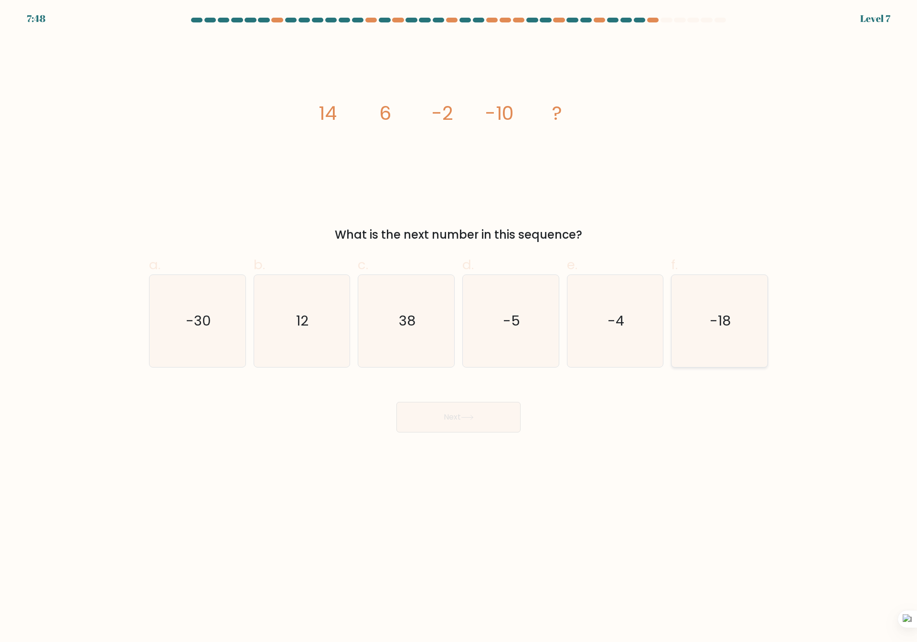
drag, startPoint x: 730, startPoint y: 314, endPoint x: 721, endPoint y: 325, distance: 14.3
click at [728, 315] on text "-18" at bounding box center [720, 321] width 21 height 19
click at [459, 321] on input "f. -18" at bounding box center [458, 324] width 0 height 6
radio input "true"
click at [503, 413] on button "Next" at bounding box center [458, 417] width 124 height 31
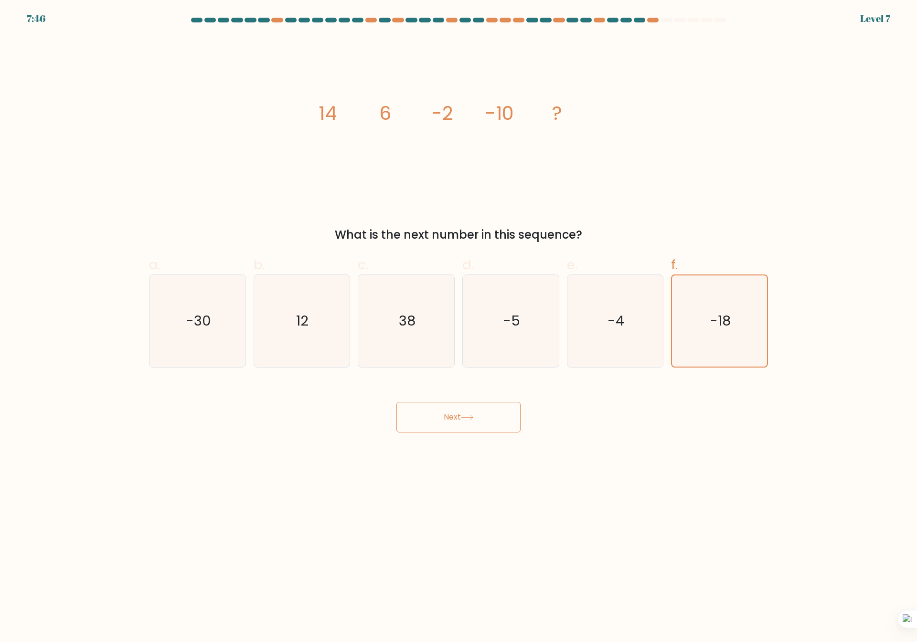
click at [468, 413] on button "Next" at bounding box center [458, 417] width 124 height 31
click at [470, 410] on button "Next" at bounding box center [458, 417] width 124 height 31
click at [471, 412] on button "Next" at bounding box center [458, 417] width 124 height 31
click at [715, 330] on text "-18" at bounding box center [720, 321] width 21 height 19
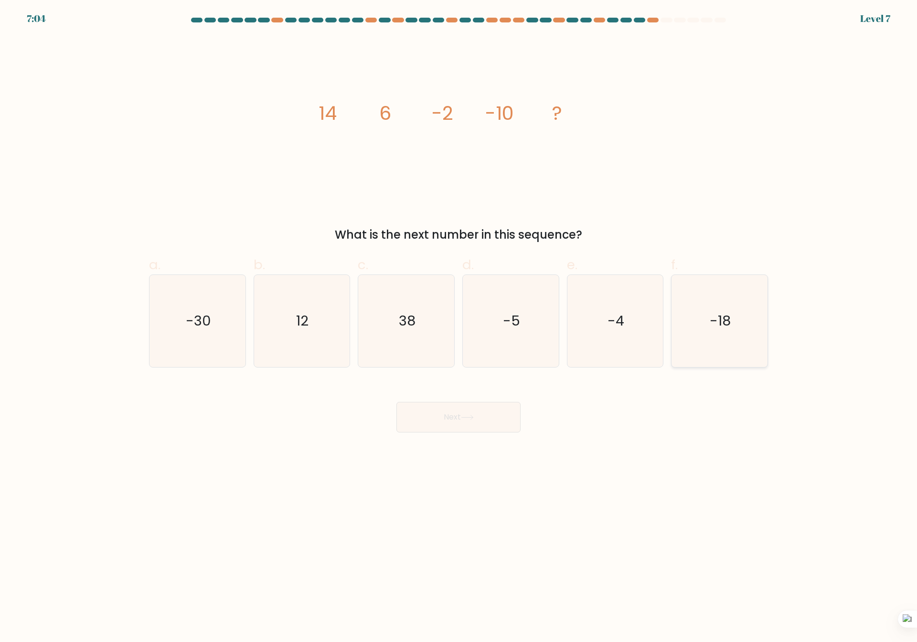
click at [459, 328] on input "f. -18" at bounding box center [458, 324] width 0 height 6
radio input "true"
click at [451, 421] on button "Next" at bounding box center [458, 417] width 124 height 31
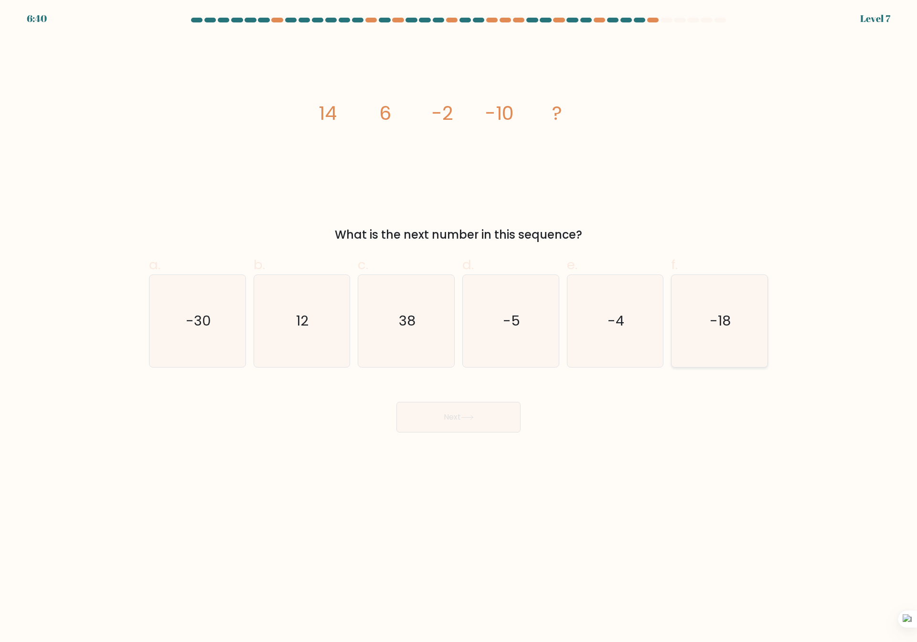
click at [711, 291] on icon "-18" at bounding box center [719, 321] width 92 height 92
click at [459, 321] on input "f. -18" at bounding box center [458, 324] width 0 height 6
radio input "true"
click at [423, 410] on button "Next" at bounding box center [458, 417] width 124 height 31
click at [459, 422] on button "Next" at bounding box center [458, 417] width 124 height 31
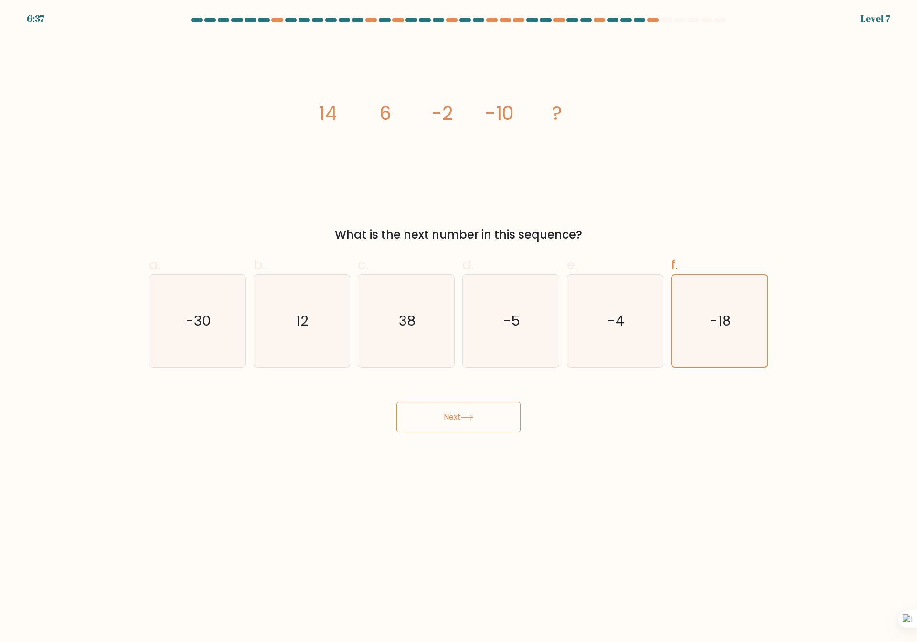
click at [459, 422] on button "Next" at bounding box center [458, 417] width 124 height 31
click at [396, 402] on button "Next" at bounding box center [458, 417] width 124 height 31
click at [711, 330] on text "-18" at bounding box center [720, 321] width 21 height 19
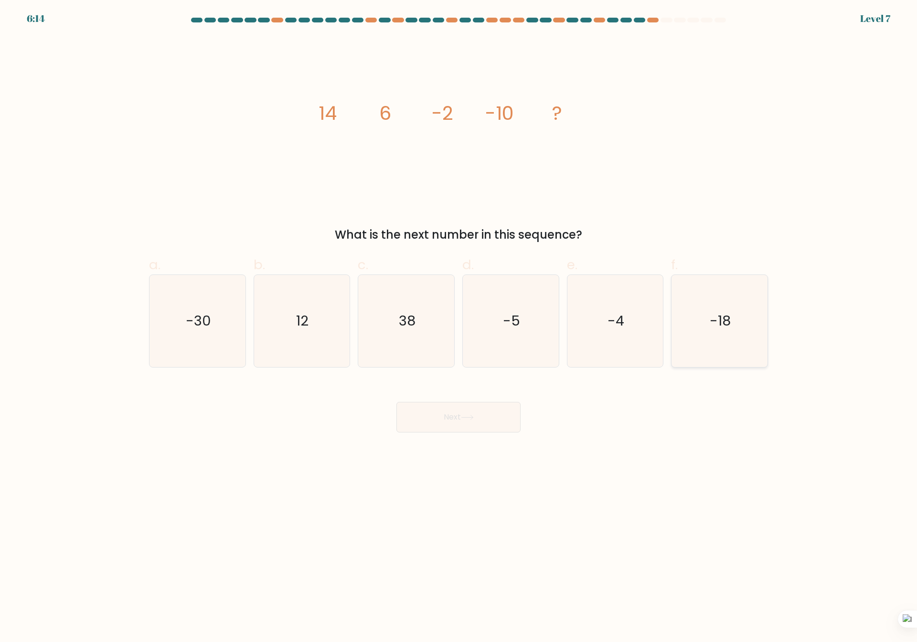
click at [459, 328] on input "f. -18" at bounding box center [458, 324] width 0 height 6
radio input "true"
click at [497, 415] on button "Next" at bounding box center [458, 417] width 124 height 31
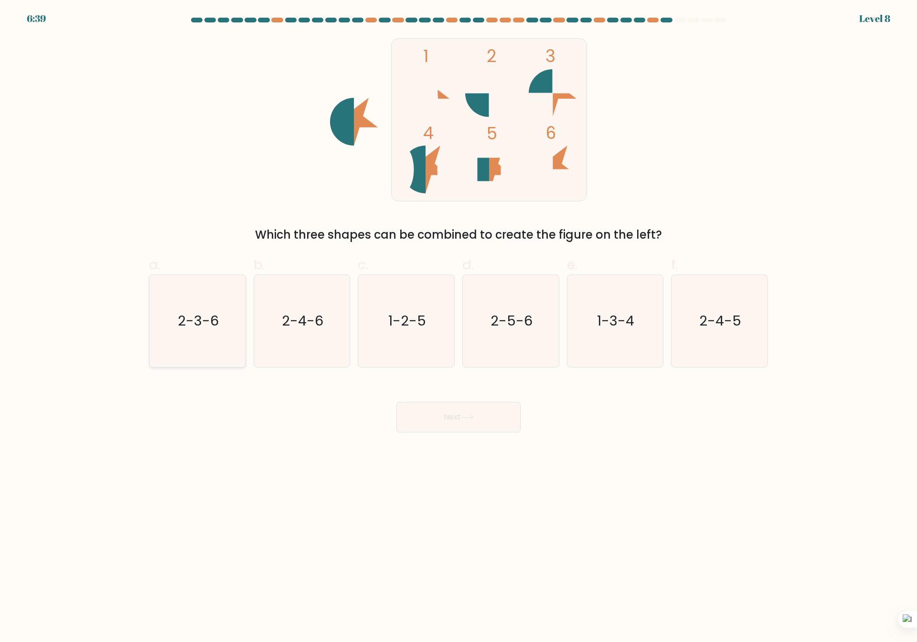
click at [208, 318] on text "2-3-6" at bounding box center [198, 321] width 41 height 19
click at [458, 321] on input "a. 2-3-6" at bounding box center [458, 324] width 0 height 6
radio input "true"
click at [427, 412] on button "Next" at bounding box center [458, 417] width 124 height 31
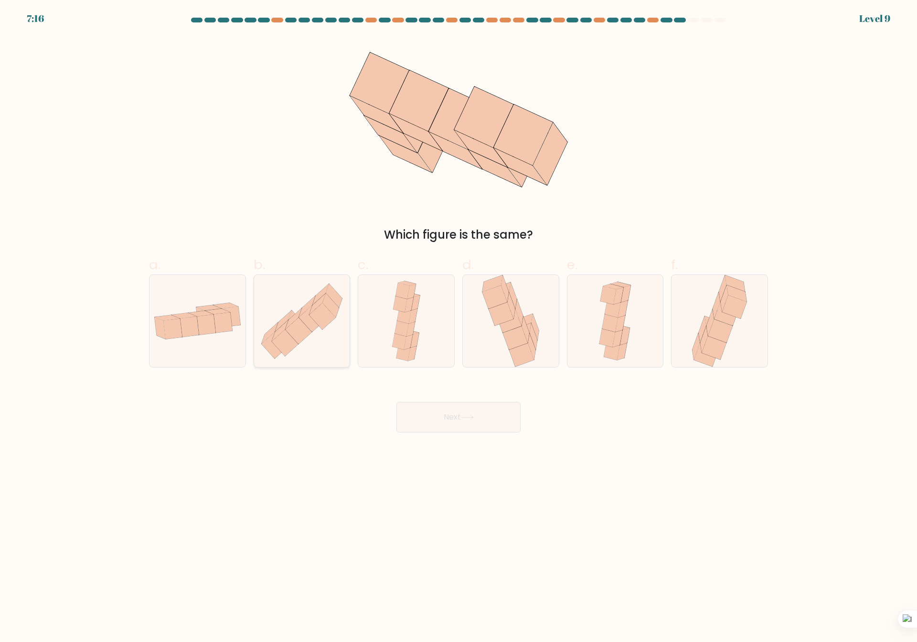
click at [328, 318] on icon at bounding box center [322, 316] width 26 height 27
click at [458, 321] on input "b." at bounding box center [458, 324] width 0 height 6
radio input "true"
click at [436, 410] on button "Next" at bounding box center [458, 417] width 124 height 31
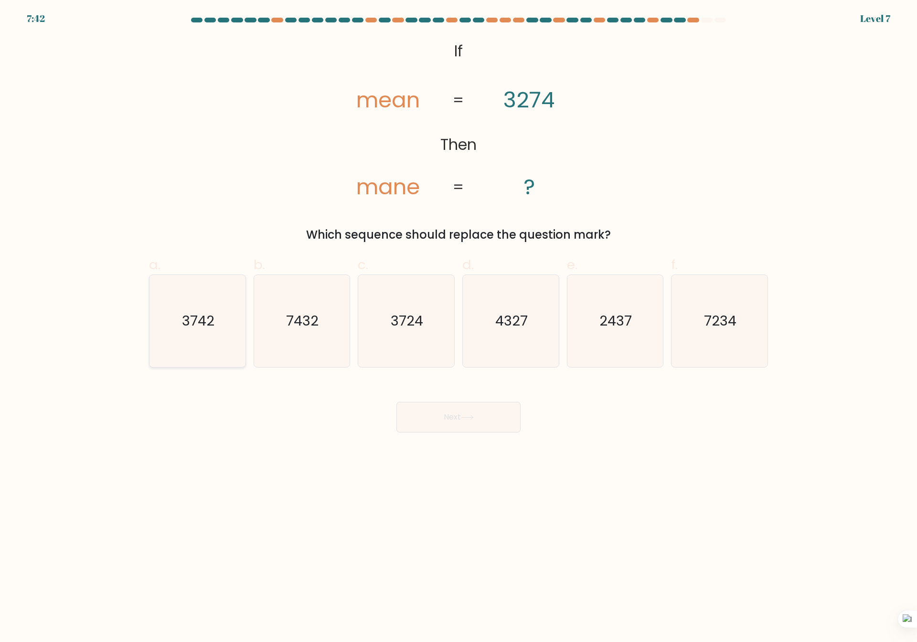
click at [198, 331] on icon "3742" at bounding box center [197, 321] width 92 height 92
click at [458, 328] on input "a. 3742" at bounding box center [458, 324] width 0 height 6
radio input "true"
click at [467, 414] on button "Next" at bounding box center [458, 417] width 124 height 31
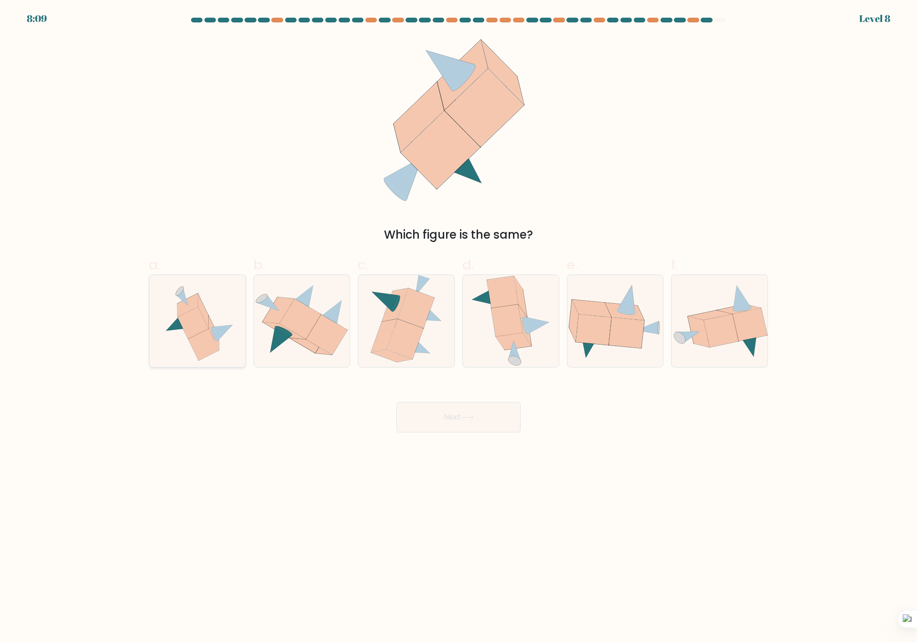
click at [204, 340] on icon at bounding box center [203, 345] width 31 height 32
click at [458, 328] on input "a." at bounding box center [458, 324] width 0 height 6
radio input "true"
click at [489, 422] on button "Next" at bounding box center [458, 417] width 124 height 31
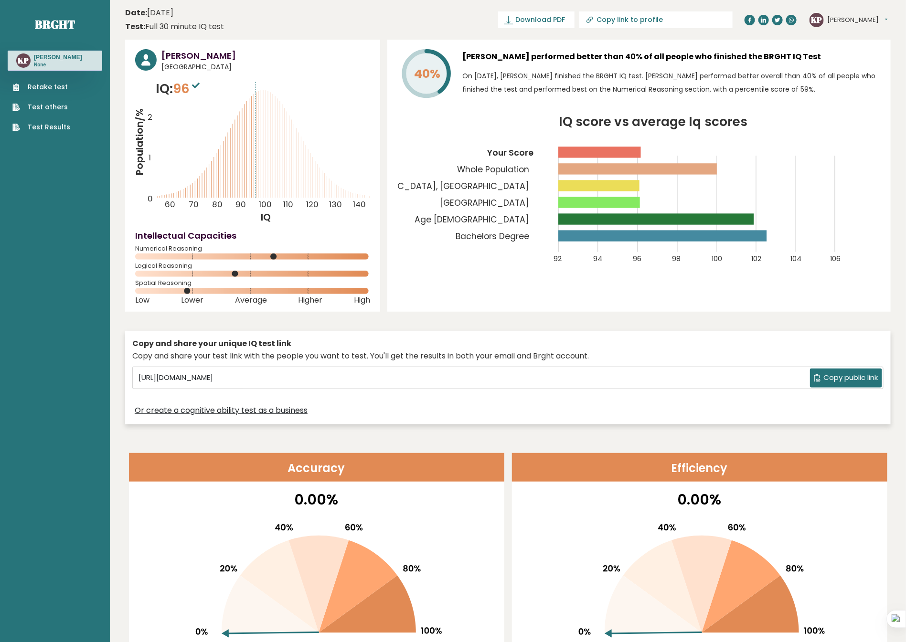
click at [49, 82] on link "Retake test" at bounding box center [41, 87] width 58 height 10
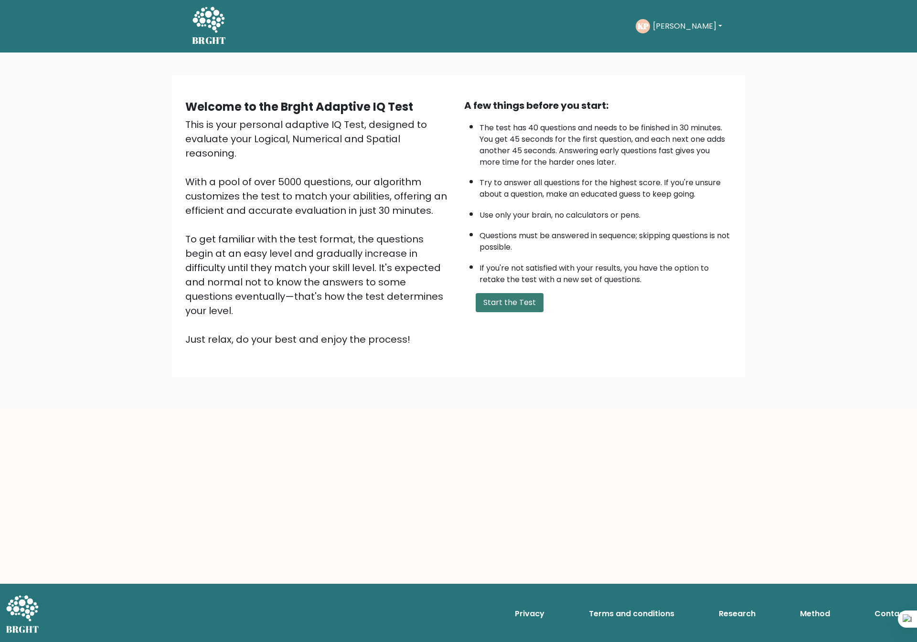
click at [509, 297] on button "Start the Test" at bounding box center [510, 302] width 68 height 19
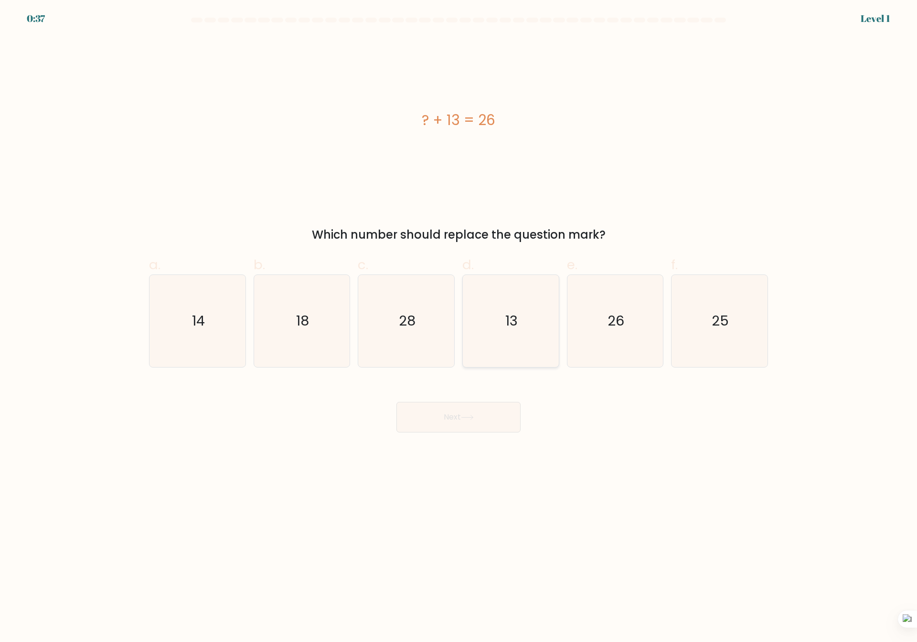
click at [542, 333] on icon "13" at bounding box center [511, 321] width 92 height 92
click at [459, 328] on input "d. 13" at bounding box center [458, 324] width 0 height 6
radio input "true"
click at [500, 414] on button "Next" at bounding box center [458, 417] width 124 height 31
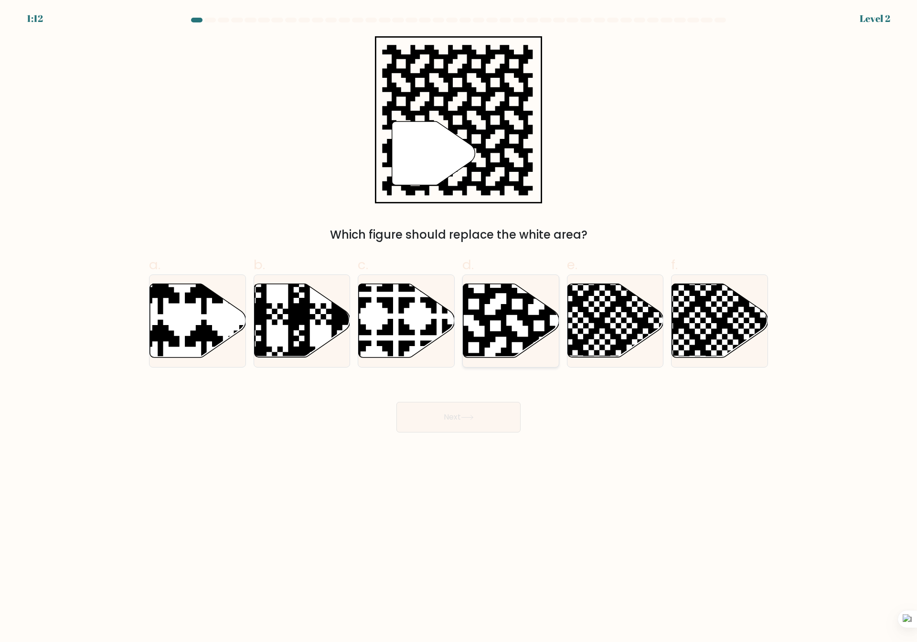
click at [534, 317] on icon at bounding box center [539, 283] width 174 height 174
click at [459, 321] on input "d." at bounding box center [458, 324] width 0 height 6
radio input "true"
click at [463, 413] on button "Next" at bounding box center [458, 417] width 124 height 31
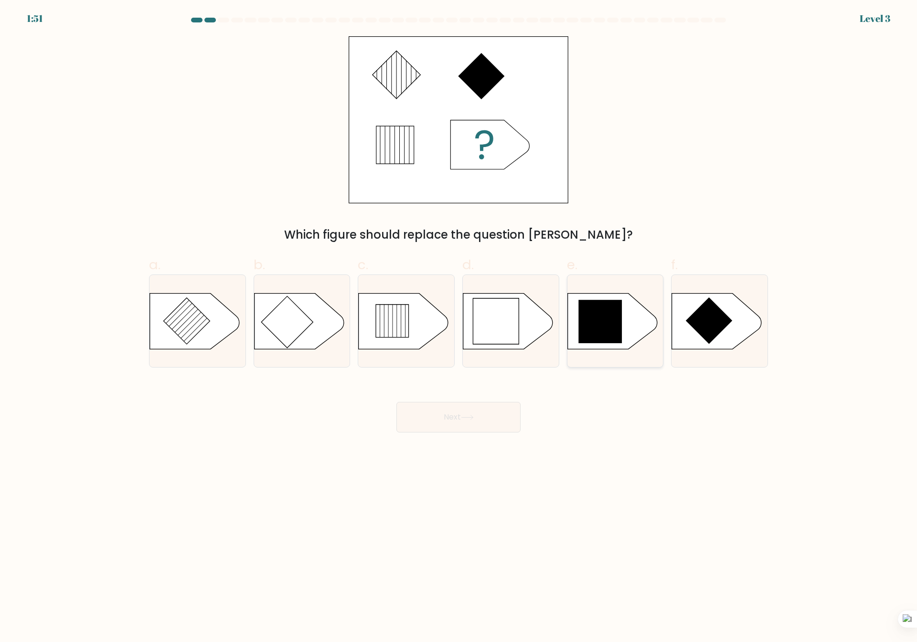
click at [607, 314] on icon at bounding box center [599, 321] width 43 height 43
click at [459, 321] on input "e." at bounding box center [458, 324] width 0 height 6
radio input "true"
click at [452, 407] on button "Next" at bounding box center [458, 417] width 124 height 31
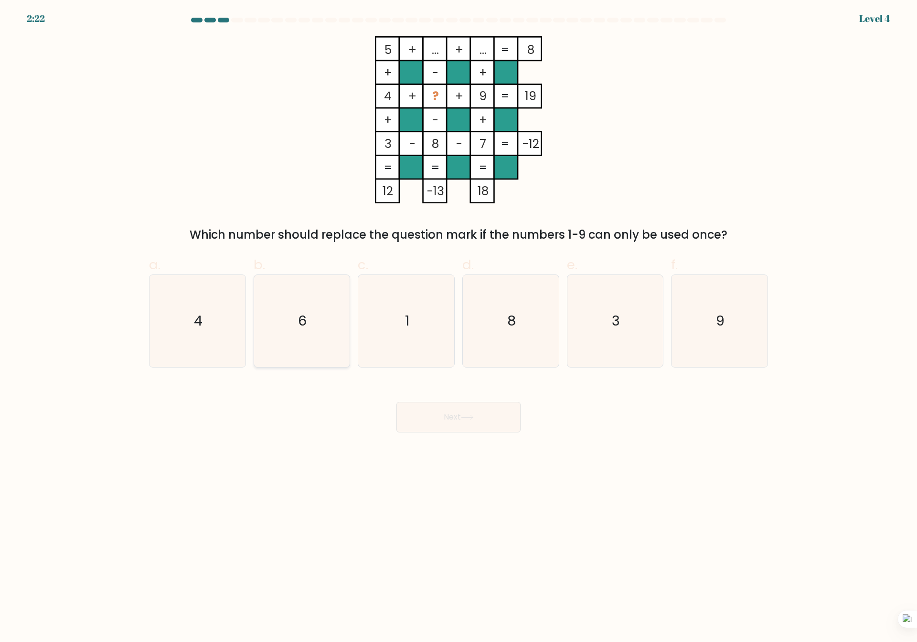
click at [288, 318] on icon "6" at bounding box center [301, 321] width 92 height 92
click at [458, 321] on input "b. 6" at bounding box center [458, 324] width 0 height 6
radio input "true"
click at [483, 427] on button "Next" at bounding box center [458, 417] width 124 height 31
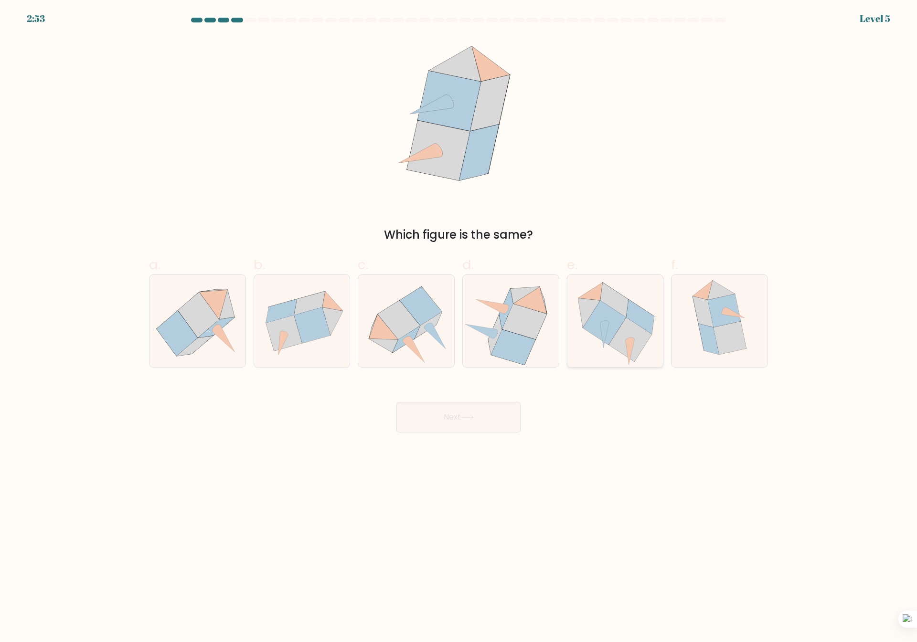
click at [606, 344] on icon at bounding box center [604, 323] width 43 height 44
click at [459, 328] on input "e." at bounding box center [458, 324] width 0 height 6
radio input "true"
click at [480, 407] on button "Next" at bounding box center [458, 417] width 124 height 31
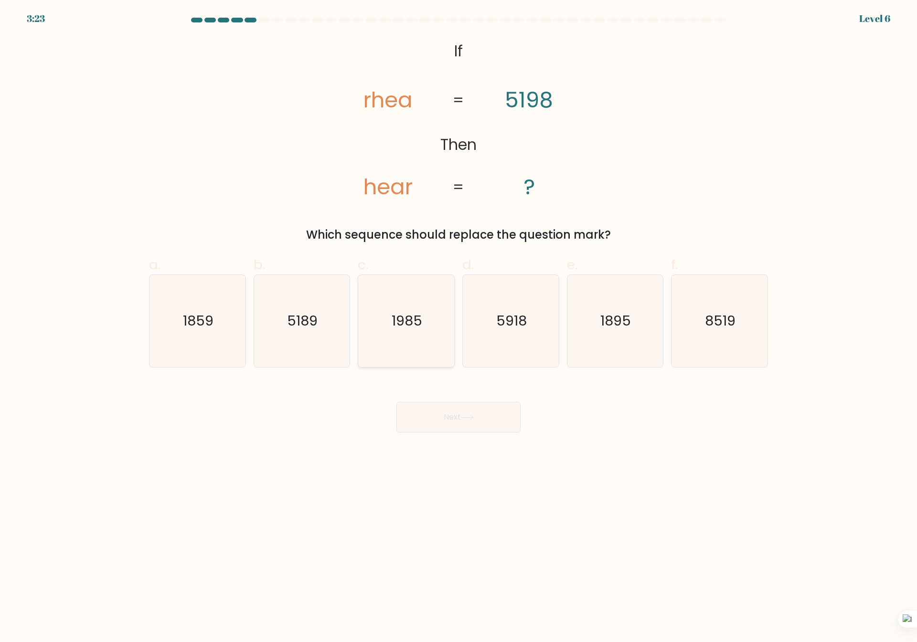
click at [421, 314] on text "1985" at bounding box center [407, 321] width 31 height 19
click at [458, 321] on input "c. 1985" at bounding box center [458, 324] width 0 height 6
radio input "true"
click at [488, 413] on button "Next" at bounding box center [458, 417] width 124 height 31
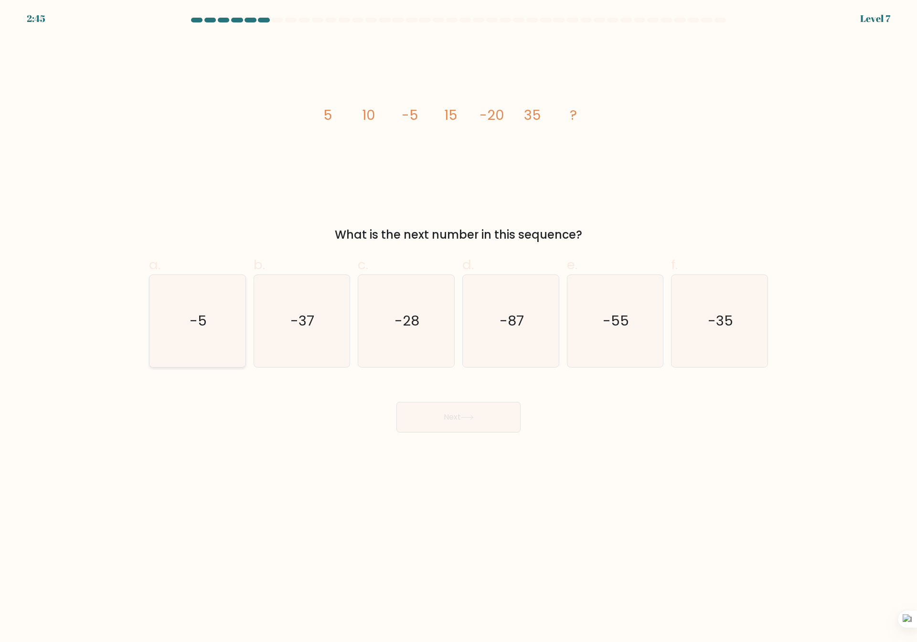
click at [218, 321] on icon "-5" at bounding box center [197, 321] width 92 height 92
click at [458, 321] on input "a. -5" at bounding box center [458, 324] width 0 height 6
radio input "true"
click at [653, 357] on icon "-55" at bounding box center [615, 321] width 92 height 92
click at [459, 328] on input "e. -55" at bounding box center [458, 324] width 0 height 6
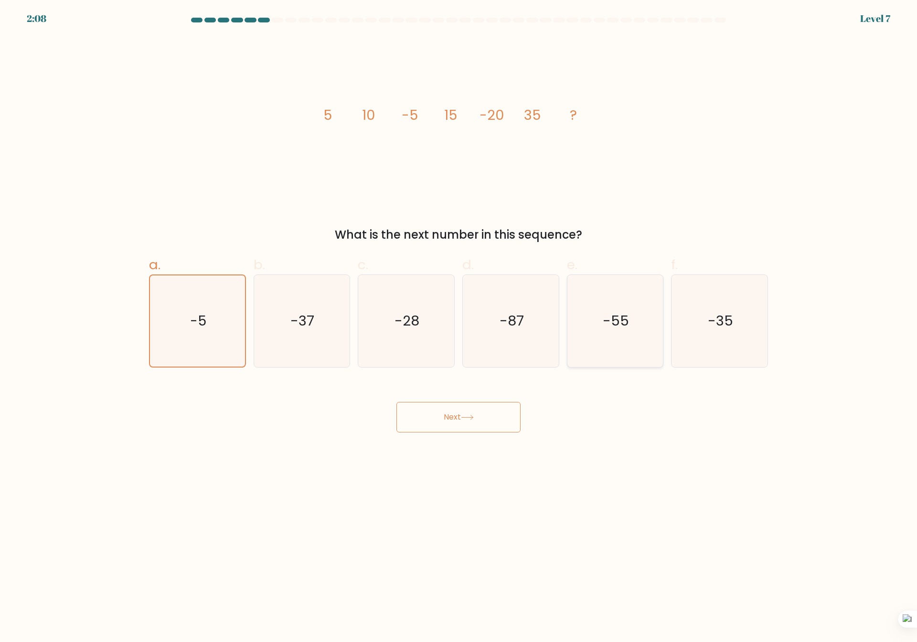
radio input "true"
click at [473, 415] on button "Next" at bounding box center [458, 417] width 124 height 31
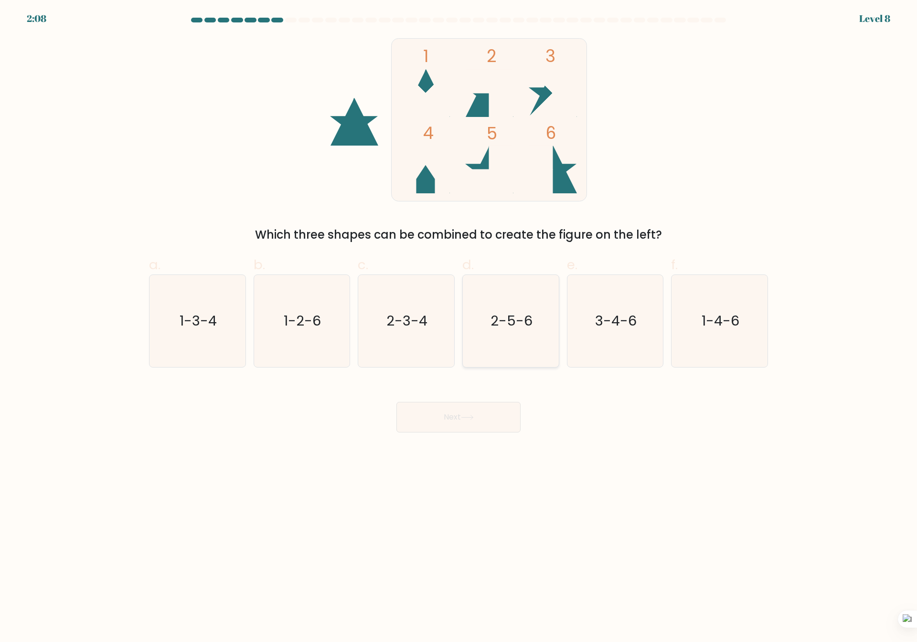
click at [518, 319] on text "2-5-6" at bounding box center [511, 321] width 42 height 19
click at [459, 321] on input "d. 2-5-6" at bounding box center [458, 324] width 0 height 6
radio input "true"
click at [494, 428] on button "Next" at bounding box center [458, 417] width 124 height 31
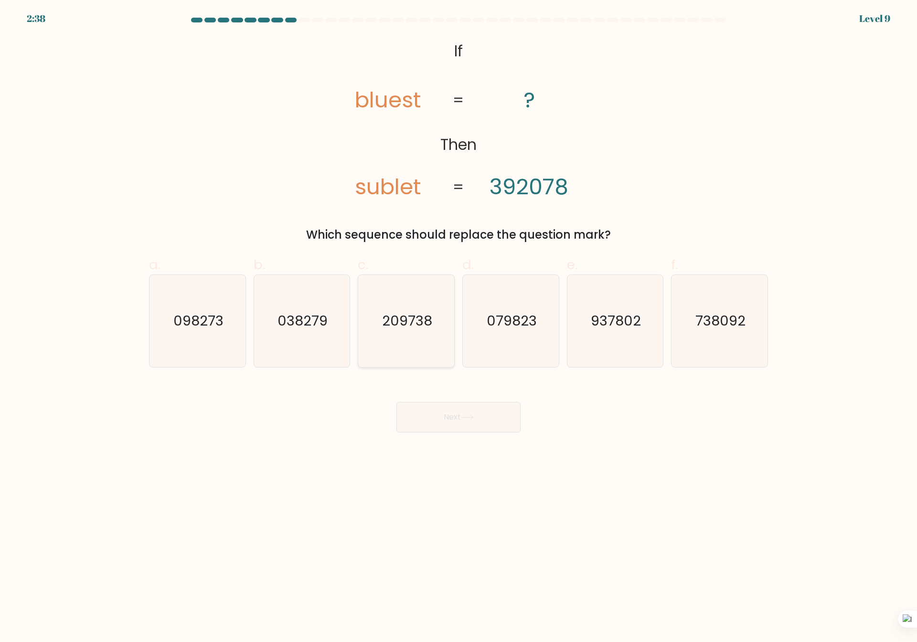
click at [394, 320] on text "209738" at bounding box center [407, 321] width 50 height 19
click at [458, 321] on input "c. 209738" at bounding box center [458, 324] width 0 height 6
radio input "true"
click at [428, 413] on button "Next" at bounding box center [458, 417] width 124 height 31
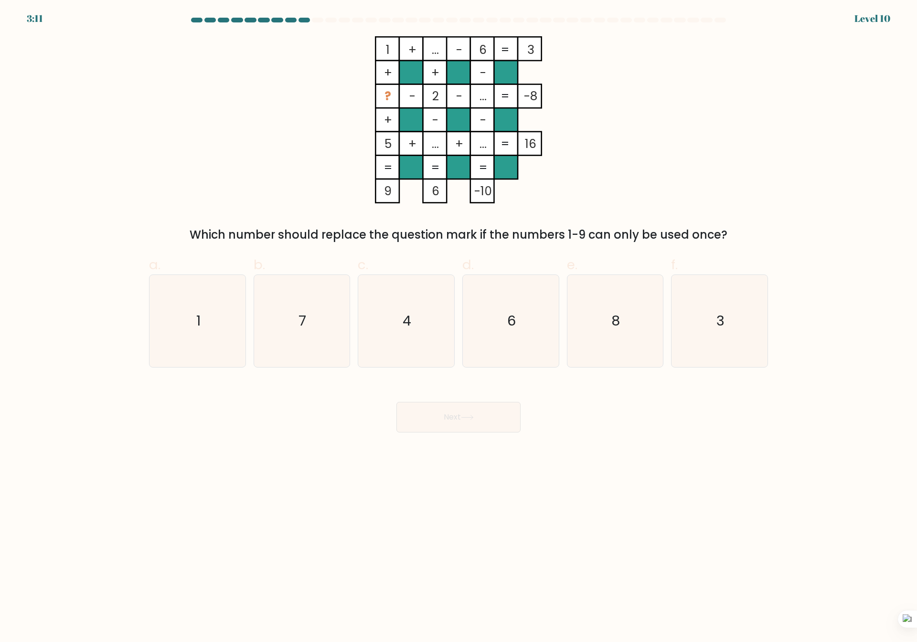
drag, startPoint x: 709, startPoint y: 344, endPoint x: 689, endPoint y: 370, distance: 32.3
click at [711, 343] on icon "3" at bounding box center [719, 321] width 92 height 92
click at [459, 328] on input "f. 3" at bounding box center [458, 324] width 0 height 6
radio input "true"
click at [430, 410] on button "Next" at bounding box center [458, 417] width 124 height 31
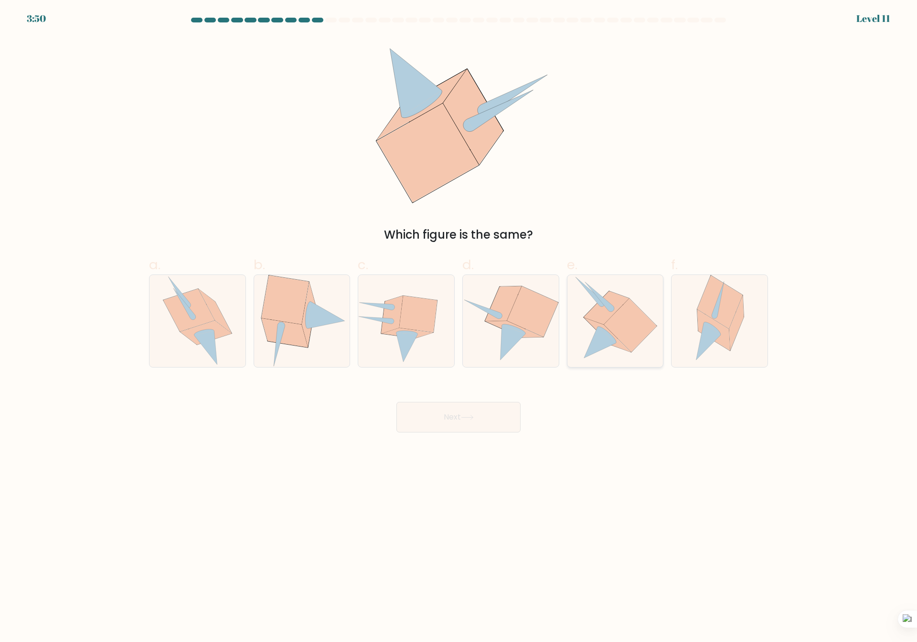
click at [631, 335] on icon at bounding box center [630, 325] width 53 height 53
click at [459, 328] on input "e." at bounding box center [458, 324] width 0 height 6
radio input "true"
click at [483, 418] on button "Next" at bounding box center [458, 417] width 124 height 31
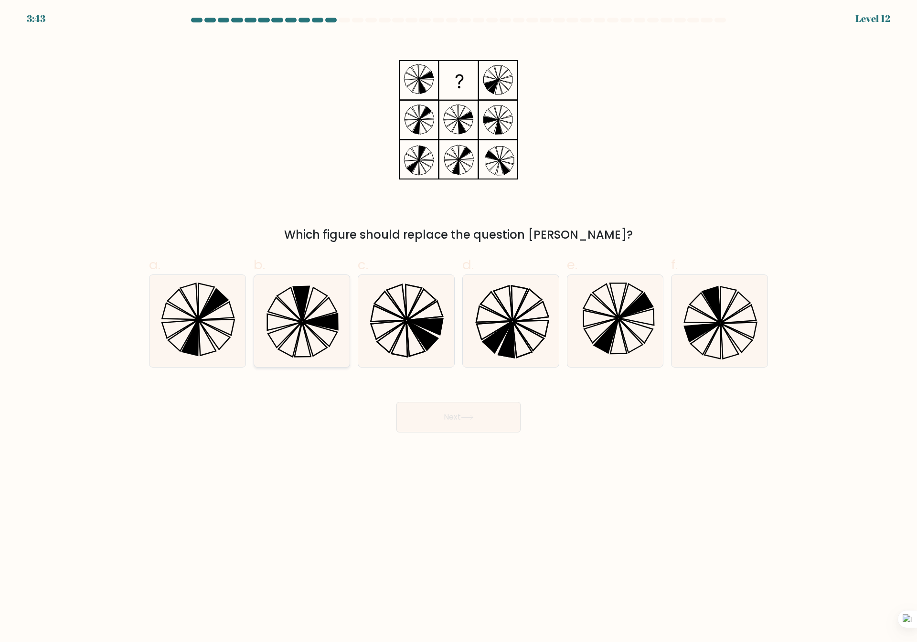
click at [300, 331] on icon at bounding box center [289, 340] width 23 height 34
click at [458, 328] on input "b." at bounding box center [458, 324] width 0 height 6
radio input "true"
click at [482, 422] on button "Next" at bounding box center [458, 417] width 124 height 31
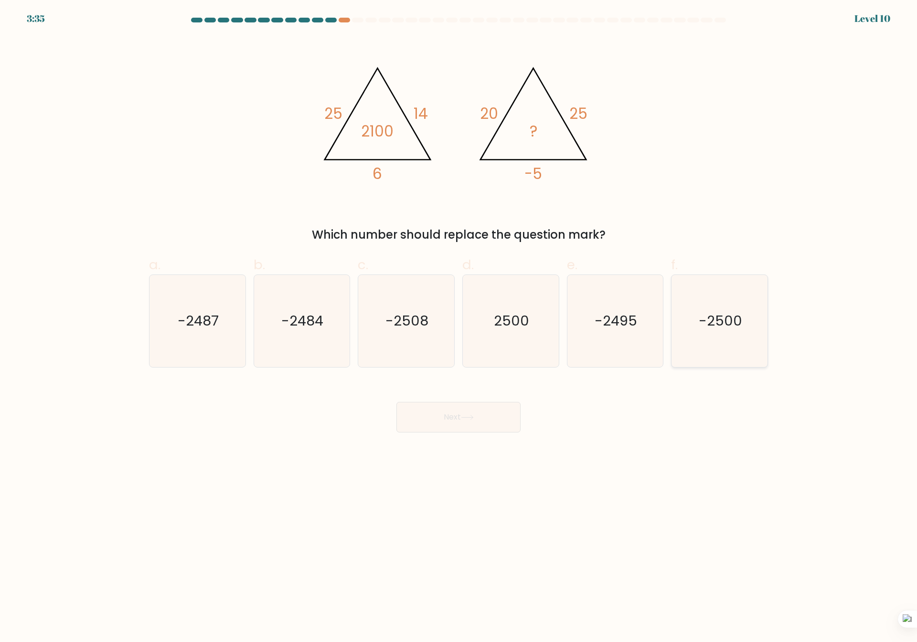
click at [745, 317] on icon "-2500" at bounding box center [719, 321] width 92 height 92
click at [459, 321] on input "f. -2500" at bounding box center [458, 324] width 0 height 6
radio input "true"
click at [462, 417] on button "Next" at bounding box center [458, 417] width 124 height 31
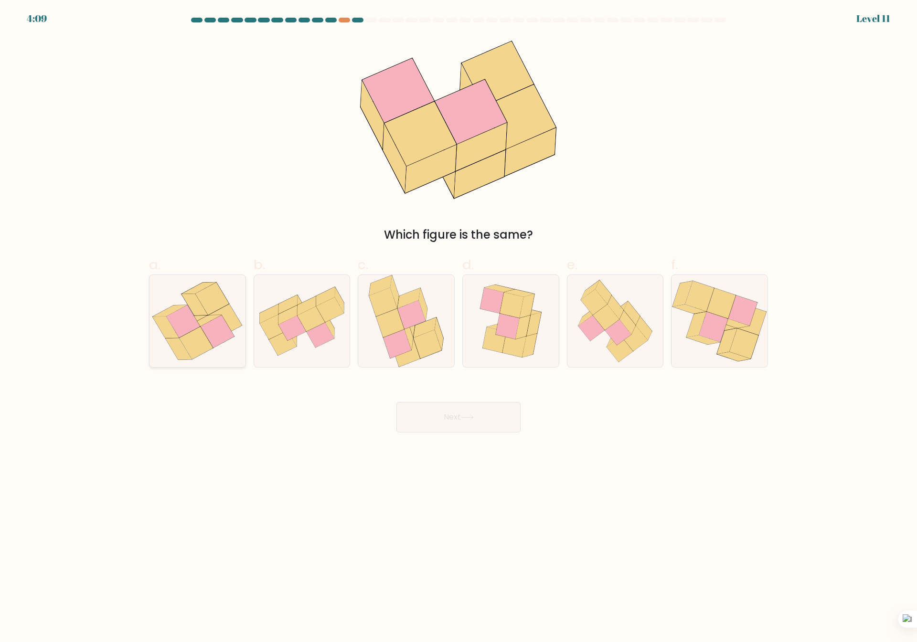
click at [193, 340] on icon at bounding box center [196, 343] width 33 height 32
click at [458, 328] on input "a." at bounding box center [458, 324] width 0 height 6
radio input "true"
click at [454, 419] on button "Next" at bounding box center [458, 417] width 124 height 31
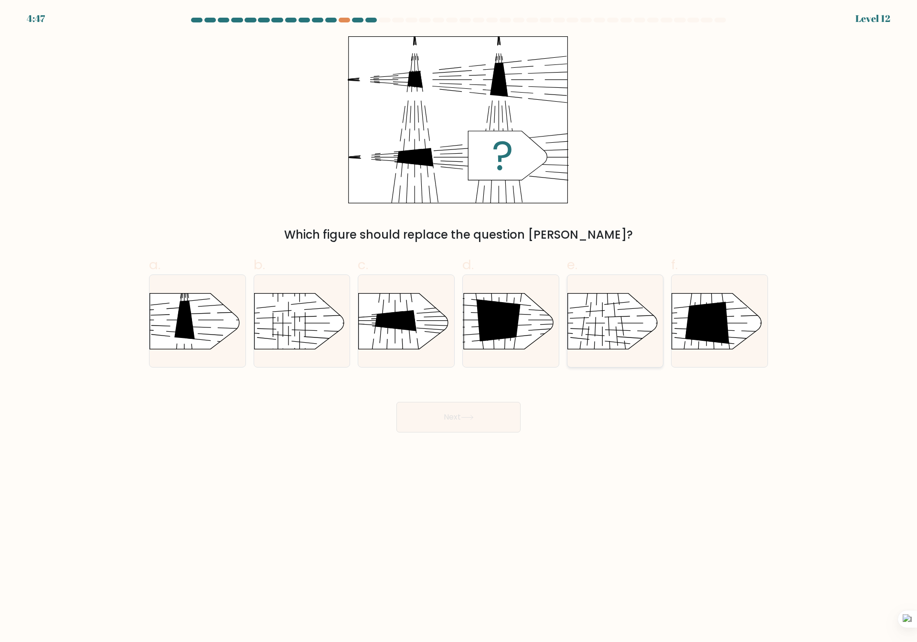
click at [619, 338] on rect at bounding box center [555, 281] width 249 height 190
click at [459, 328] on input "e." at bounding box center [458, 324] width 0 height 6
radio input "true"
click at [466, 414] on button "Next" at bounding box center [458, 417] width 124 height 31
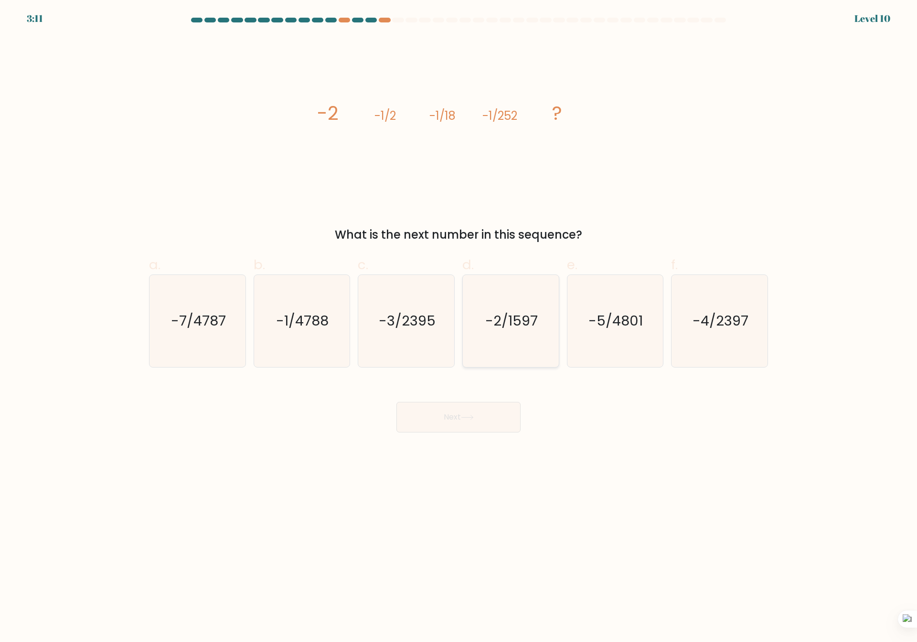
click at [529, 333] on icon "-2/1597" at bounding box center [511, 321] width 92 height 92
click at [459, 328] on input "d. -2/1597" at bounding box center [458, 324] width 0 height 6
radio input "true"
click at [489, 403] on button "Next" at bounding box center [458, 417] width 124 height 31
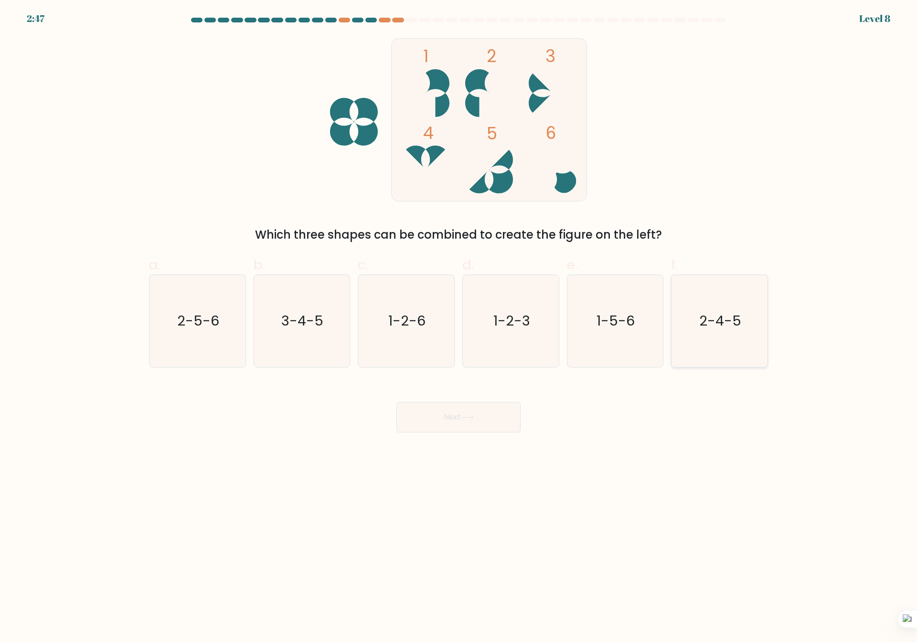
click at [720, 339] on icon "2-4-5" at bounding box center [719, 321] width 92 height 92
click at [459, 328] on input "f. 2-4-5" at bounding box center [458, 324] width 0 height 6
radio input "true"
click at [443, 401] on div "Next" at bounding box center [458, 405] width 630 height 53
click at [441, 422] on button "Next" at bounding box center [458, 417] width 124 height 31
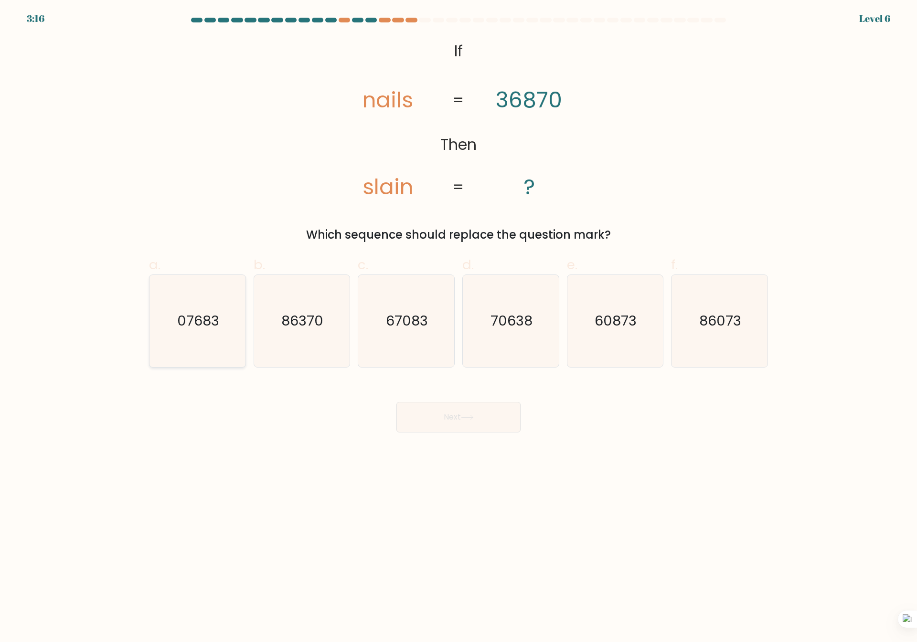
click at [199, 330] on text "07683" at bounding box center [198, 321] width 42 height 19
click at [458, 328] on input "a. 07683" at bounding box center [458, 324] width 0 height 6
radio input "true"
click at [457, 417] on button "Next" at bounding box center [458, 417] width 124 height 31
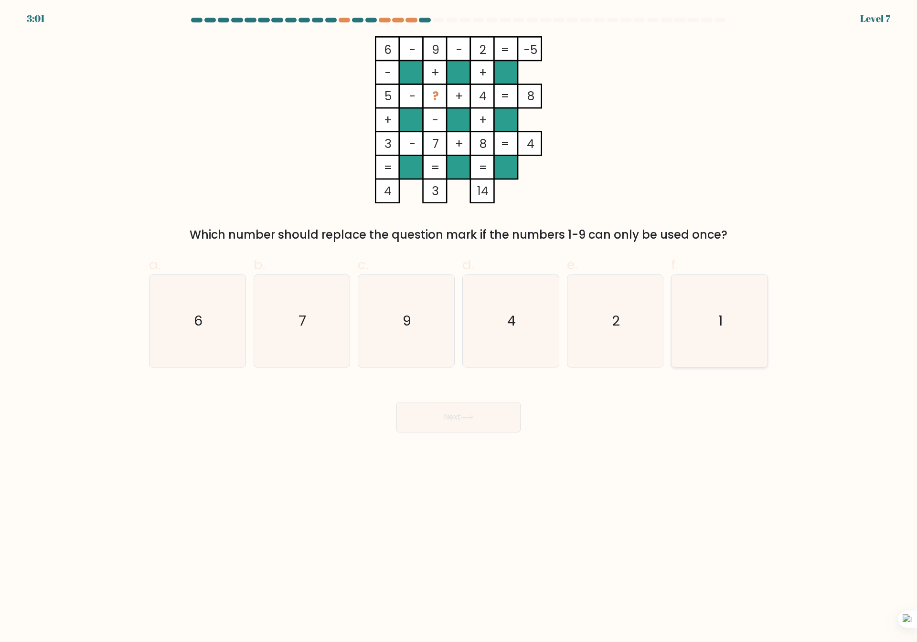
drag, startPoint x: 735, startPoint y: 327, endPoint x: 729, endPoint y: 330, distance: 6.8
click at [734, 328] on icon "1" at bounding box center [719, 321] width 92 height 92
click at [459, 328] on input "f. 1" at bounding box center [458, 324] width 0 height 6
radio input "true"
click at [483, 423] on button "Next" at bounding box center [458, 417] width 124 height 31
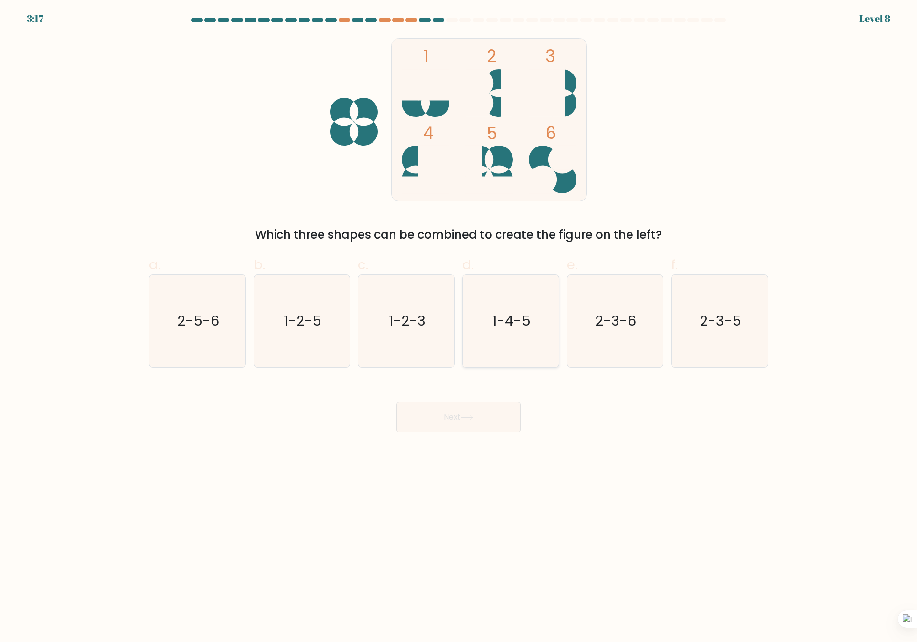
click at [526, 333] on icon "1-4-5" at bounding box center [511, 321] width 92 height 92
click at [459, 328] on input "d. 1-4-5" at bounding box center [458, 324] width 0 height 6
radio input "true"
click at [474, 415] on icon at bounding box center [467, 417] width 13 height 5
click at [476, 414] on button "Next" at bounding box center [458, 417] width 124 height 31
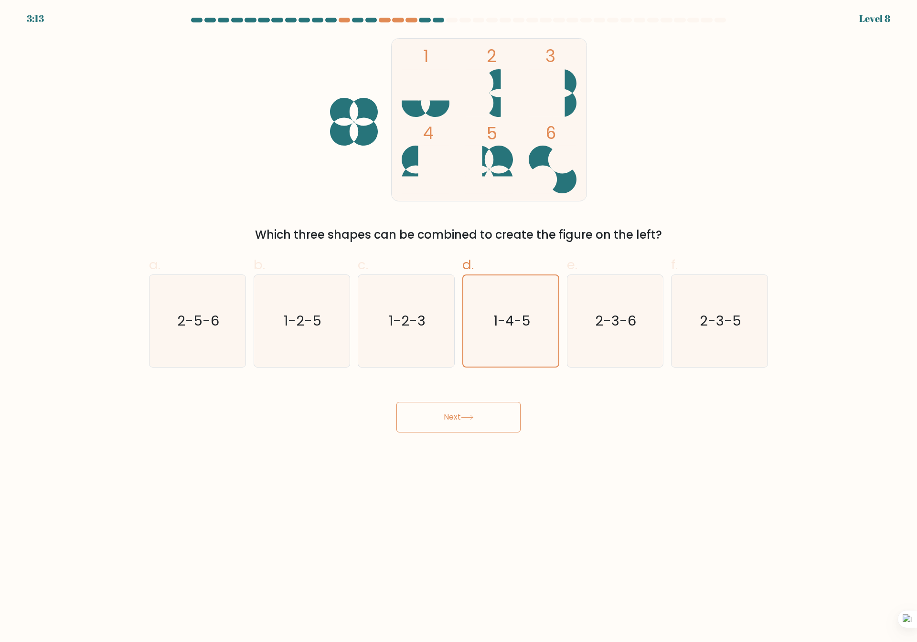
drag, startPoint x: 459, startPoint y: 421, endPoint x: 500, endPoint y: 405, distance: 44.4
click at [462, 419] on button "Next" at bounding box center [458, 417] width 124 height 31
drag, startPoint x: 631, startPoint y: 308, endPoint x: 596, endPoint y: 351, distance: 55.0
click at [630, 308] on icon "2-3-6" at bounding box center [615, 321] width 92 height 92
click at [459, 321] on input "e. 2-3-6" at bounding box center [458, 324] width 0 height 6
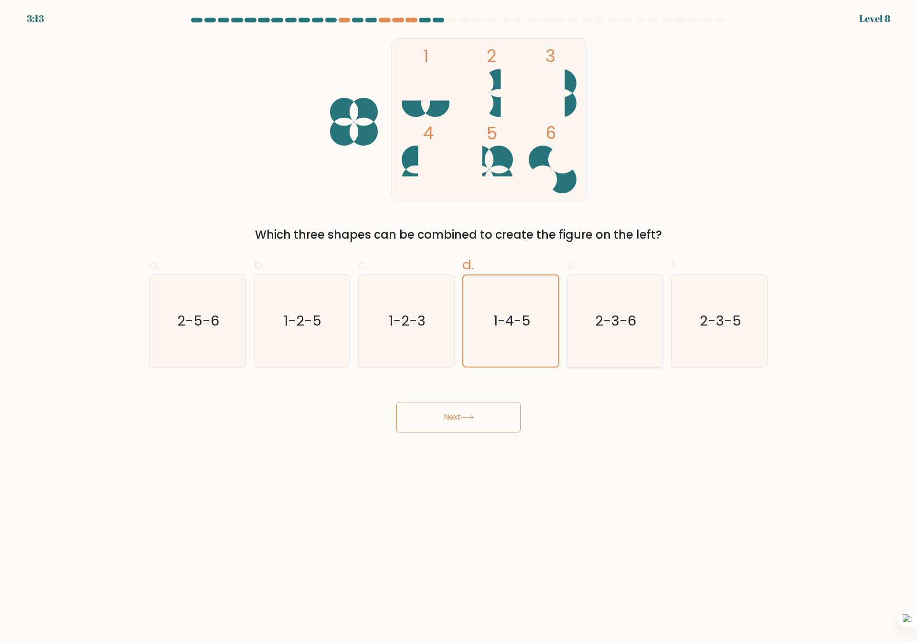
radio input "true"
click at [476, 425] on button "Next" at bounding box center [458, 417] width 124 height 31
click at [708, 330] on text "2-3-5" at bounding box center [721, 321] width 42 height 19
click at [459, 328] on input "f. 2-3-5" at bounding box center [458, 324] width 0 height 6
radio input "true"
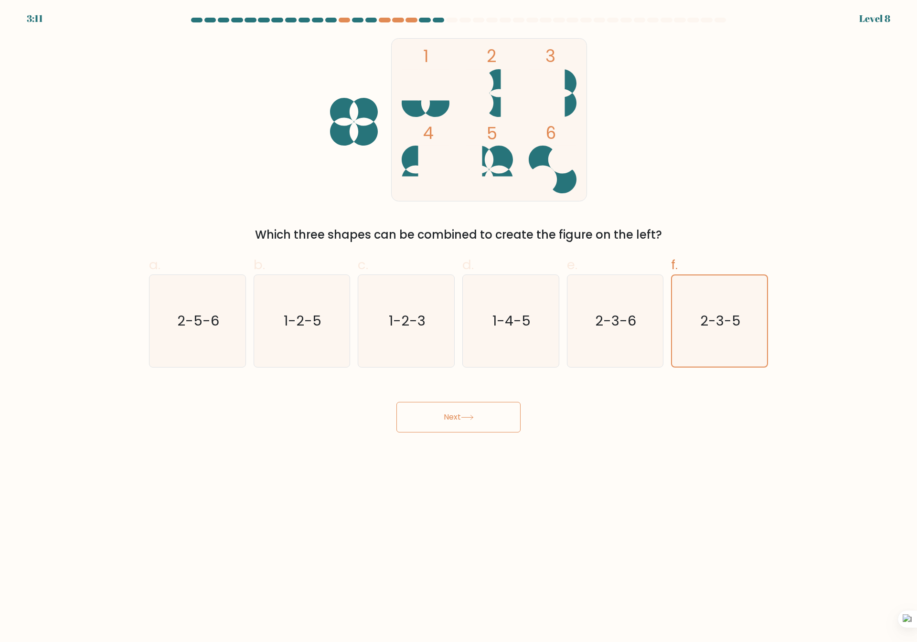
click at [463, 415] on icon at bounding box center [467, 417] width 13 height 5
drag, startPoint x: 377, startPoint y: 284, endPoint x: 400, endPoint y: 314, distance: 37.5
click at [377, 287] on icon "1-2-3" at bounding box center [406, 321] width 92 height 92
click at [458, 321] on input "c. 1-2-3" at bounding box center [458, 324] width 0 height 6
radio input "true"
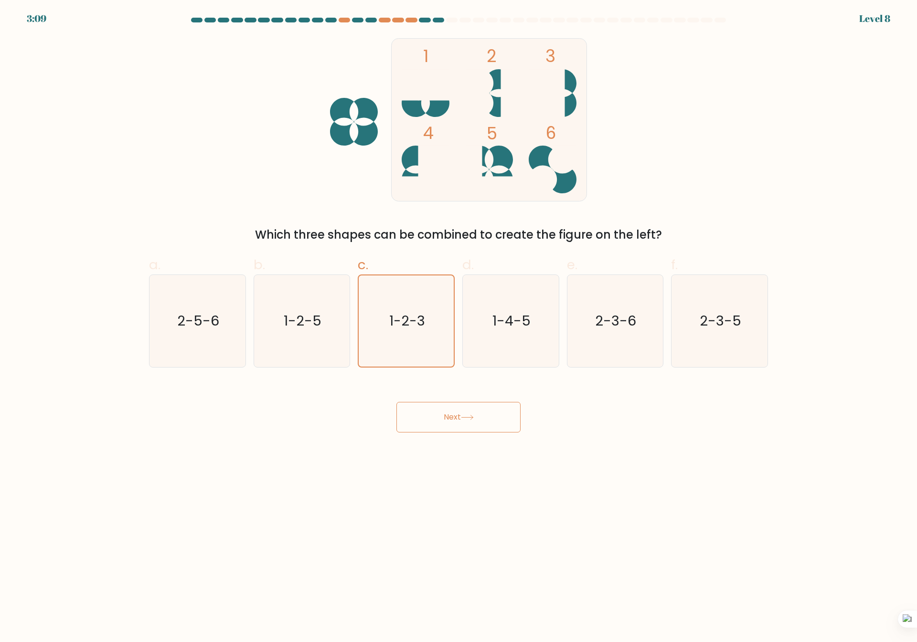
click at [444, 411] on button "Next" at bounding box center [458, 417] width 124 height 31
drag, startPoint x: 312, startPoint y: 317, endPoint x: 405, endPoint y: 384, distance: 114.9
click at [312, 319] on text "1-2-5" at bounding box center [303, 321] width 38 height 19
click at [458, 321] on input "b. 1-2-5" at bounding box center [458, 324] width 0 height 6
radio input "true"
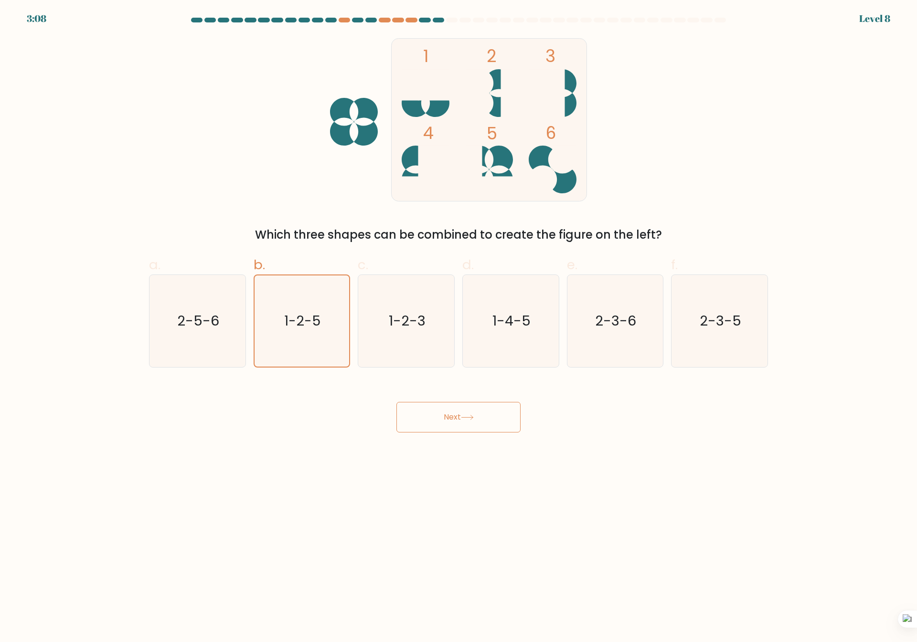
click at [429, 413] on button "Next" at bounding box center [458, 417] width 124 height 31
drag, startPoint x: 221, startPoint y: 321, endPoint x: 231, endPoint y: 328, distance: 12.1
click at [221, 324] on icon "2-5-6" at bounding box center [197, 321] width 92 height 92
click at [458, 324] on input "a. 2-5-6" at bounding box center [458, 324] width 0 height 6
radio input "true"
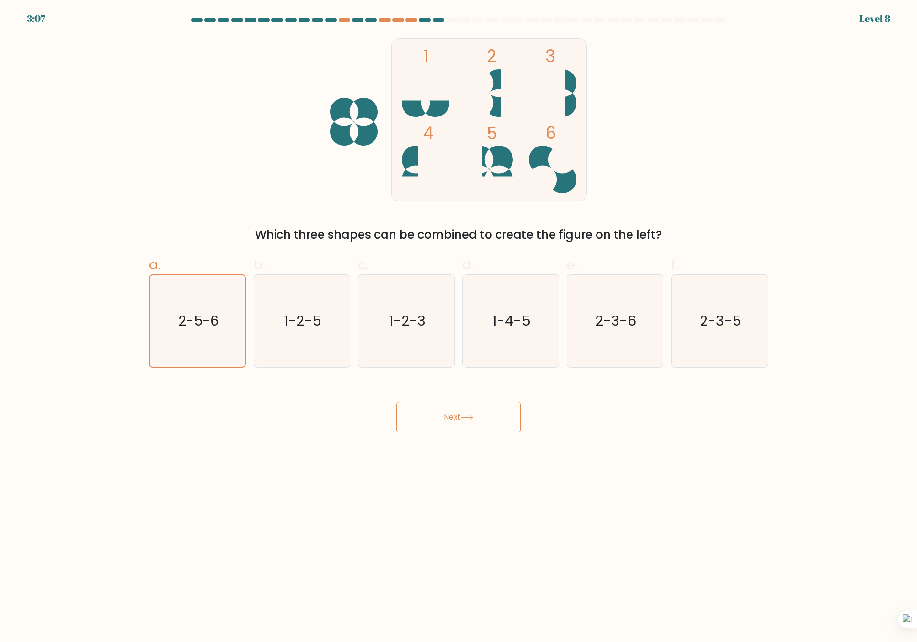
click at [440, 418] on button "Next" at bounding box center [458, 417] width 124 height 31
click at [287, 340] on icon "1-2-5" at bounding box center [301, 321] width 92 height 92
click at [458, 328] on input "b. 1-2-5" at bounding box center [458, 324] width 0 height 6
radio input "true"
click at [459, 425] on button "Next" at bounding box center [458, 417] width 124 height 31
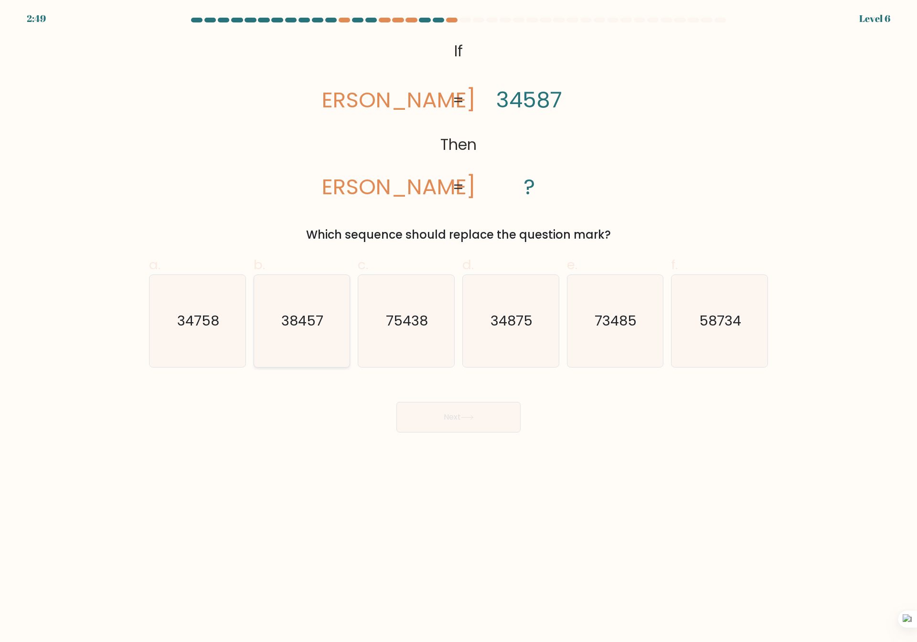
click at [274, 327] on icon "38457" at bounding box center [301, 321] width 92 height 92
click at [458, 327] on input "b. 38457" at bounding box center [458, 324] width 0 height 6
radio input "true"
click at [446, 420] on button "Next" at bounding box center [458, 417] width 124 height 31
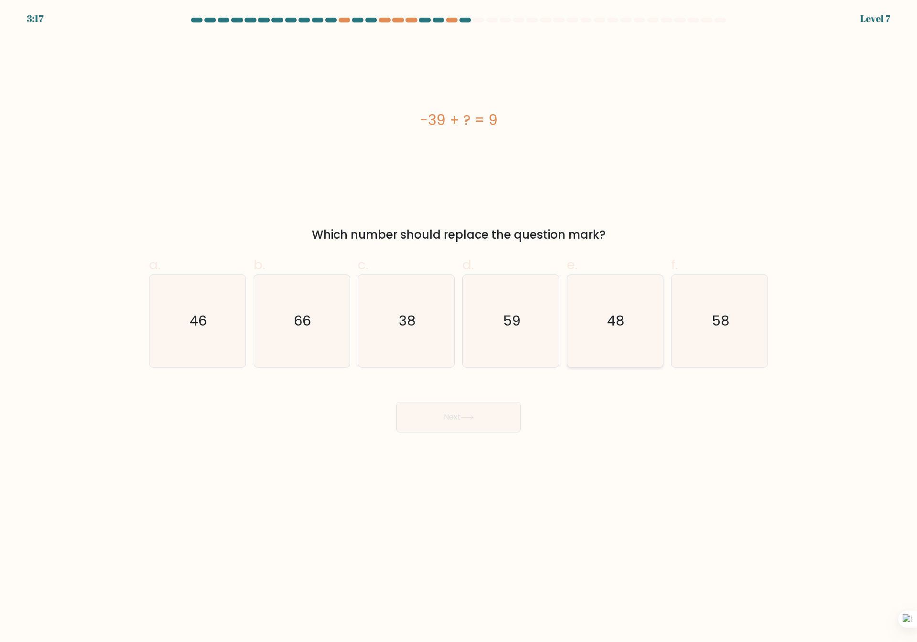
click at [624, 324] on text "48" at bounding box center [615, 321] width 17 height 19
click at [459, 324] on input "e. 48" at bounding box center [458, 324] width 0 height 6
radio input "true"
click at [457, 421] on button "Next" at bounding box center [458, 417] width 124 height 31
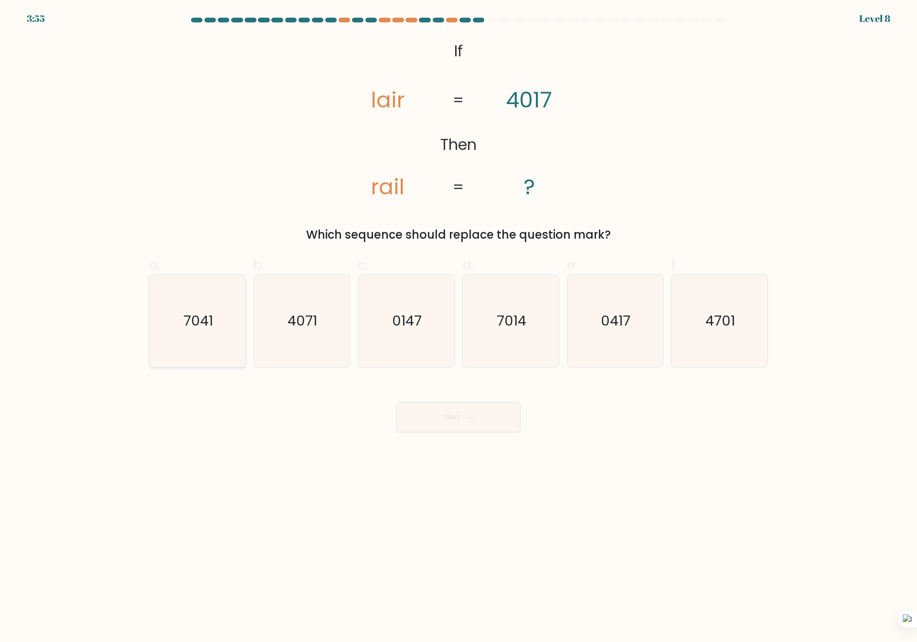
click at [199, 324] on text "7041" at bounding box center [198, 321] width 30 height 19
click at [458, 324] on input "a. 7041" at bounding box center [458, 324] width 0 height 6
radio input "true"
click at [517, 324] on text "7014" at bounding box center [512, 321] width 30 height 19
click at [459, 324] on input "d. 7014" at bounding box center [458, 324] width 0 height 6
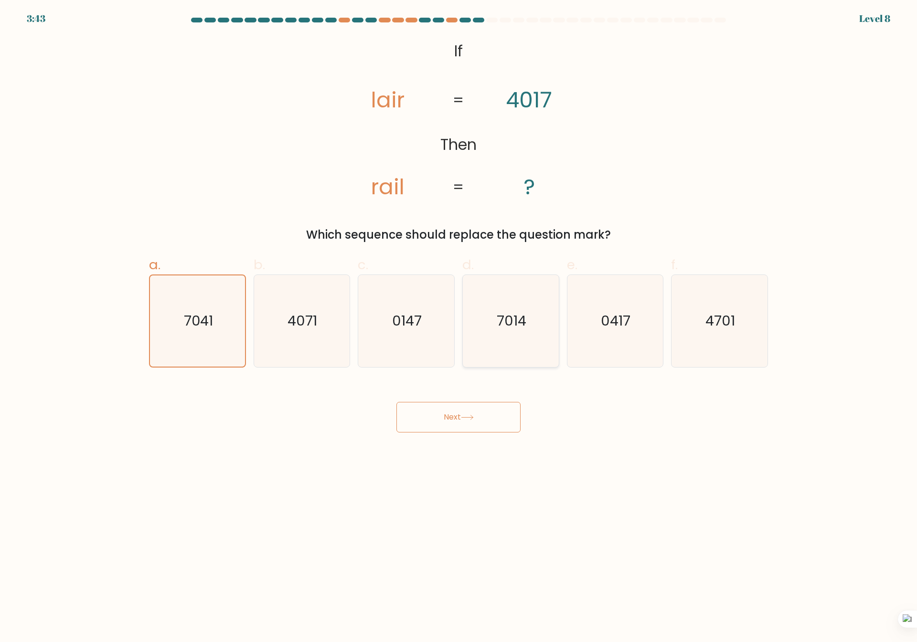
radio input "true"
click at [482, 422] on button "Next" at bounding box center [458, 417] width 124 height 31
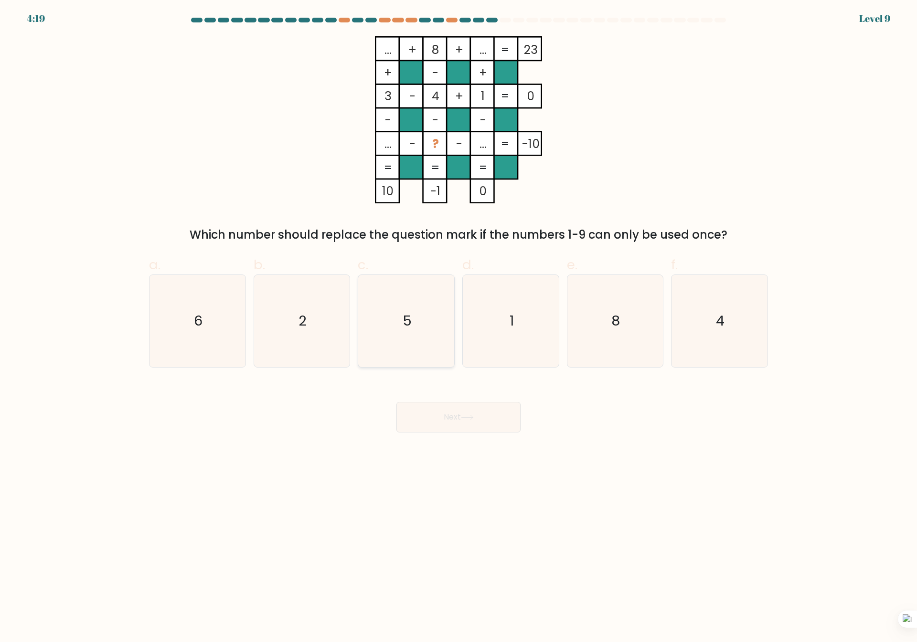
click at [423, 334] on icon "5" at bounding box center [406, 321] width 92 height 92
click at [458, 328] on input "c. 5" at bounding box center [458, 324] width 0 height 6
radio input "true"
click at [442, 420] on button "Next" at bounding box center [458, 417] width 124 height 31
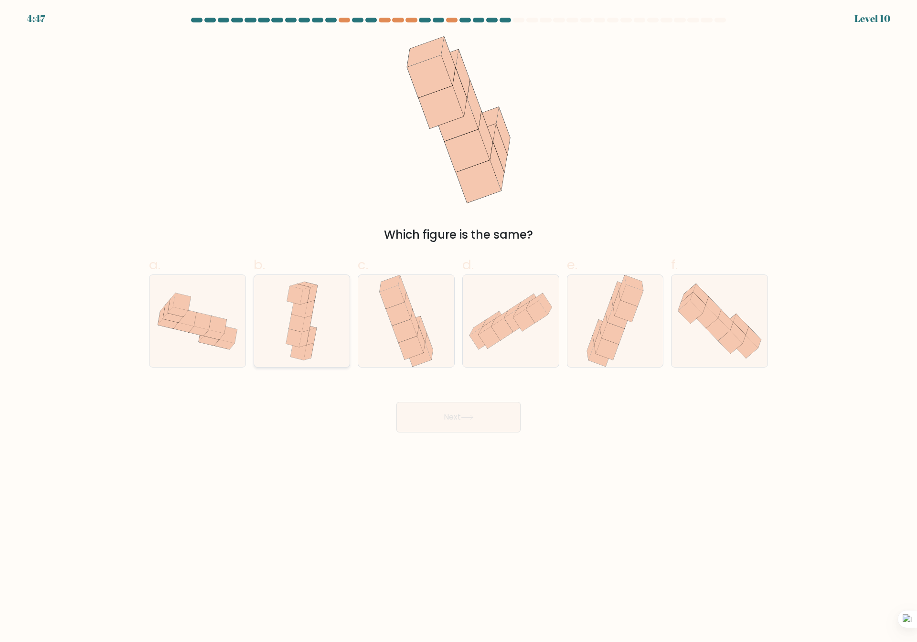
click at [270, 340] on div at bounding box center [302, 321] width 97 height 93
click at [458, 328] on input "b." at bounding box center [458, 324] width 0 height 6
radio input "true"
click at [692, 320] on icon at bounding box center [690, 312] width 24 height 23
click at [459, 321] on input "f." at bounding box center [458, 324] width 0 height 6
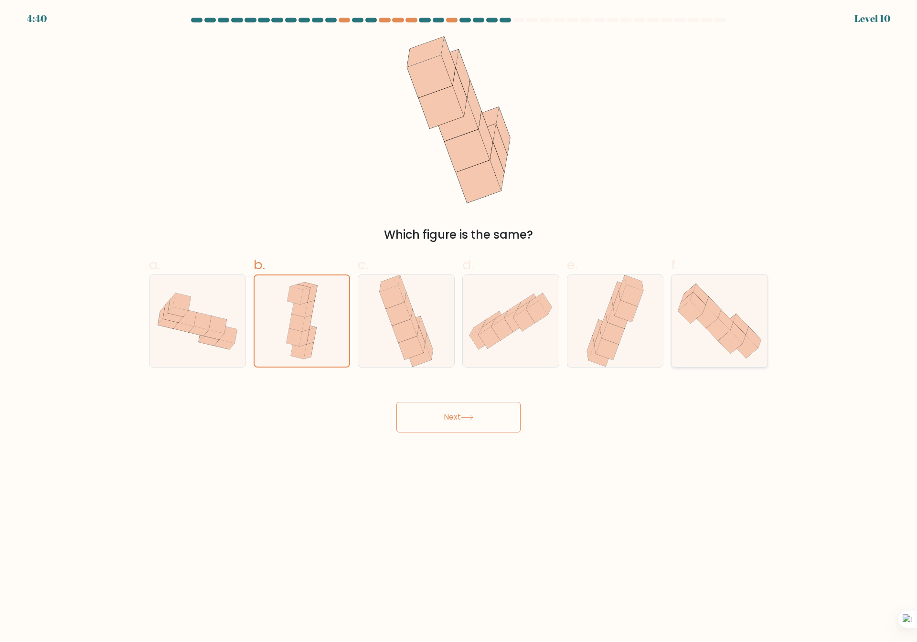
radio input "true"
click at [226, 321] on icon at bounding box center [197, 321] width 96 height 72
click at [458, 321] on input "a." at bounding box center [458, 324] width 0 height 6
radio input "true"
click at [437, 406] on button "Next" at bounding box center [458, 417] width 124 height 31
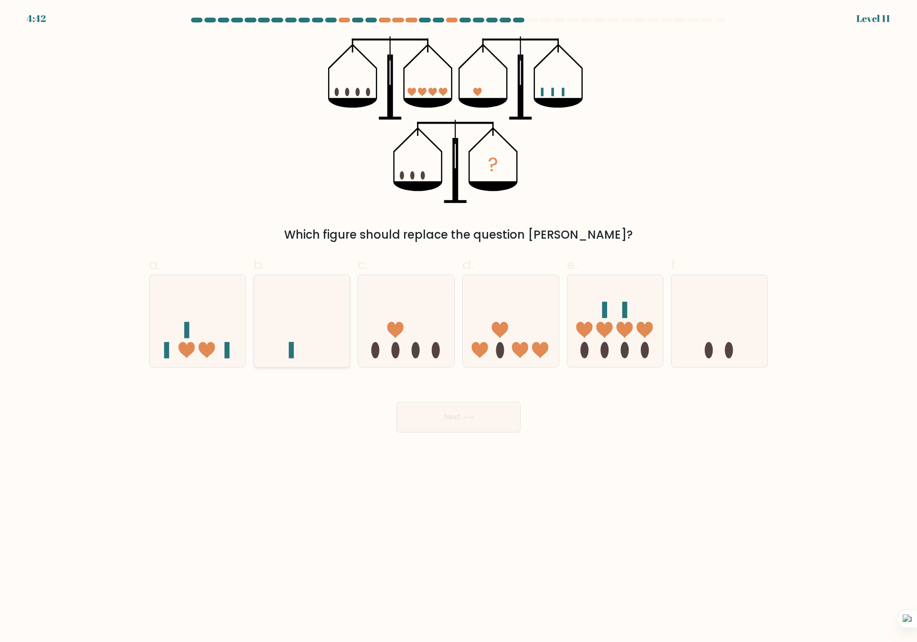
click at [283, 345] on icon at bounding box center [302, 321] width 96 height 79
click at [458, 328] on input "b." at bounding box center [458, 324] width 0 height 6
radio input "true"
click at [456, 448] on body "4:41 Level 11" at bounding box center [458, 321] width 917 height 642
click at [468, 420] on icon at bounding box center [467, 417] width 13 height 5
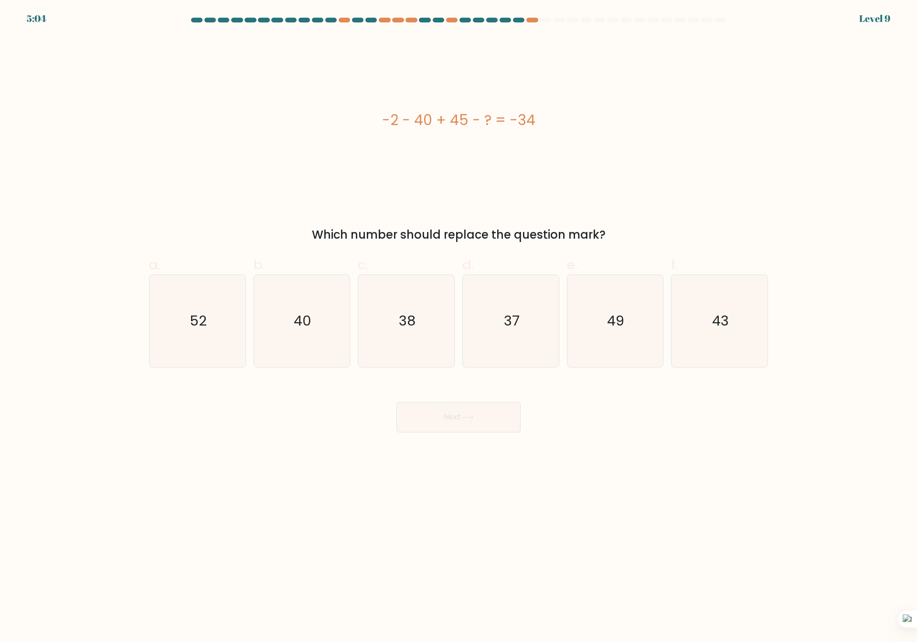
click at [867, 572] on body "5:04 Level 9 a." at bounding box center [458, 321] width 917 height 642
drag, startPoint x: 518, startPoint y: 306, endPoint x: 515, endPoint y: 314, distance: 9.1
click at [518, 306] on icon "37" at bounding box center [511, 321] width 92 height 92
click at [459, 321] on input "d. 37" at bounding box center [458, 324] width 0 height 6
radio input "true"
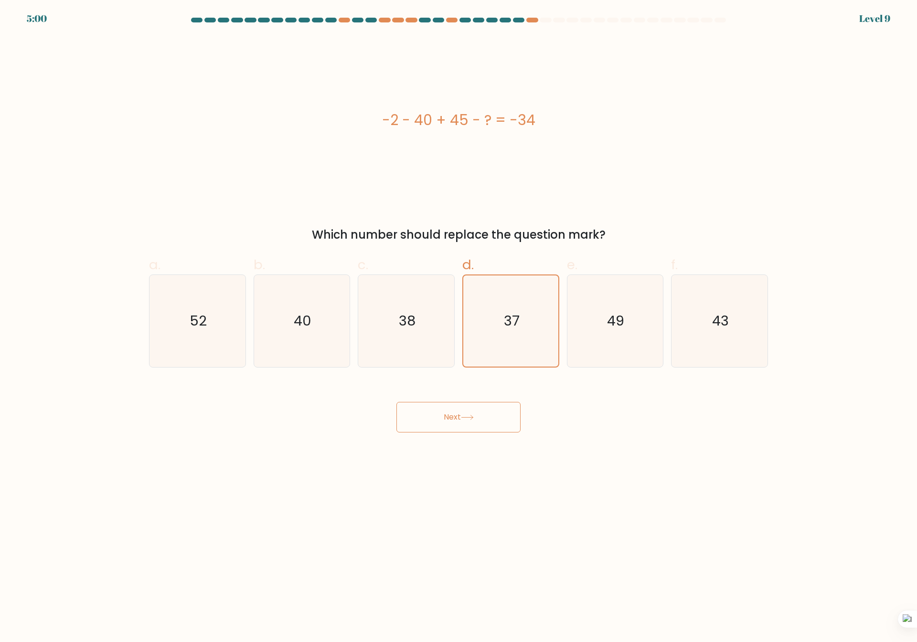
click at [480, 418] on button "Next" at bounding box center [458, 417] width 124 height 31
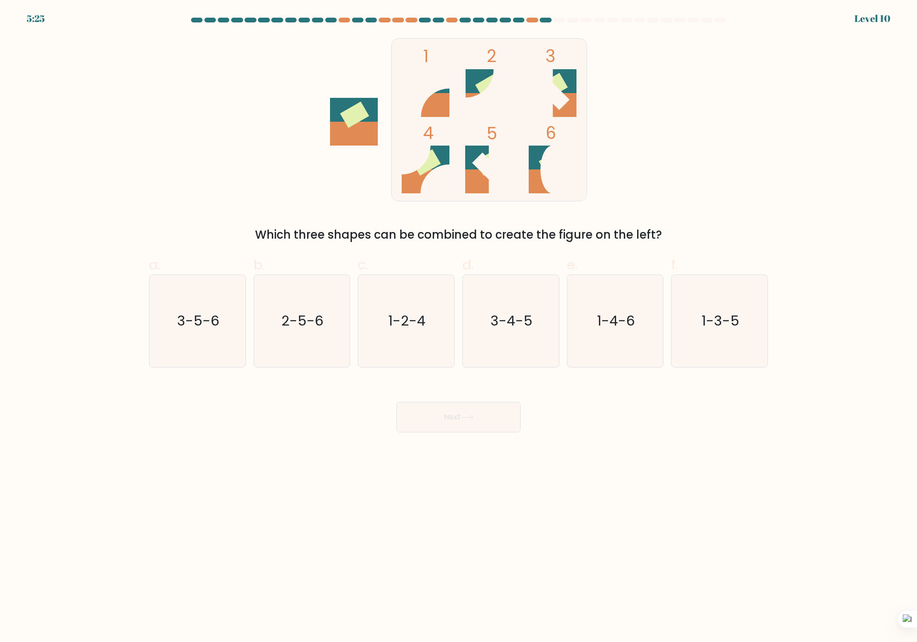
drag, startPoint x: 417, startPoint y: 379, endPoint x: 419, endPoint y: 370, distance: 9.3
click at [417, 378] on form at bounding box center [458, 225] width 917 height 415
click at [425, 336] on icon "1-2-4" at bounding box center [406, 321] width 92 height 92
click at [458, 328] on input "c. 1-2-4" at bounding box center [458, 324] width 0 height 6
radio input "true"
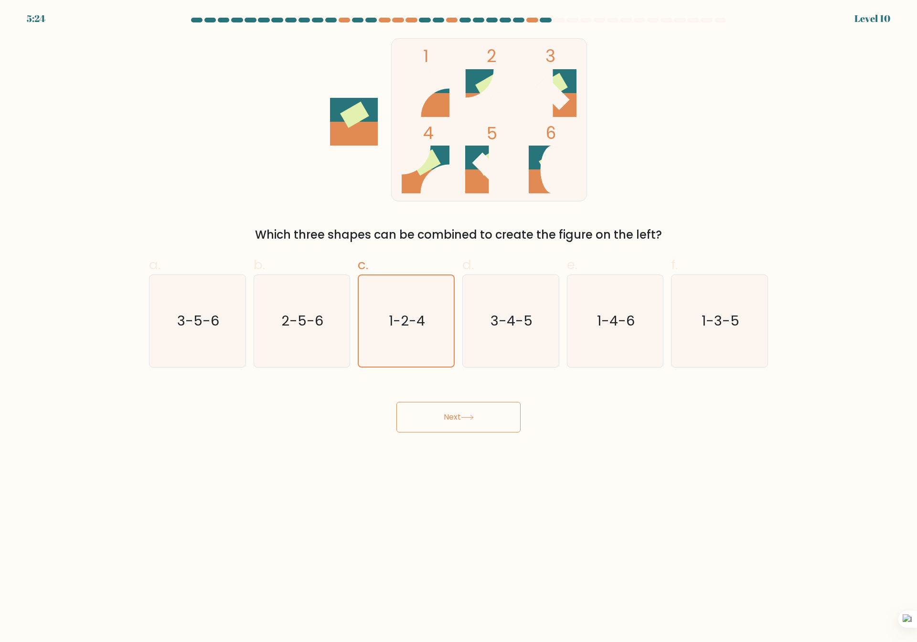
click at [453, 413] on button "Next" at bounding box center [458, 417] width 124 height 31
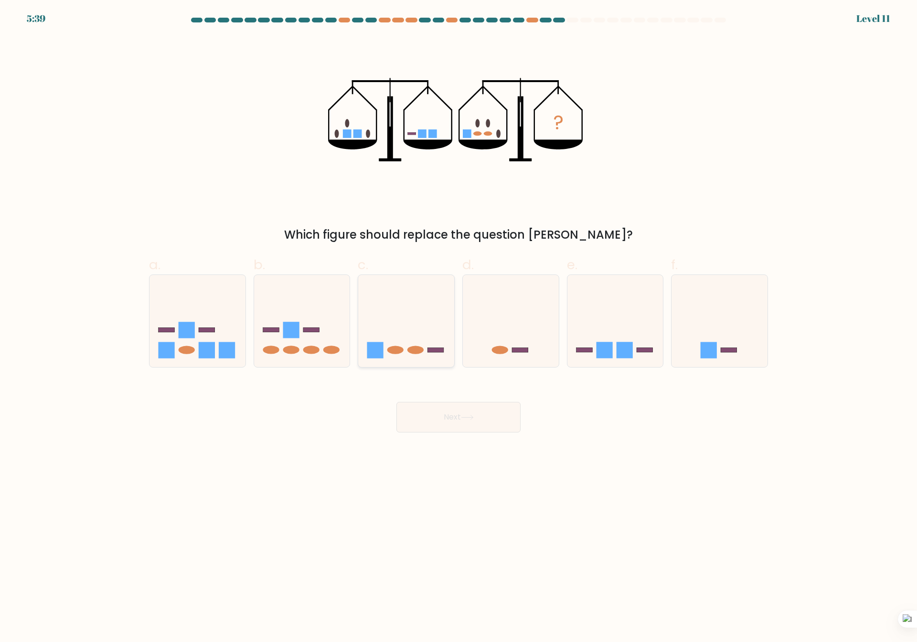
click at [409, 281] on div at bounding box center [406, 321] width 97 height 93
click at [458, 321] on input "c." at bounding box center [458, 324] width 0 height 6
radio input "true"
click at [497, 416] on button "Next" at bounding box center [458, 417] width 124 height 31
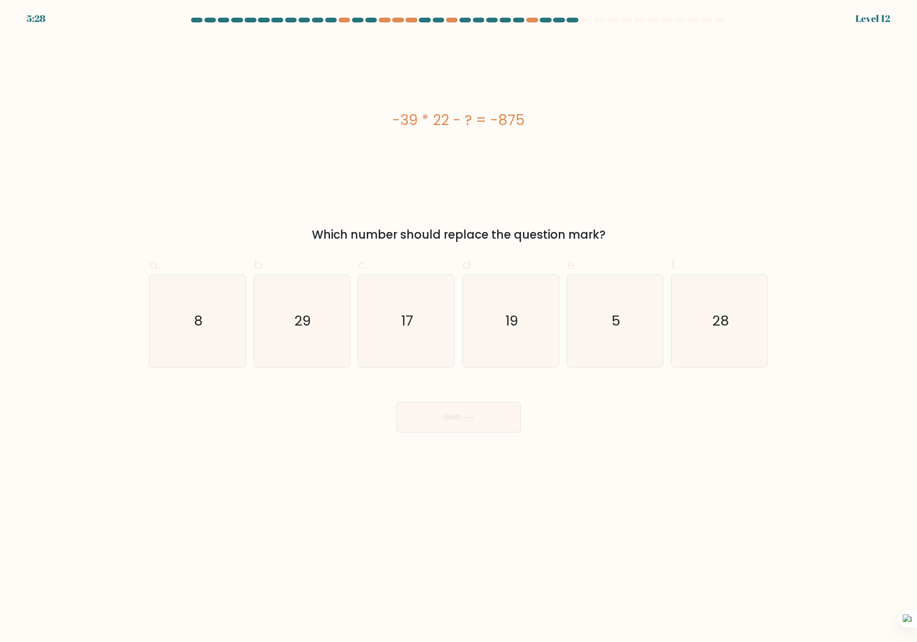
click at [562, 597] on body "5:28 Level 12 8" at bounding box center [458, 321] width 917 height 642
drag, startPoint x: 393, startPoint y: 256, endPoint x: 405, endPoint y: 301, distance: 46.1
click at [394, 268] on label "c. 17" at bounding box center [406, 311] width 97 height 113
click at [458, 321] on input "c. 17" at bounding box center [458, 324] width 0 height 6
radio input "true"
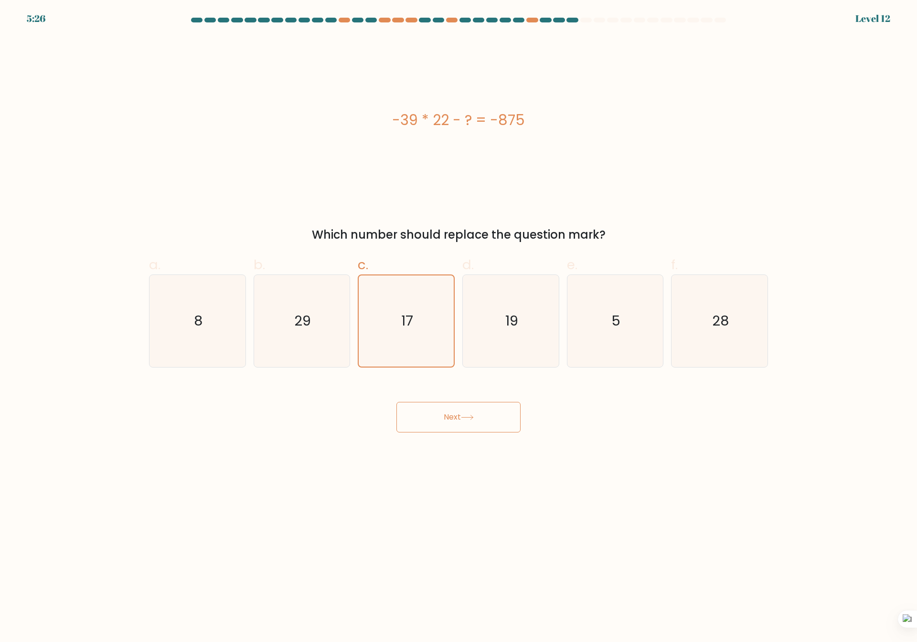
click at [462, 427] on button "Next" at bounding box center [458, 417] width 124 height 31
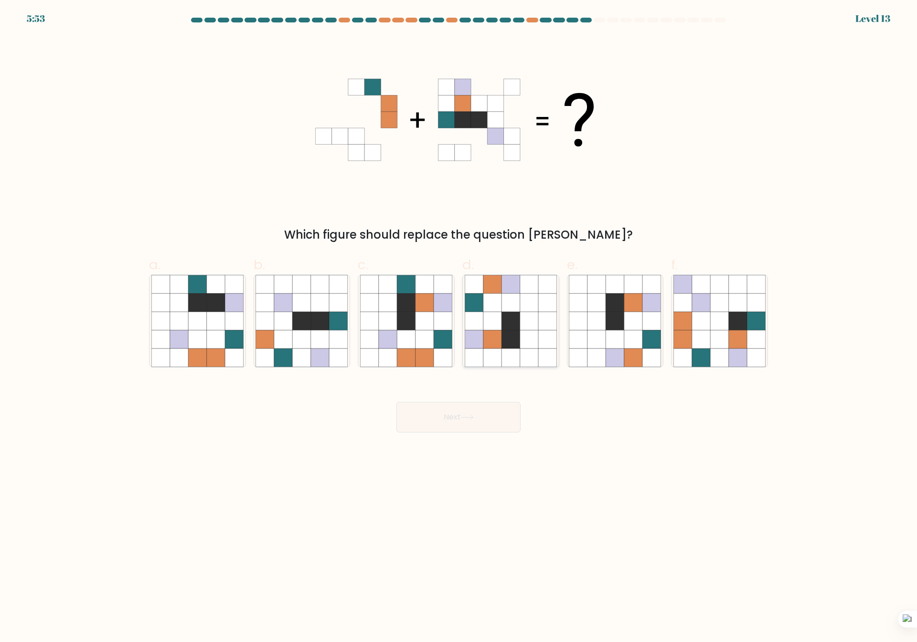
click at [499, 339] on icon at bounding box center [492, 339] width 18 height 18
click at [459, 328] on input "d." at bounding box center [458, 324] width 0 height 6
radio input "true"
click at [296, 318] on icon at bounding box center [302, 321] width 18 height 18
click at [458, 321] on input "b." at bounding box center [458, 324] width 0 height 6
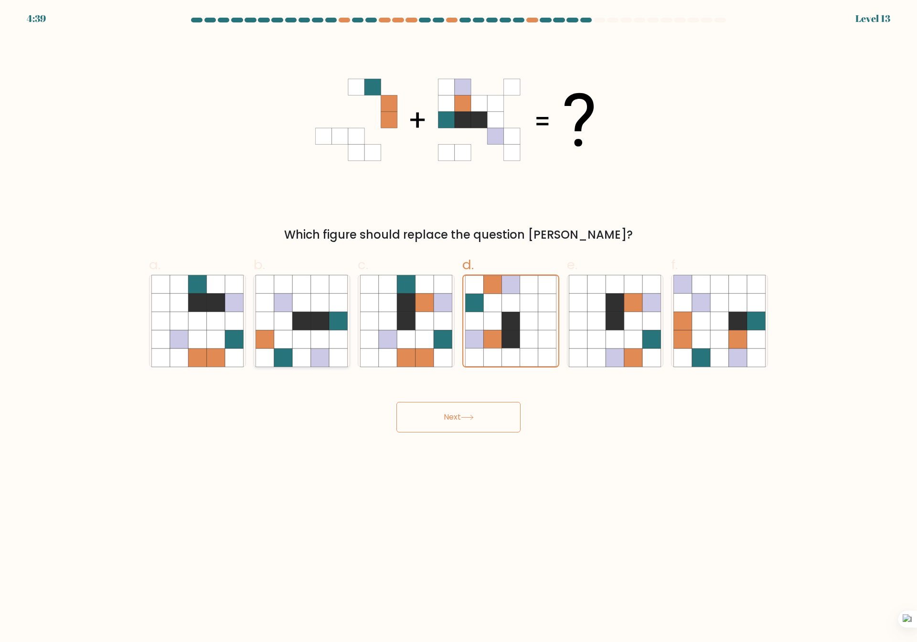
radio input "true"
click at [443, 414] on button "Next" at bounding box center [458, 417] width 124 height 31
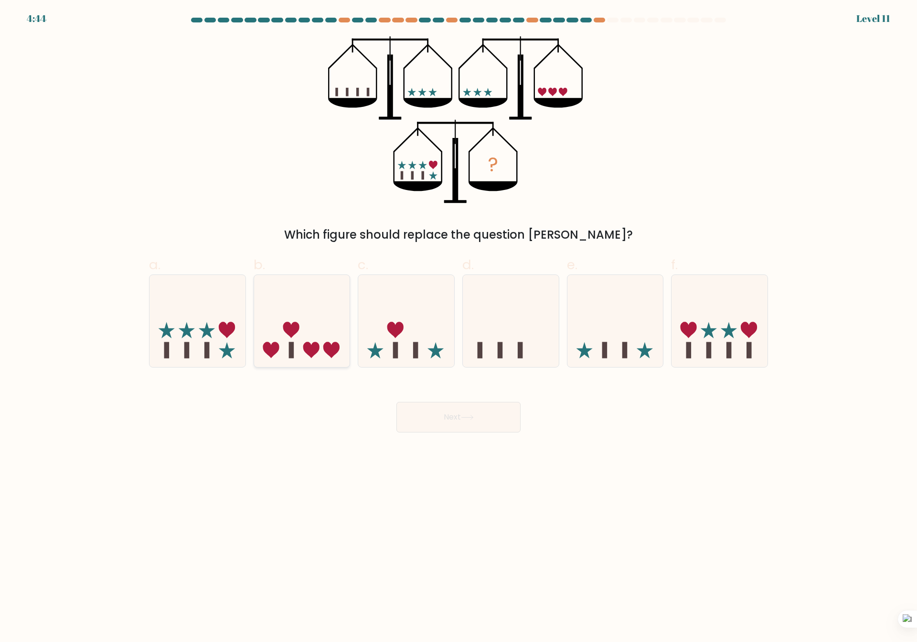
click at [322, 351] on icon at bounding box center [302, 321] width 96 height 79
click at [458, 328] on input "b." at bounding box center [458, 324] width 0 height 6
radio input "true"
click at [453, 408] on button "Next" at bounding box center [458, 417] width 124 height 31
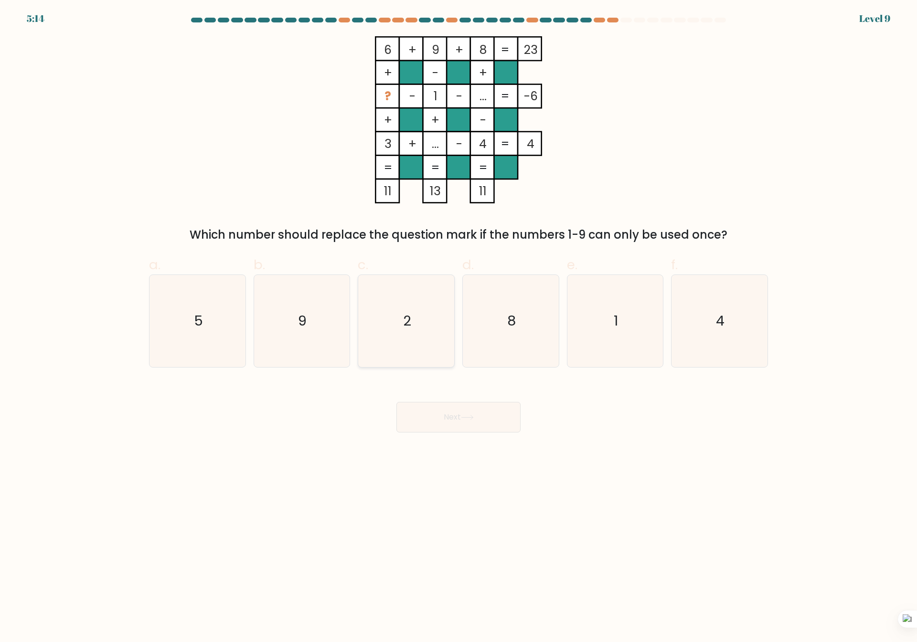
click at [401, 309] on icon "2" at bounding box center [406, 321] width 92 height 92
click at [458, 321] on input "c. 2" at bounding box center [458, 324] width 0 height 6
radio input "true"
click at [441, 420] on button "Next" at bounding box center [458, 417] width 124 height 31
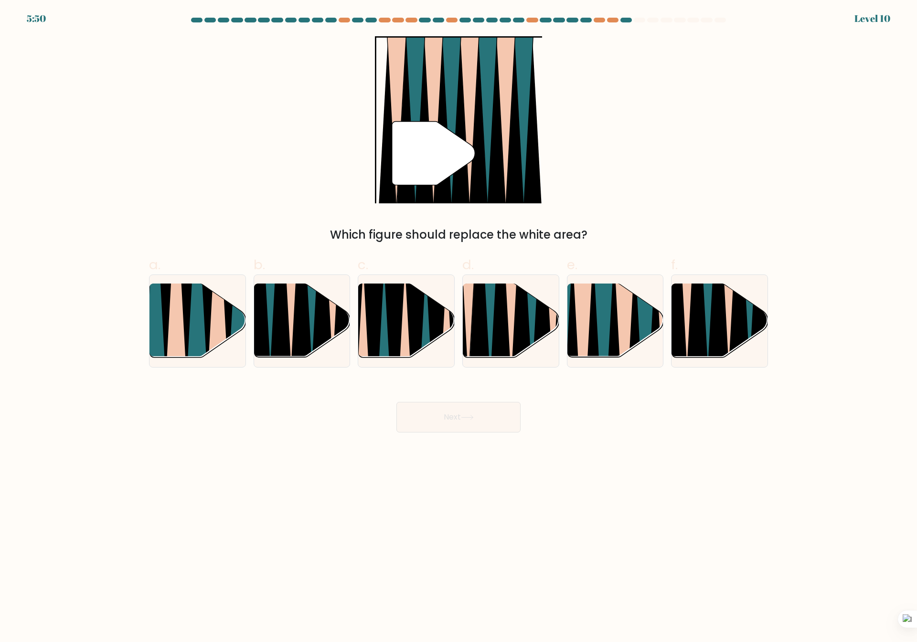
drag, startPoint x: 529, startPoint y: 325, endPoint x: 536, endPoint y: 390, distance: 64.9
click at [529, 325] on icon at bounding box center [531, 283] width 21 height 192
click at [459, 325] on input "d." at bounding box center [458, 324] width 0 height 6
radio input "true"
click at [482, 406] on button "Next" at bounding box center [458, 417] width 124 height 31
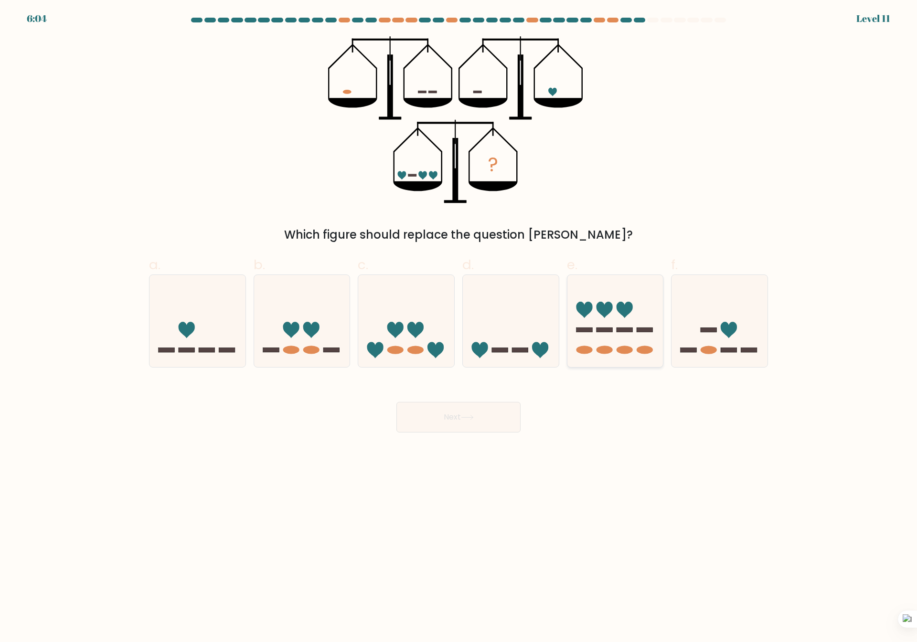
click at [621, 323] on icon at bounding box center [615, 321] width 96 height 79
click at [459, 323] on input "e." at bounding box center [458, 324] width 0 height 6
radio input "true"
click at [486, 412] on button "Next" at bounding box center [458, 417] width 124 height 31
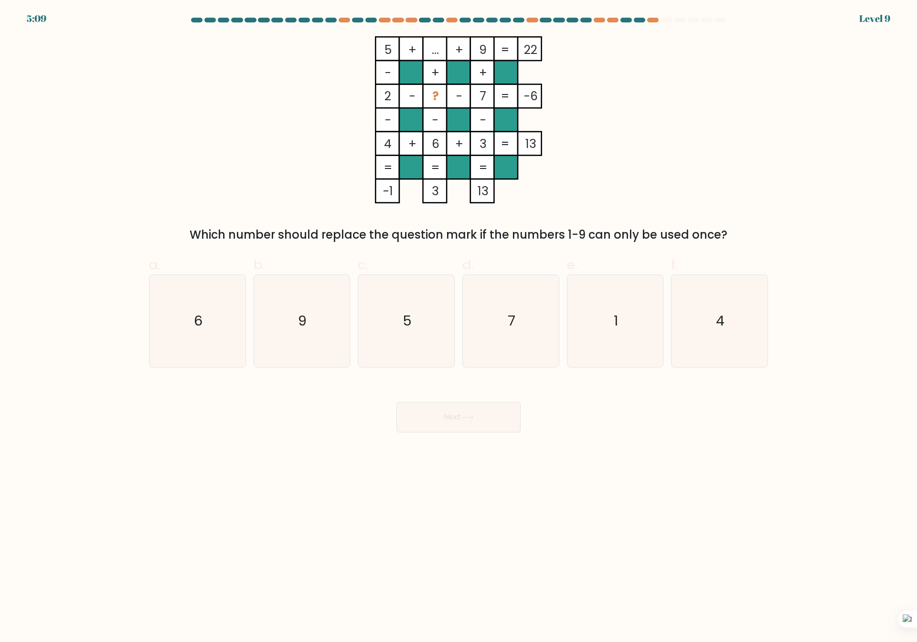
click at [473, 520] on body "5:09 Level 9" at bounding box center [458, 321] width 917 height 642
drag, startPoint x: 615, startPoint y: 327, endPoint x: 610, endPoint y: 354, distance: 27.1
click at [615, 327] on text "1" at bounding box center [616, 321] width 4 height 19
click at [459, 327] on input "e. 1" at bounding box center [458, 324] width 0 height 6
radio input "true"
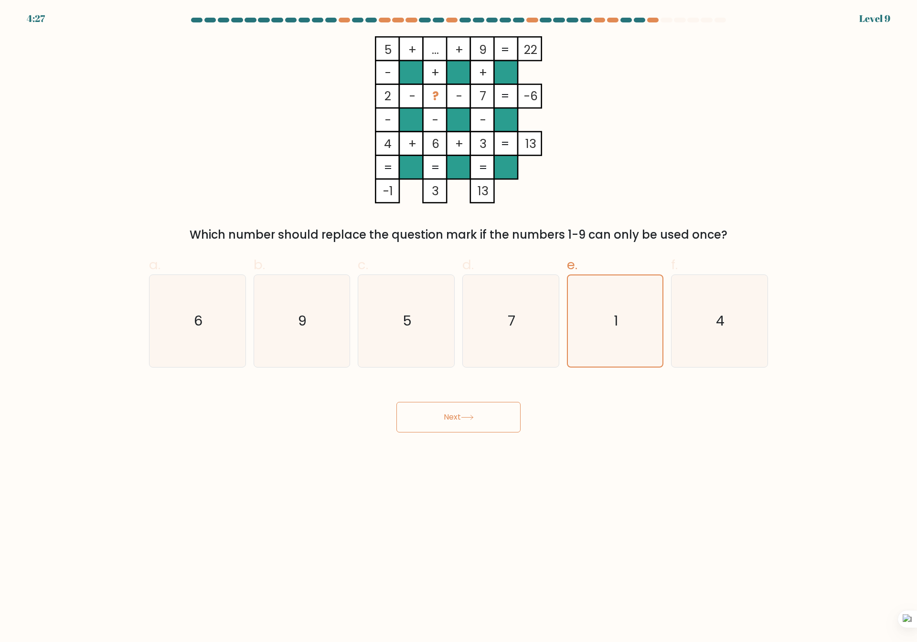
click at [576, 531] on body "4:27 Level 9" at bounding box center [458, 321] width 917 height 642
click at [181, 317] on icon "6" at bounding box center [197, 321] width 92 height 92
click at [458, 321] on input "a. 6" at bounding box center [458, 324] width 0 height 6
radio input "true"
click at [441, 420] on button "Next" at bounding box center [458, 417] width 124 height 31
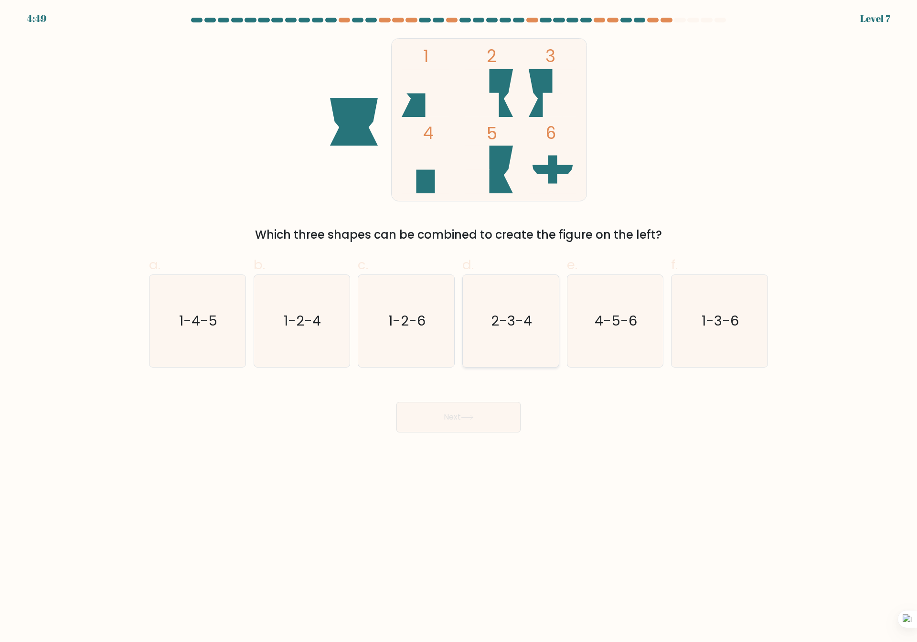
drag, startPoint x: 534, startPoint y: 316, endPoint x: 511, endPoint y: 362, distance: 52.1
click at [534, 317] on icon "2-3-4" at bounding box center [511, 321] width 92 height 92
click at [459, 321] on input "d. 2-3-4" at bounding box center [458, 324] width 0 height 6
radio input "true"
click at [476, 424] on button "Next" at bounding box center [458, 417] width 124 height 31
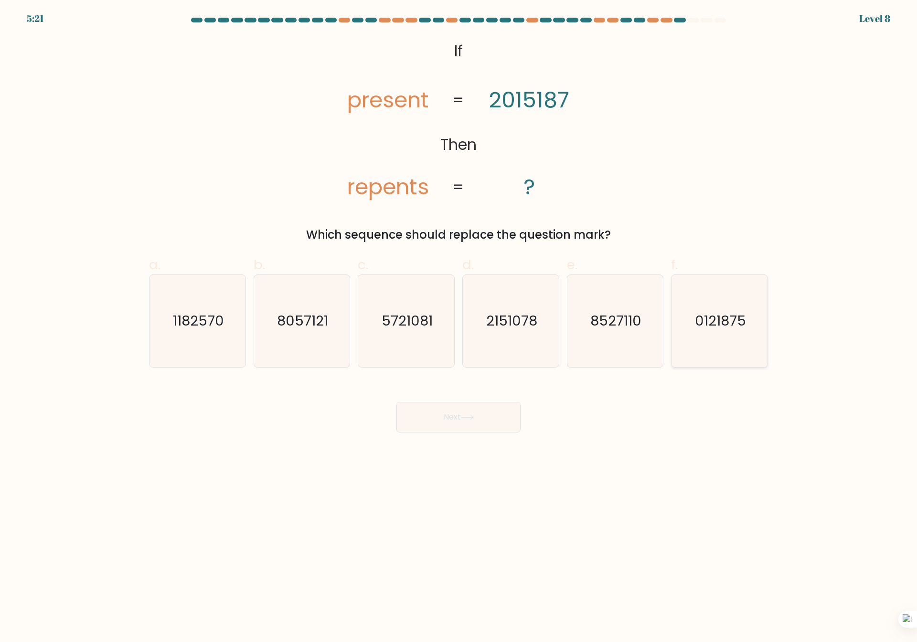
click at [723, 327] on text "0121875" at bounding box center [720, 321] width 51 height 19
click at [459, 327] on input "f. 0121875" at bounding box center [458, 324] width 0 height 6
radio input "true"
click at [477, 417] on button "Next" at bounding box center [458, 417] width 124 height 31
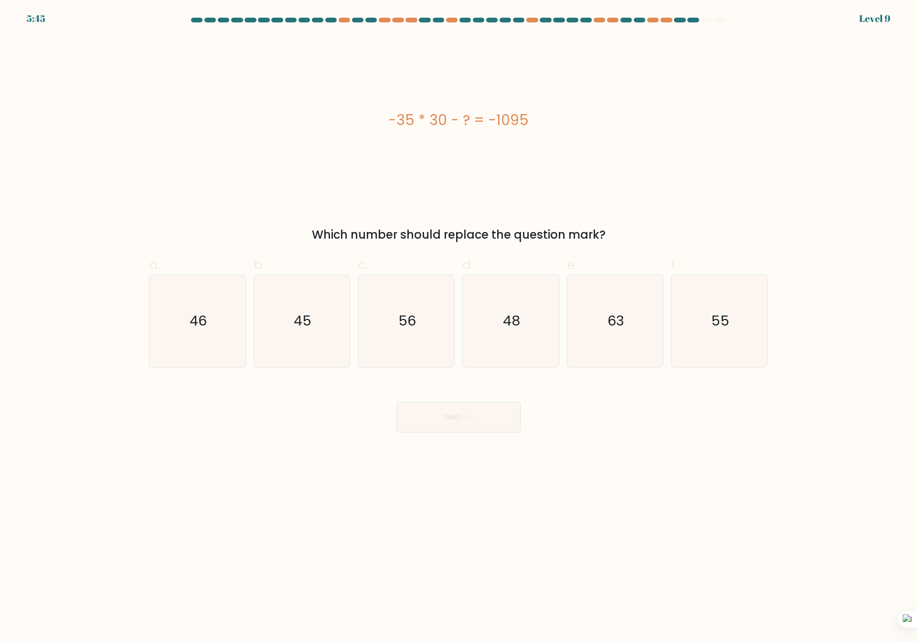
click at [543, 503] on body "5:45 Level 9 a." at bounding box center [458, 321] width 917 height 642
drag, startPoint x: 284, startPoint y: 285, endPoint x: 288, endPoint y: 295, distance: 10.9
click at [284, 286] on icon "45" at bounding box center [301, 321] width 92 height 92
click at [458, 321] on input "b. 45" at bounding box center [458, 324] width 0 height 6
radio input "true"
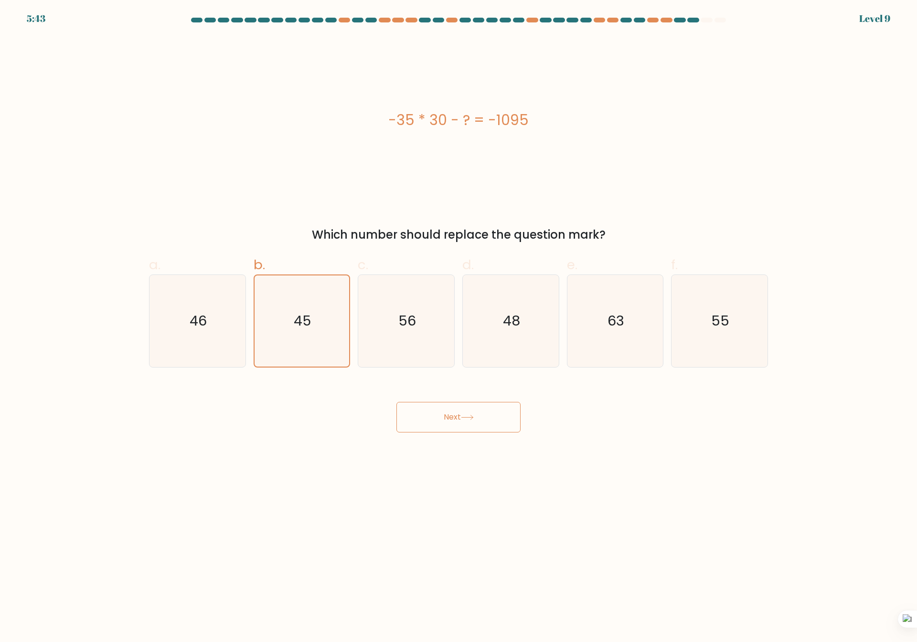
click at [451, 415] on button "Next" at bounding box center [458, 417] width 124 height 31
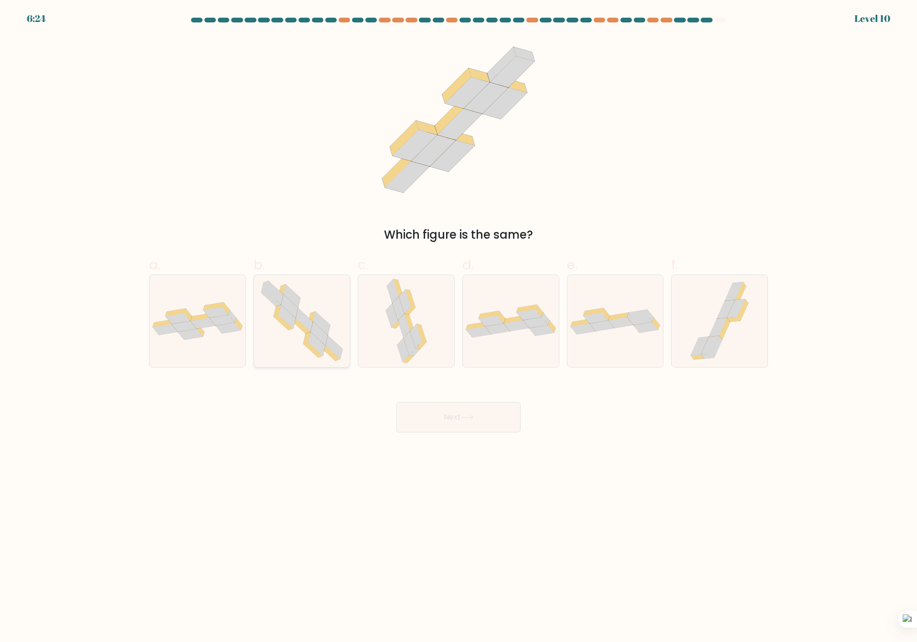
click at [338, 318] on icon at bounding box center [302, 321] width 94 height 92
click at [458, 321] on input "b." at bounding box center [458, 324] width 0 height 6
radio input "true"
click at [437, 408] on button "Next" at bounding box center [458, 417] width 124 height 31
